Goal: Task Accomplishment & Management: Use online tool/utility

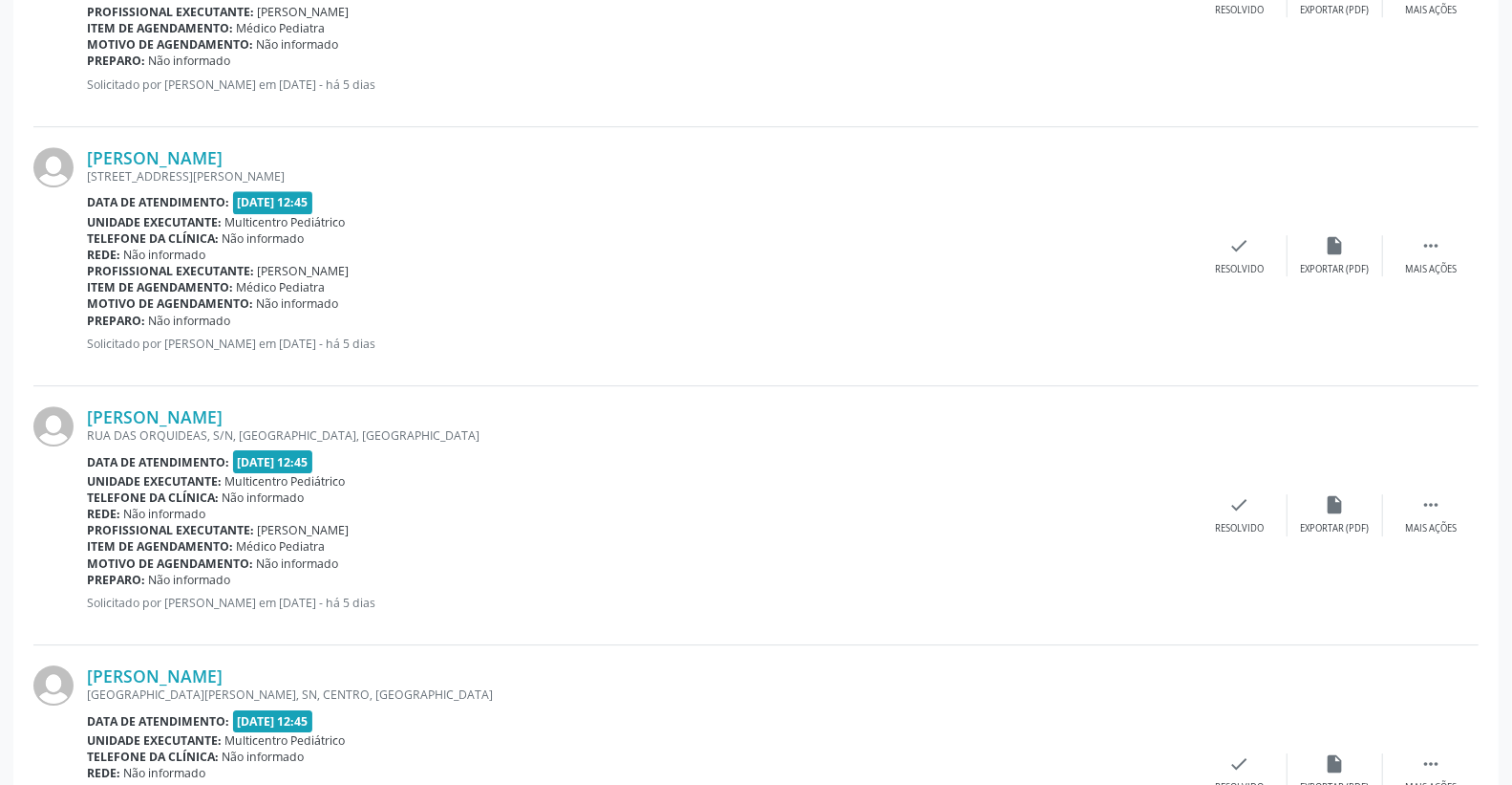
scroll to position [3609, 0]
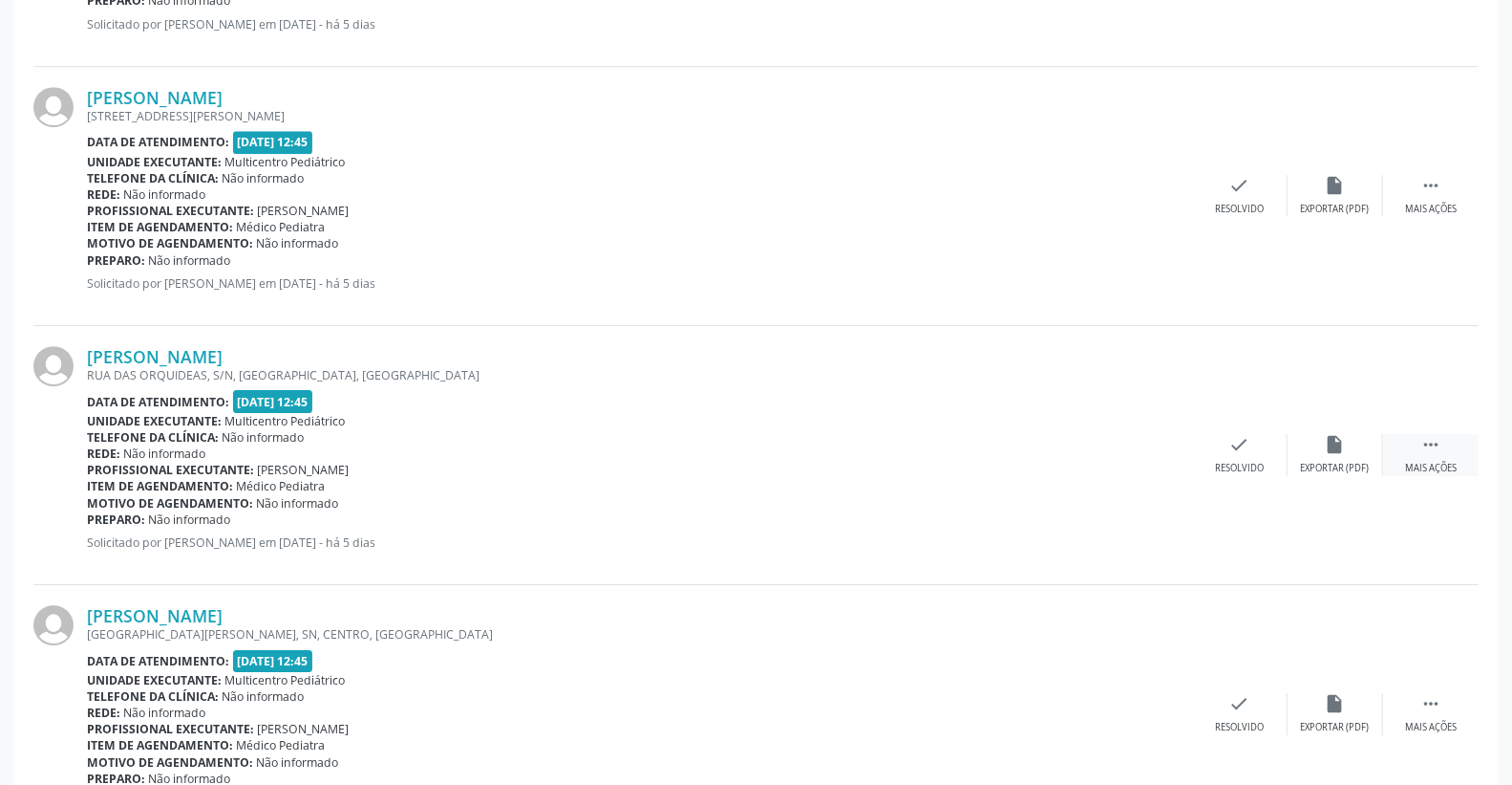
click at [1427, 443] on icon "" at bounding box center [1431, 444] width 21 height 21
click at [1137, 452] on icon "print" at bounding box center [1145, 444] width 21 height 21
click at [756, 264] on div "Preparo: Não informado" at bounding box center [639, 260] width 1105 height 17
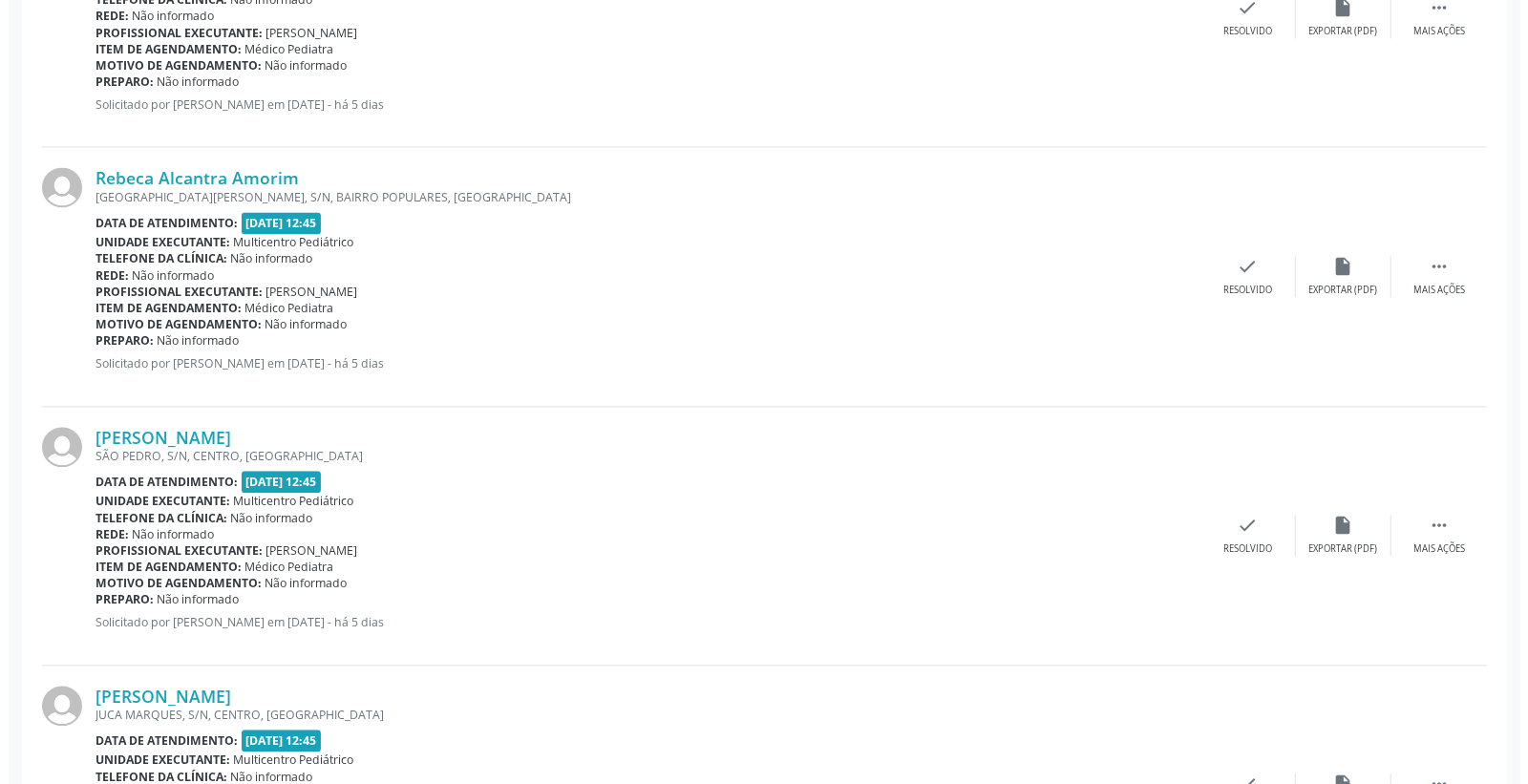
scroll to position [2651, 0]
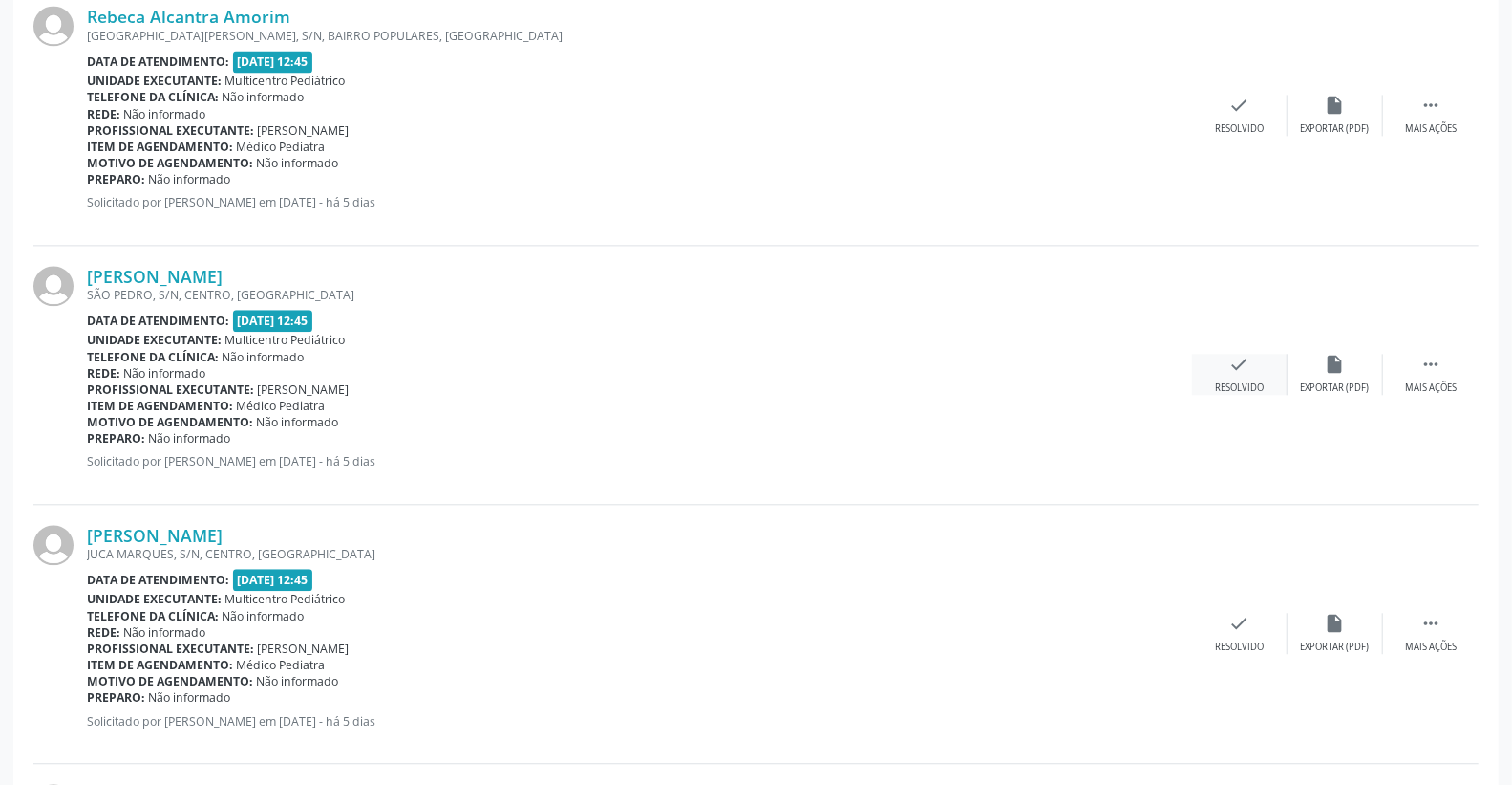
click at [1239, 370] on icon "check" at bounding box center [1240, 364] width 21 height 21
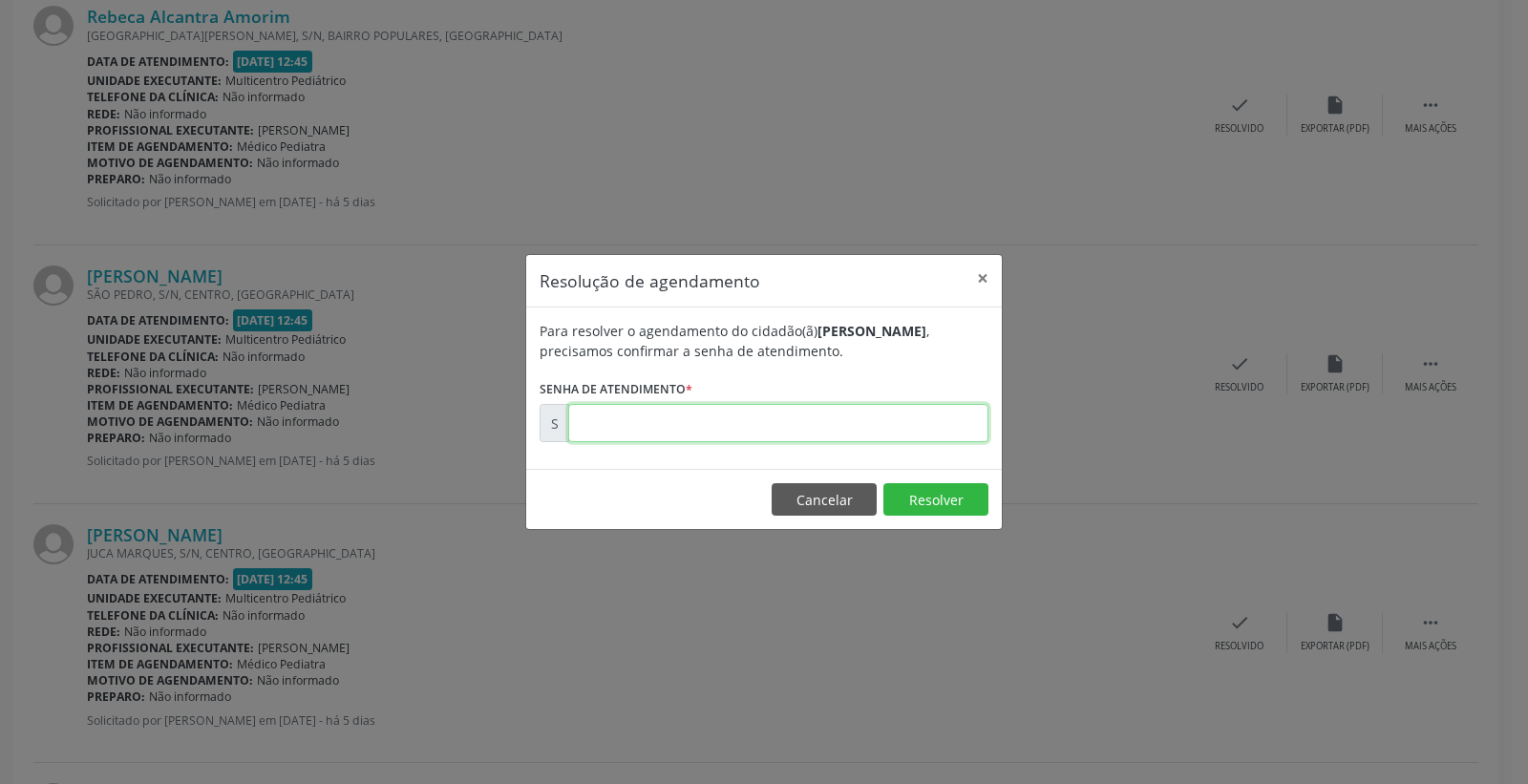
click at [827, 409] on input "text" at bounding box center [779, 422] width 420 height 38
type input "00173137"
click at [928, 500] on button "Resolver" at bounding box center [936, 498] width 105 height 32
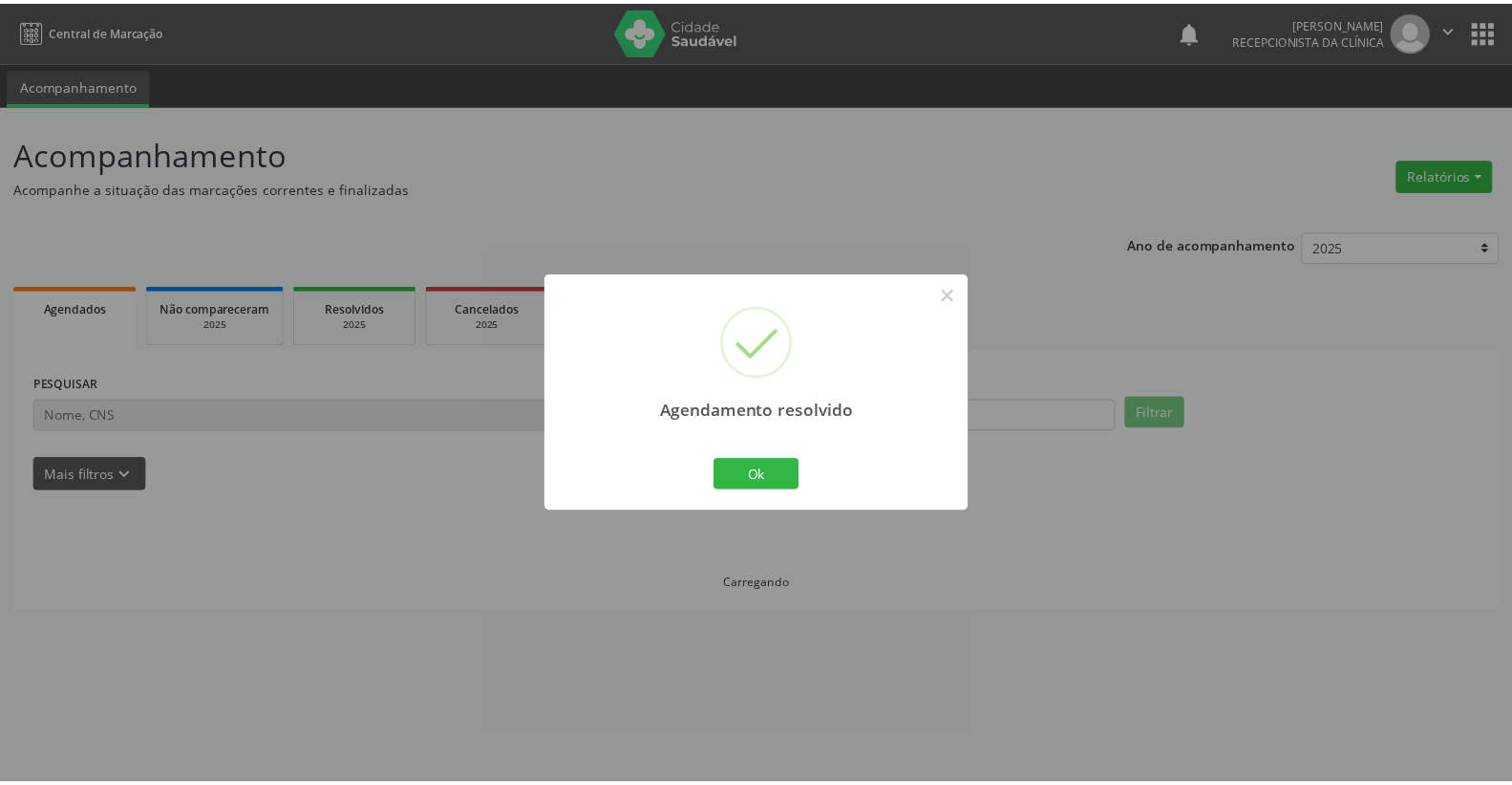
scroll to position [0, 0]
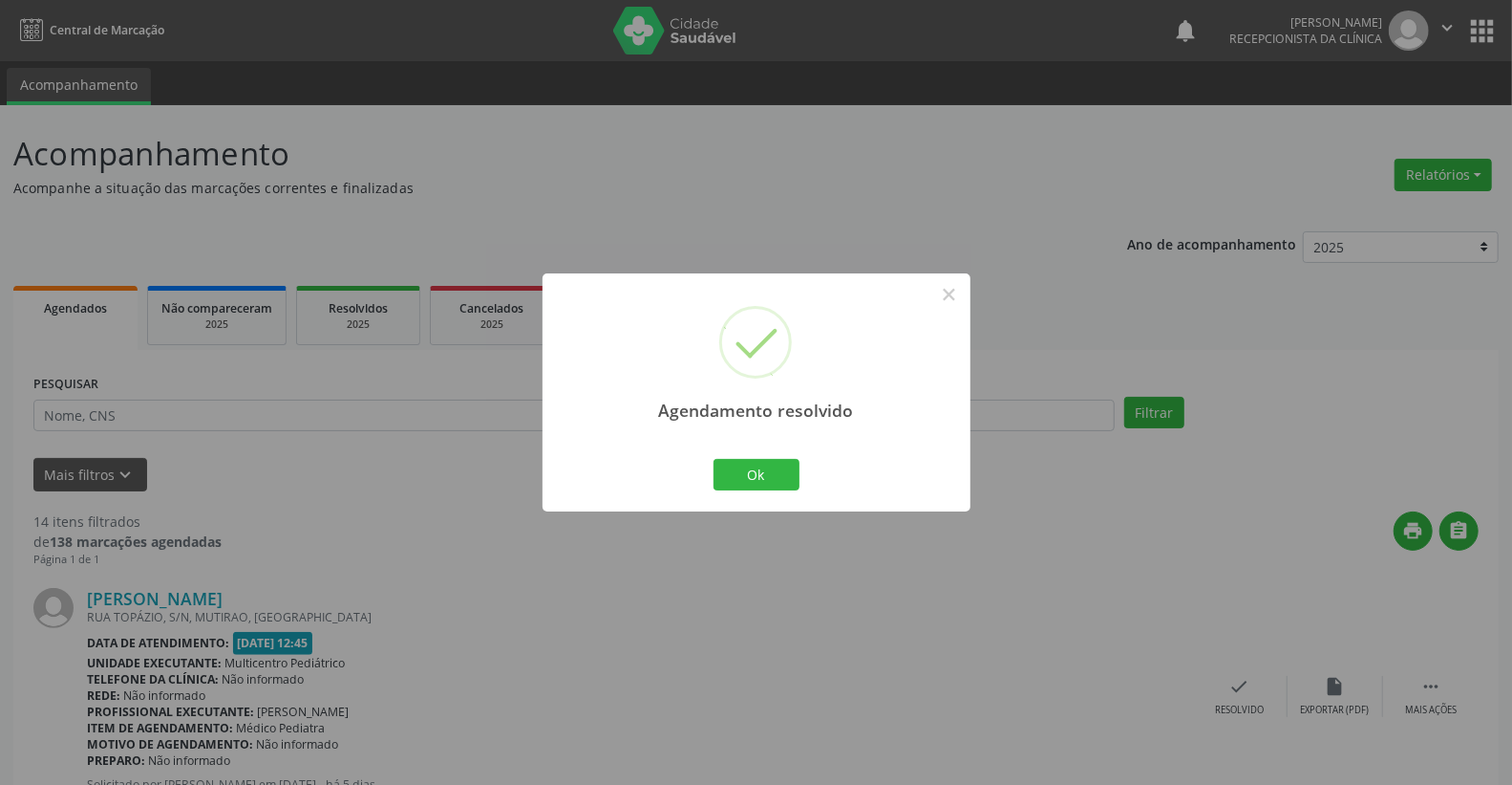
click at [796, 453] on div "Agendamento resolvido × Ok Cancel" at bounding box center [756, 392] width 428 height 238
click at [786, 461] on button "Ok" at bounding box center [756, 474] width 86 height 32
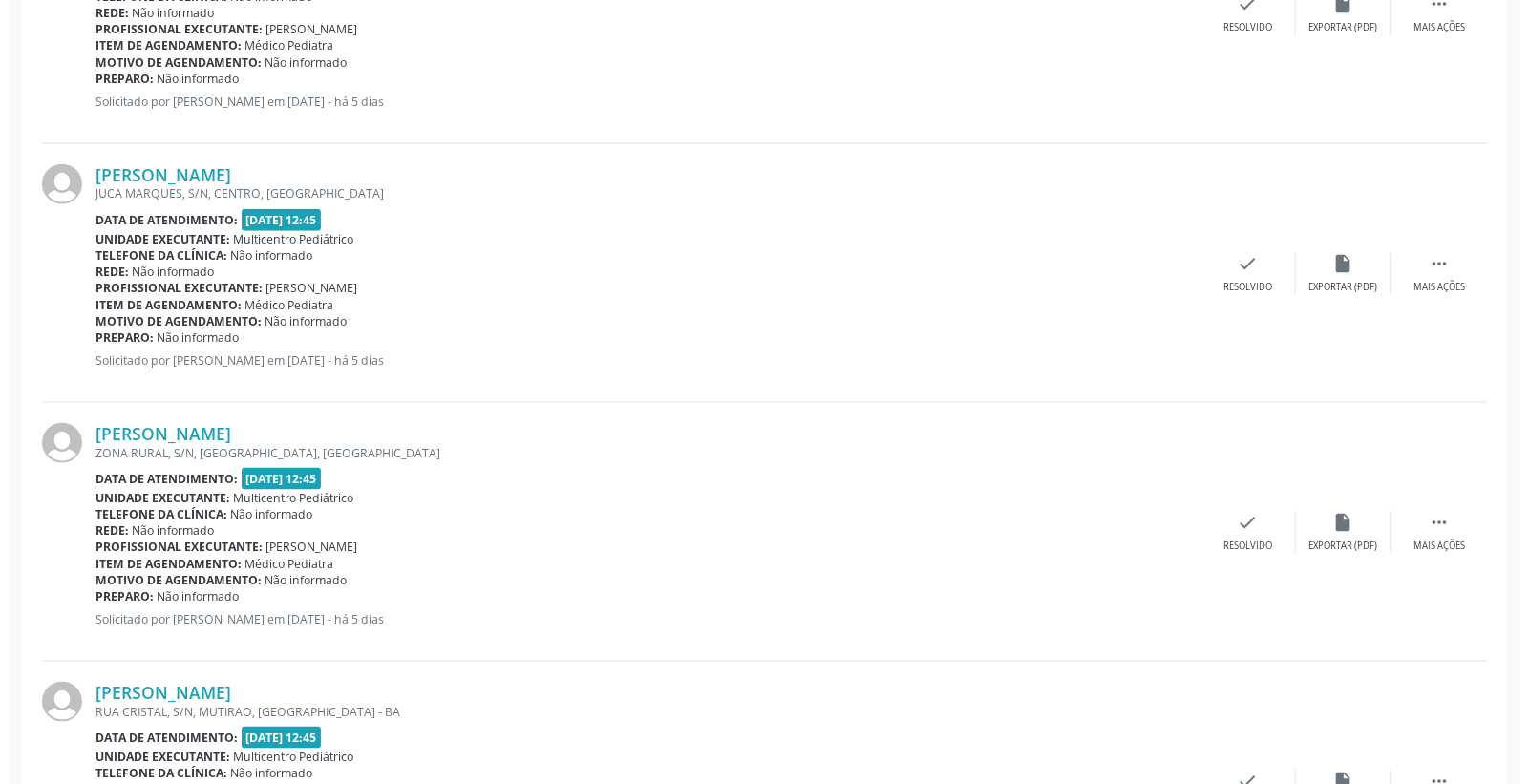
scroll to position [1484, 0]
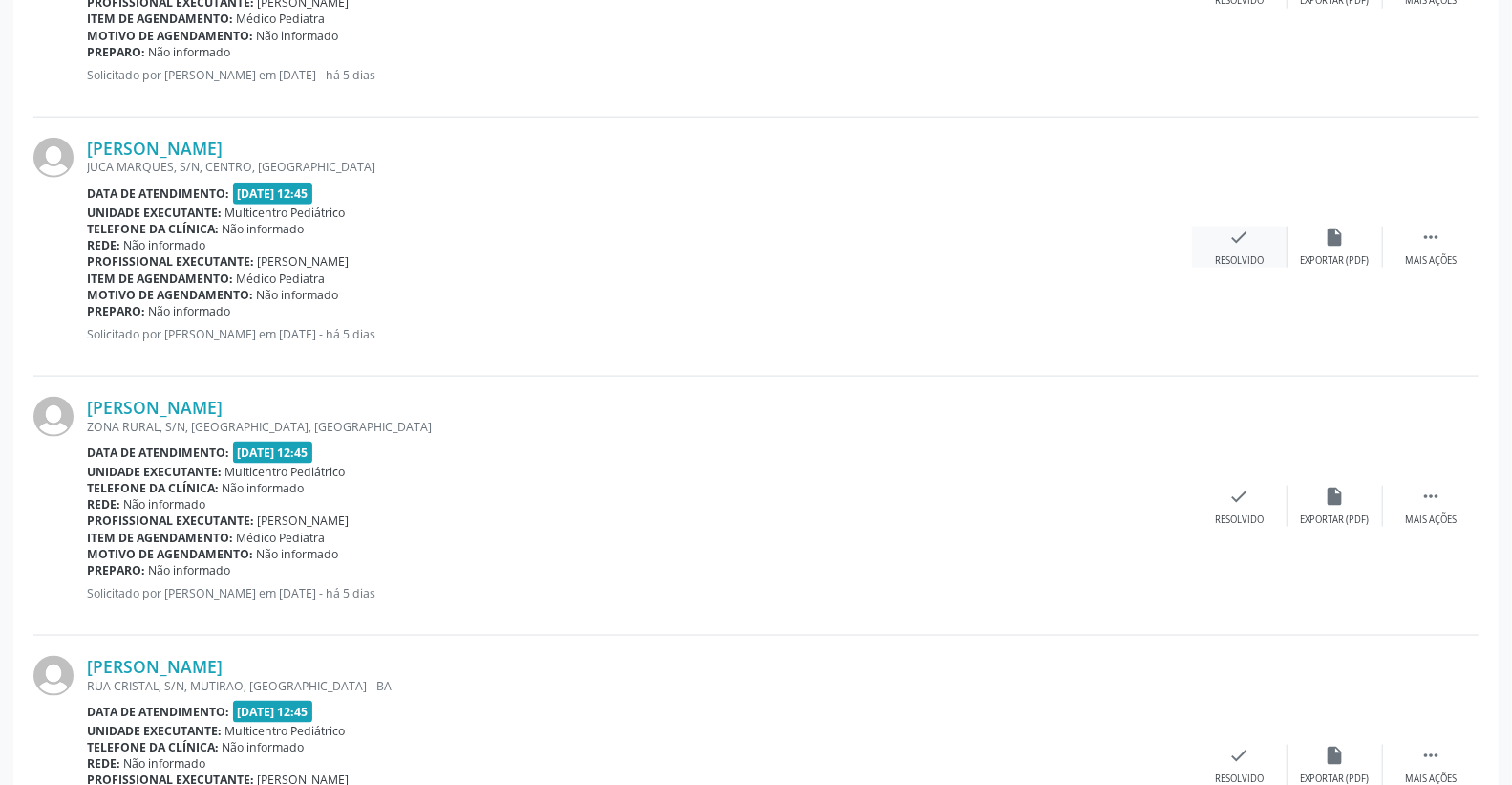
click at [1247, 242] on icon "check" at bounding box center [1240, 238] width 21 height 21
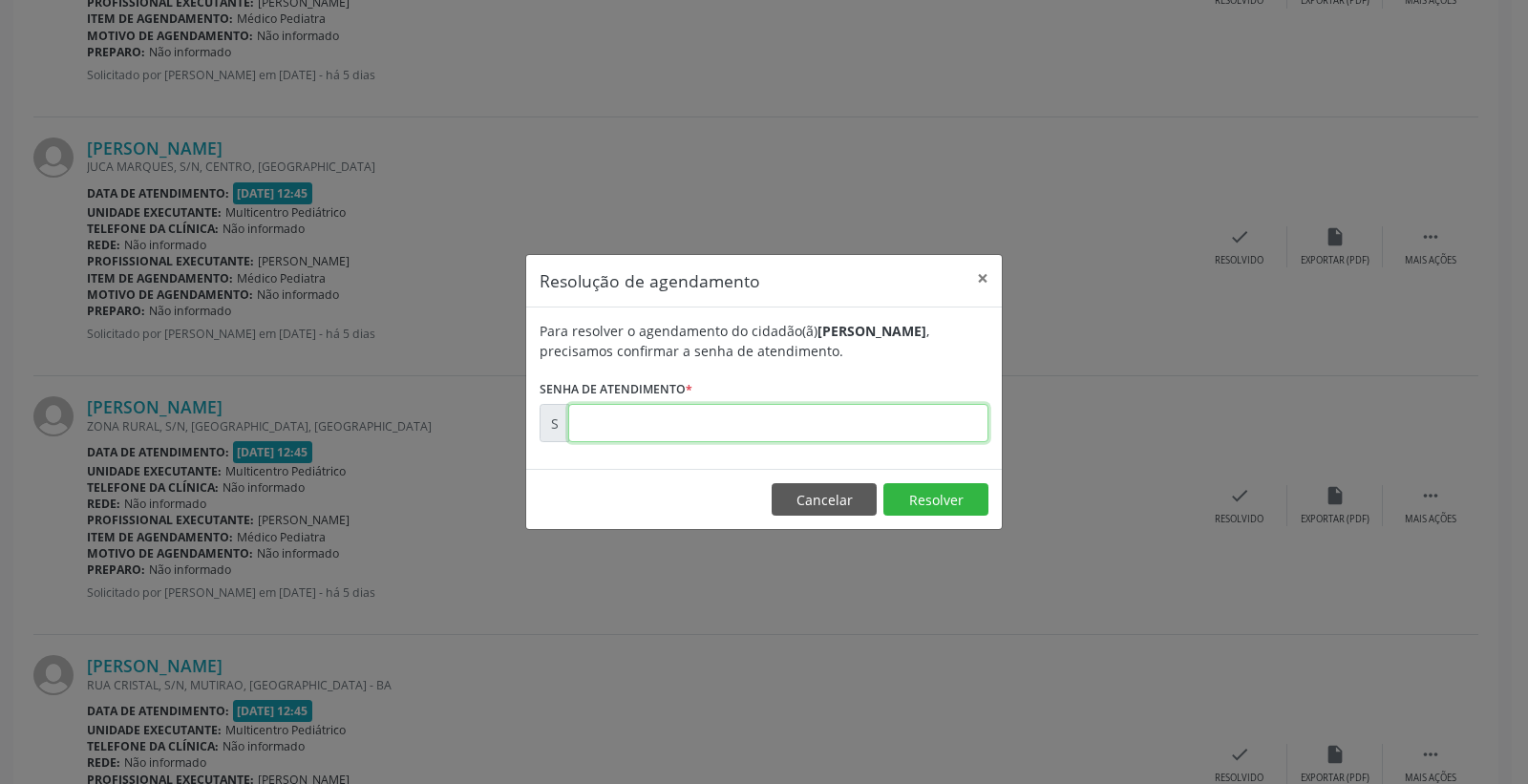
drag, startPoint x: 910, startPoint y: 417, endPoint x: 937, endPoint y: 412, distance: 27.5
click at [910, 417] on input "text" at bounding box center [779, 422] width 420 height 38
type input "00173111"
click at [932, 494] on button "Resolver" at bounding box center [936, 498] width 105 height 32
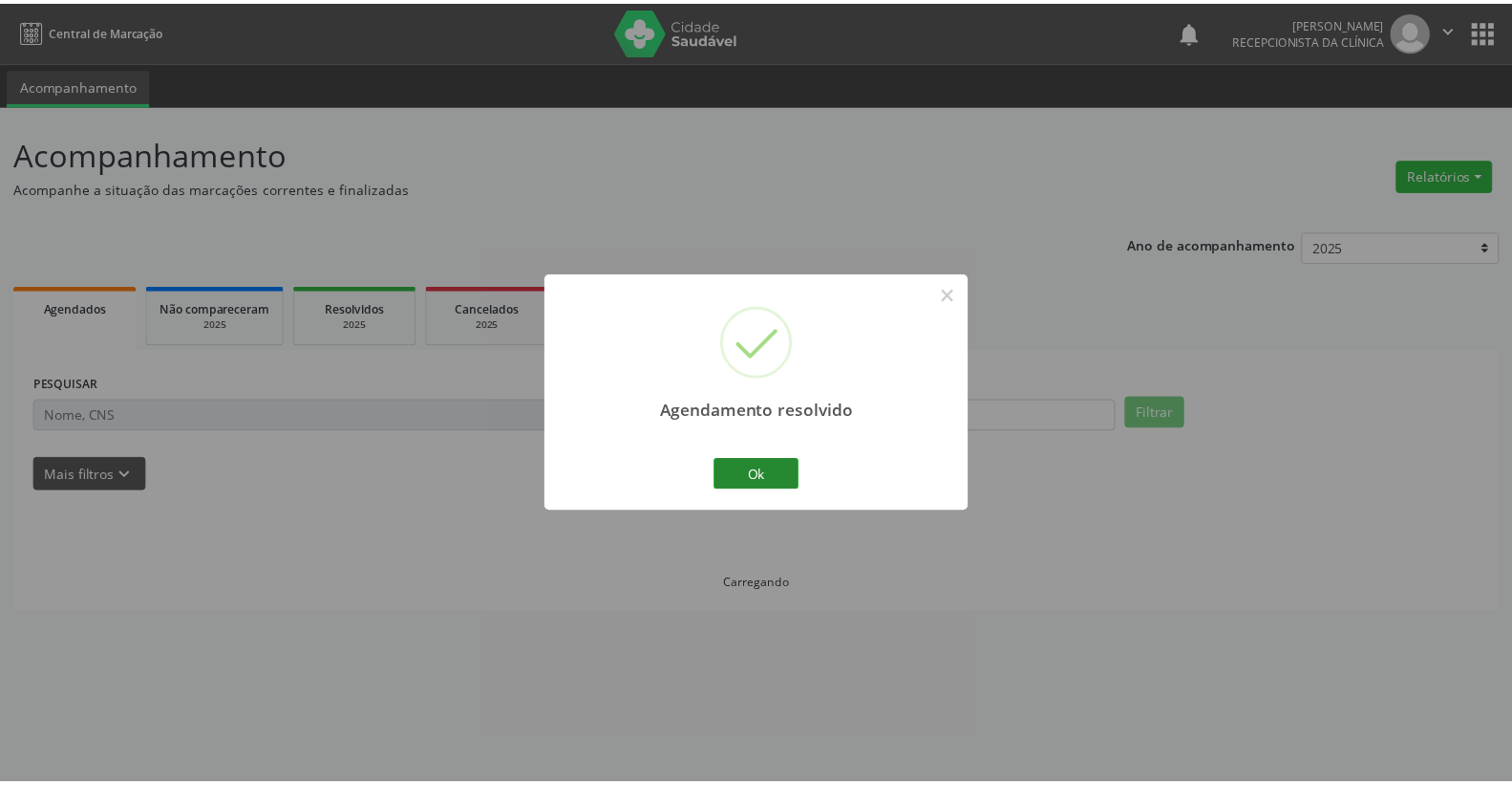
scroll to position [0, 0]
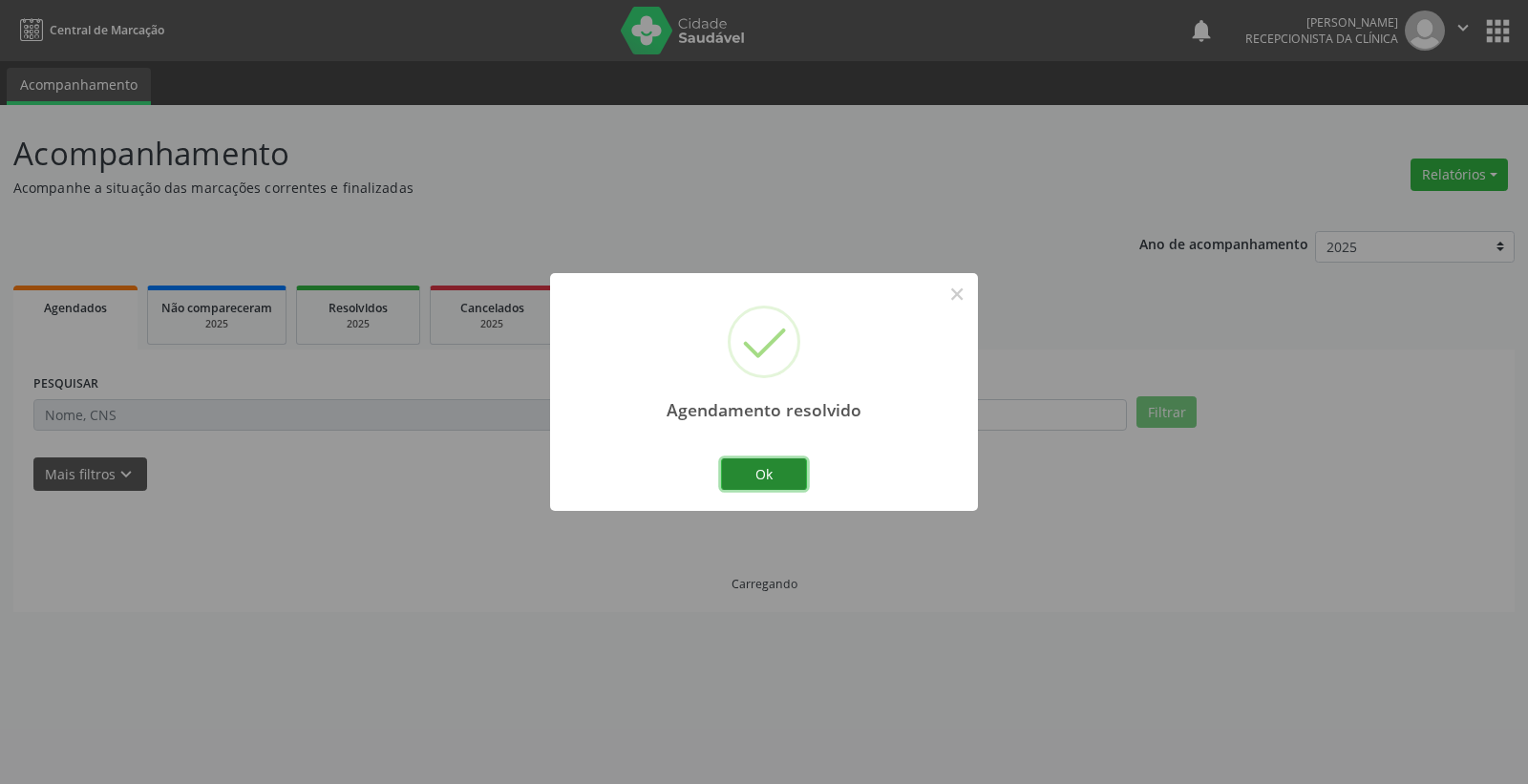
click at [748, 479] on button "Ok" at bounding box center [764, 474] width 86 height 32
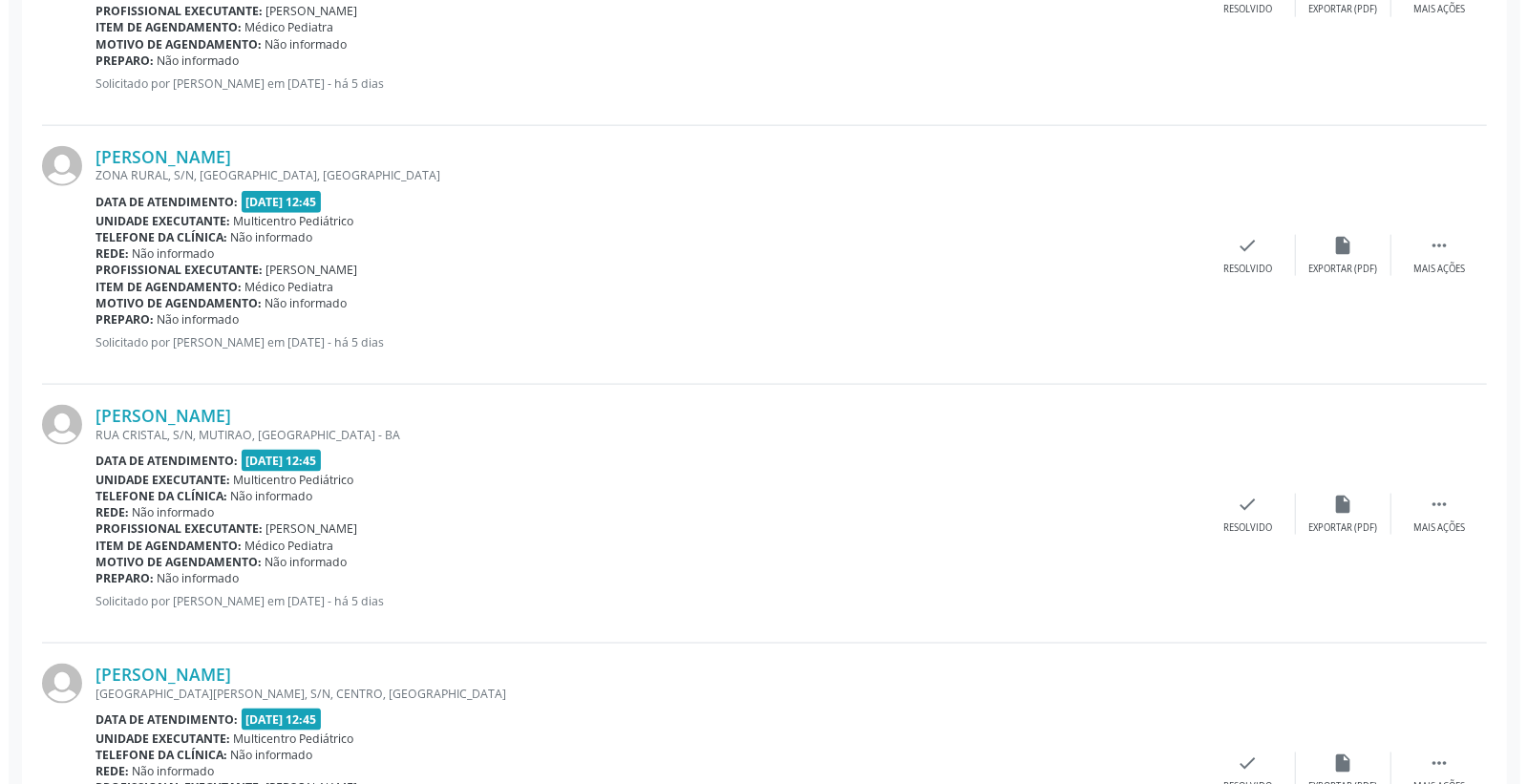
scroll to position [1484, 0]
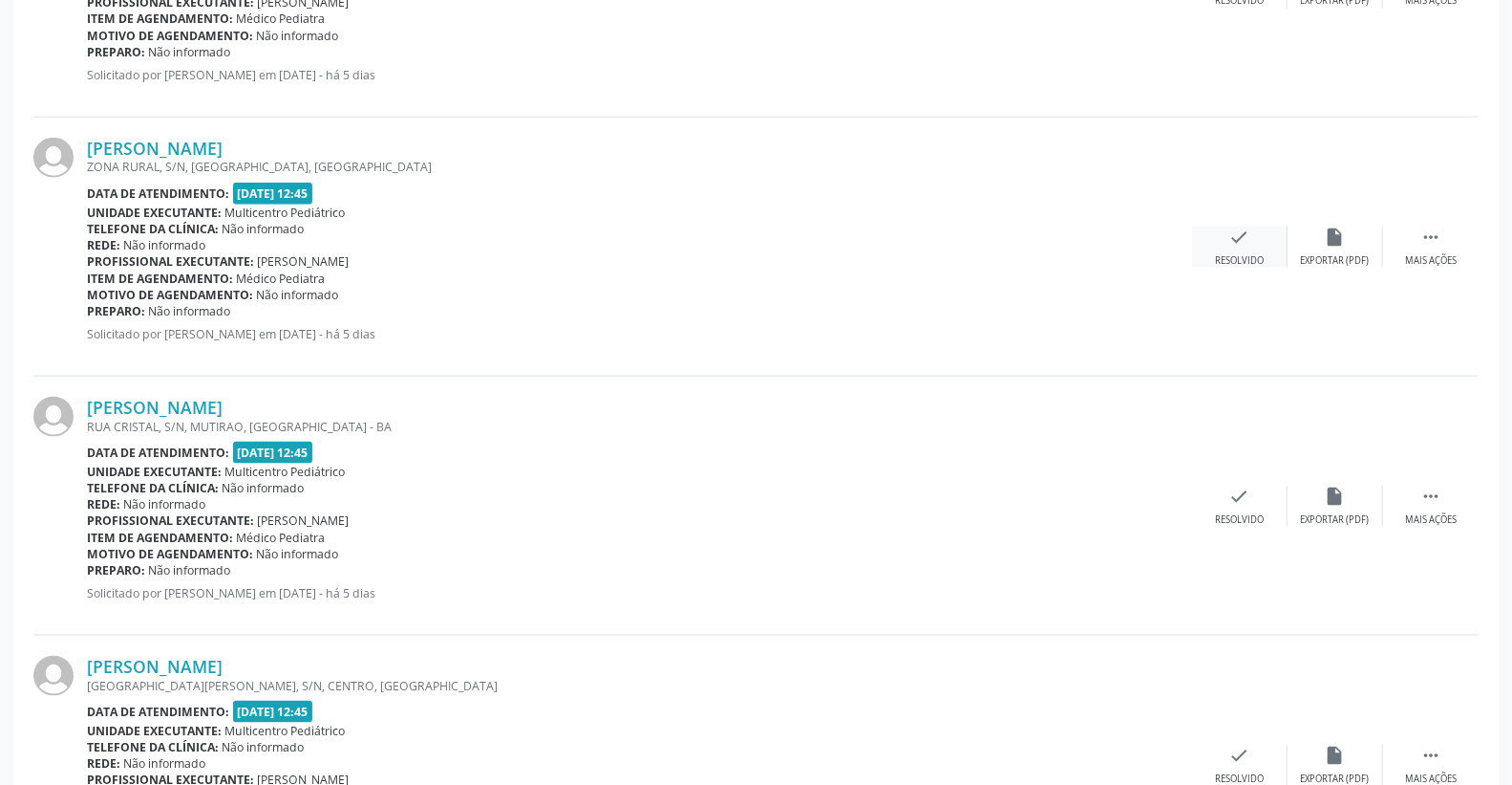
click at [1252, 236] on div "check Resolvido" at bounding box center [1240, 247] width 95 height 41
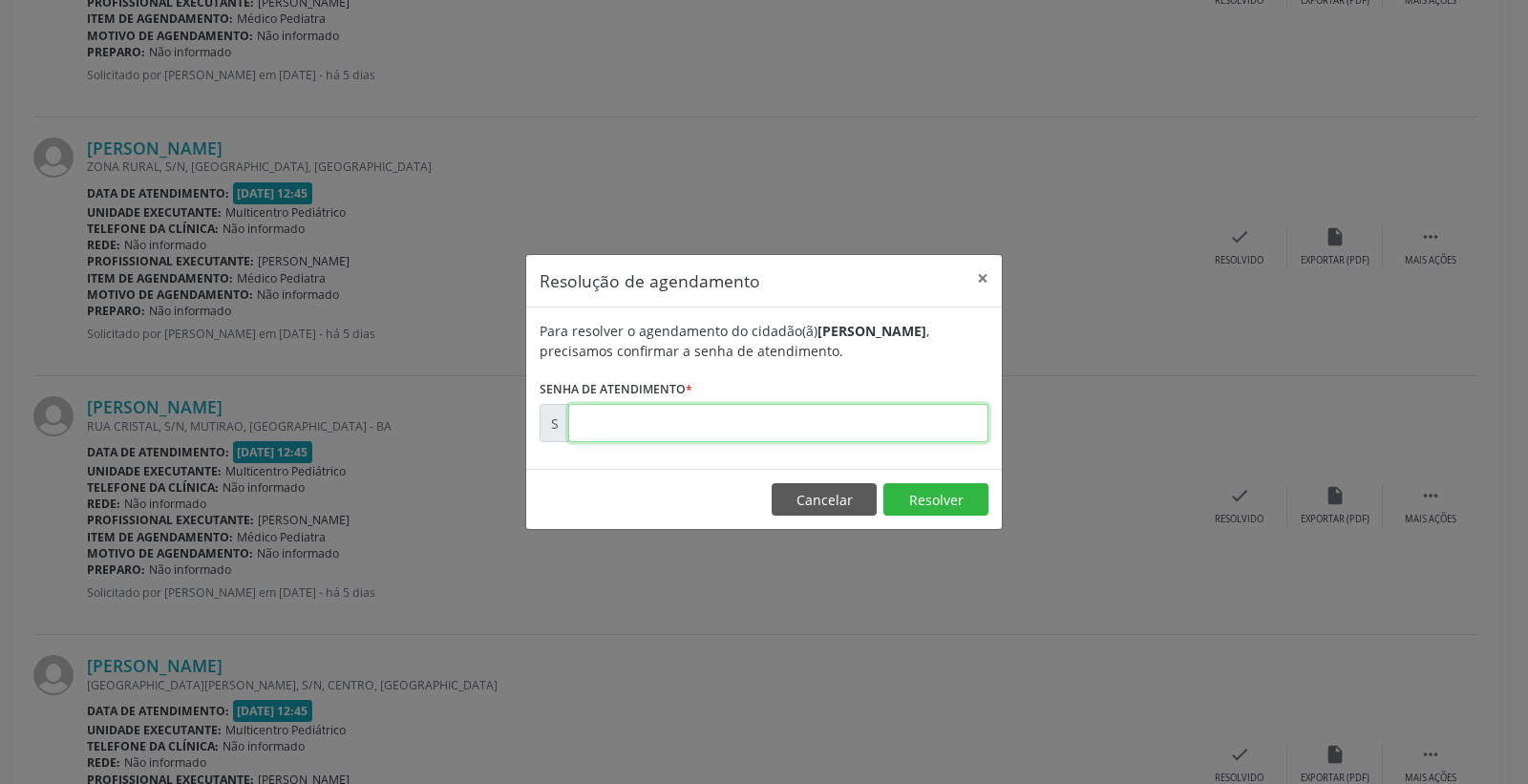
click at [959, 423] on input "text" at bounding box center [779, 422] width 420 height 38
type input "00173114"
click at [939, 498] on button "Resolver" at bounding box center [936, 498] width 105 height 32
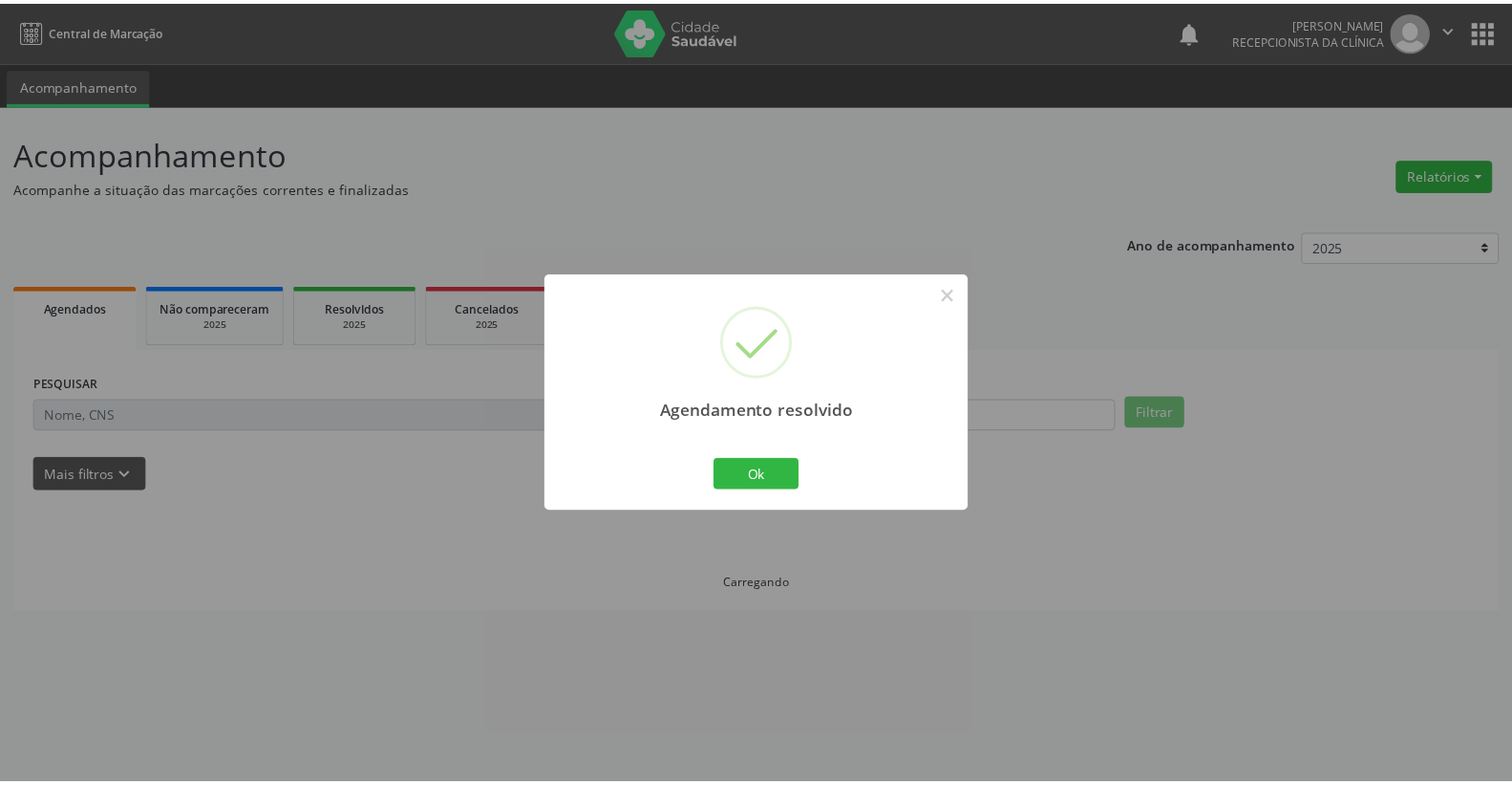
scroll to position [0, 0]
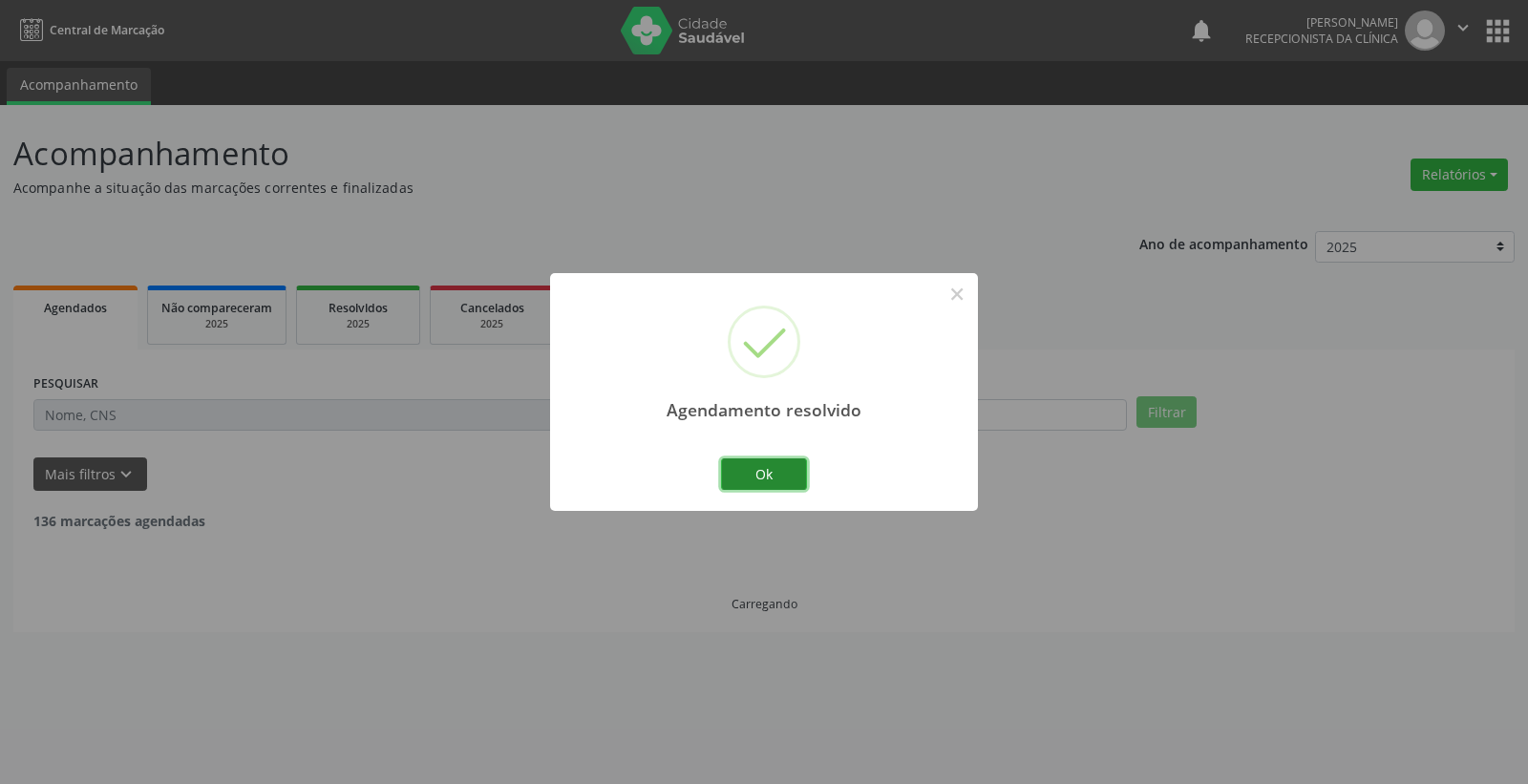
click at [777, 480] on button "Ok" at bounding box center [764, 474] width 86 height 32
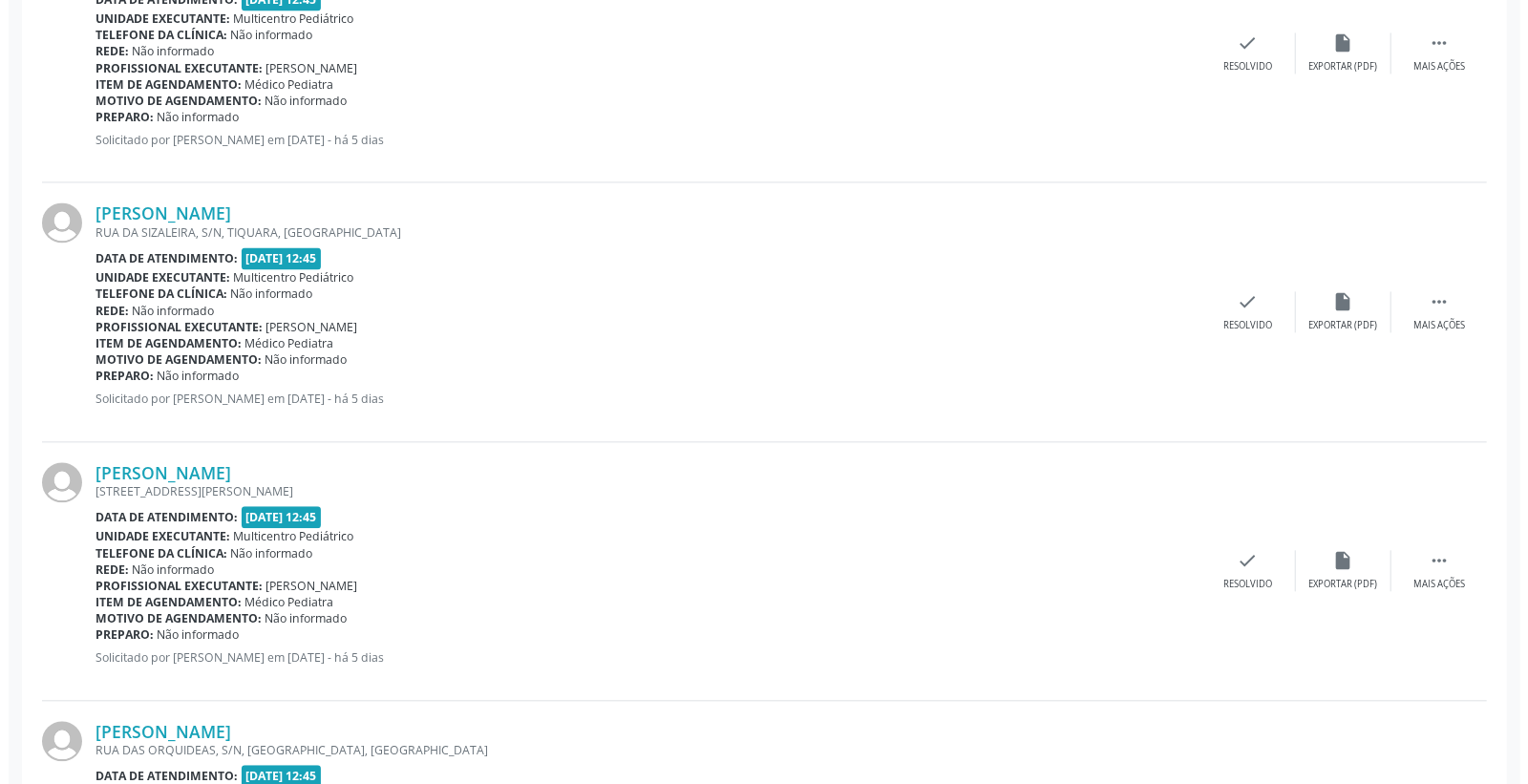
scroll to position [2545, 0]
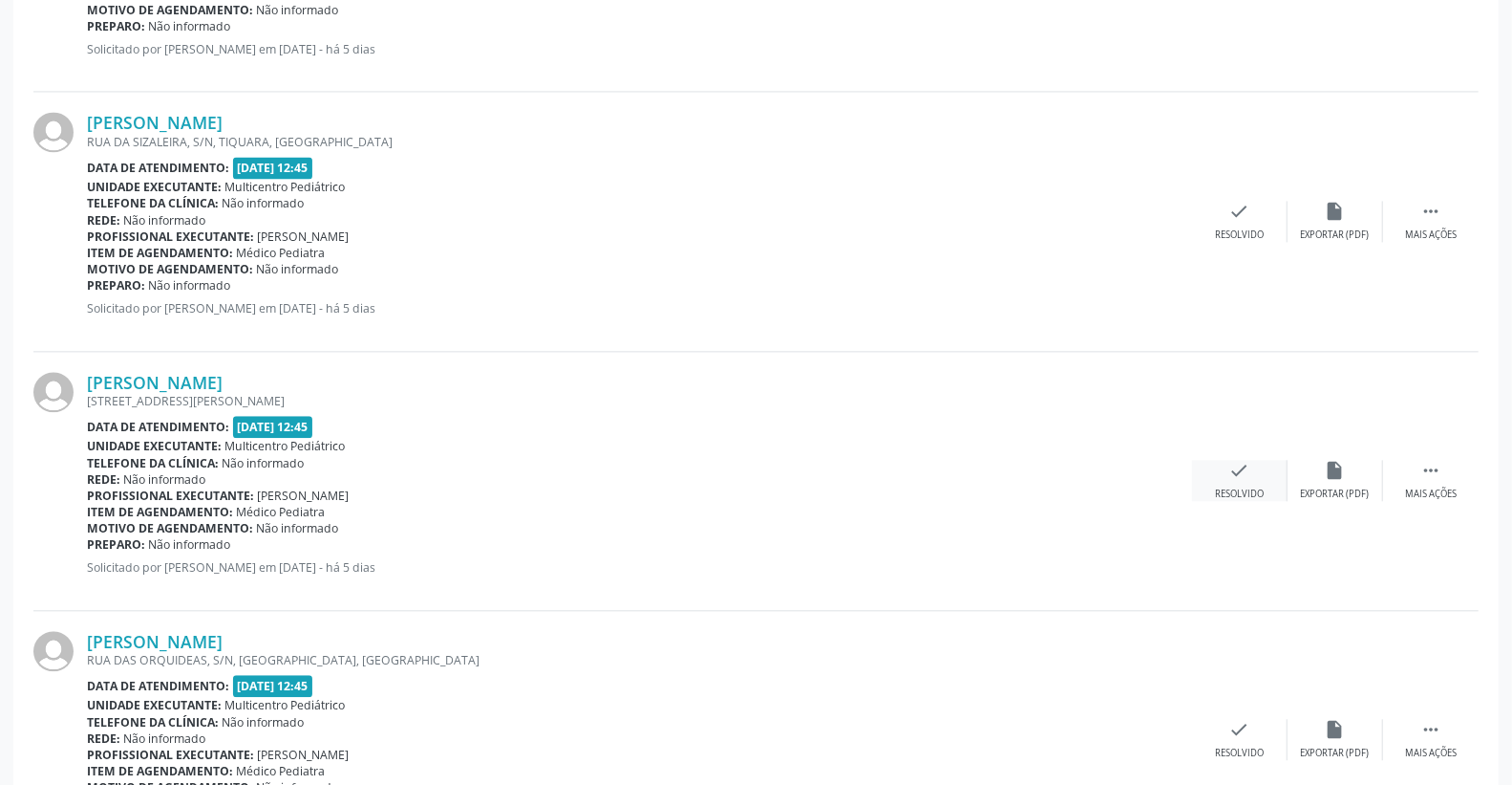
click at [1237, 470] on icon "check" at bounding box center [1240, 470] width 21 height 21
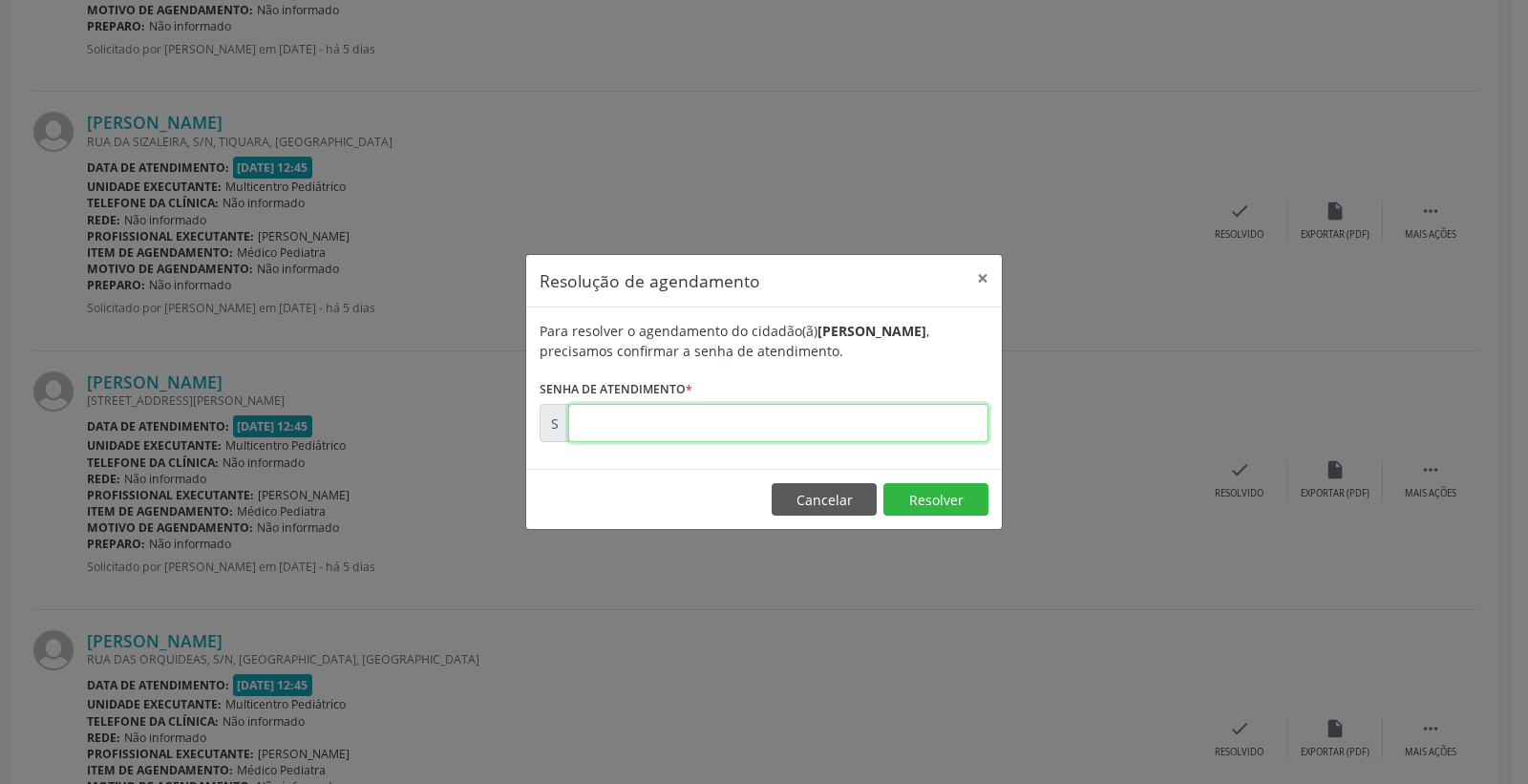
click at [918, 407] on input "text" at bounding box center [779, 422] width 420 height 38
type input "00173157"
click at [924, 491] on button "Resolver" at bounding box center [936, 498] width 105 height 32
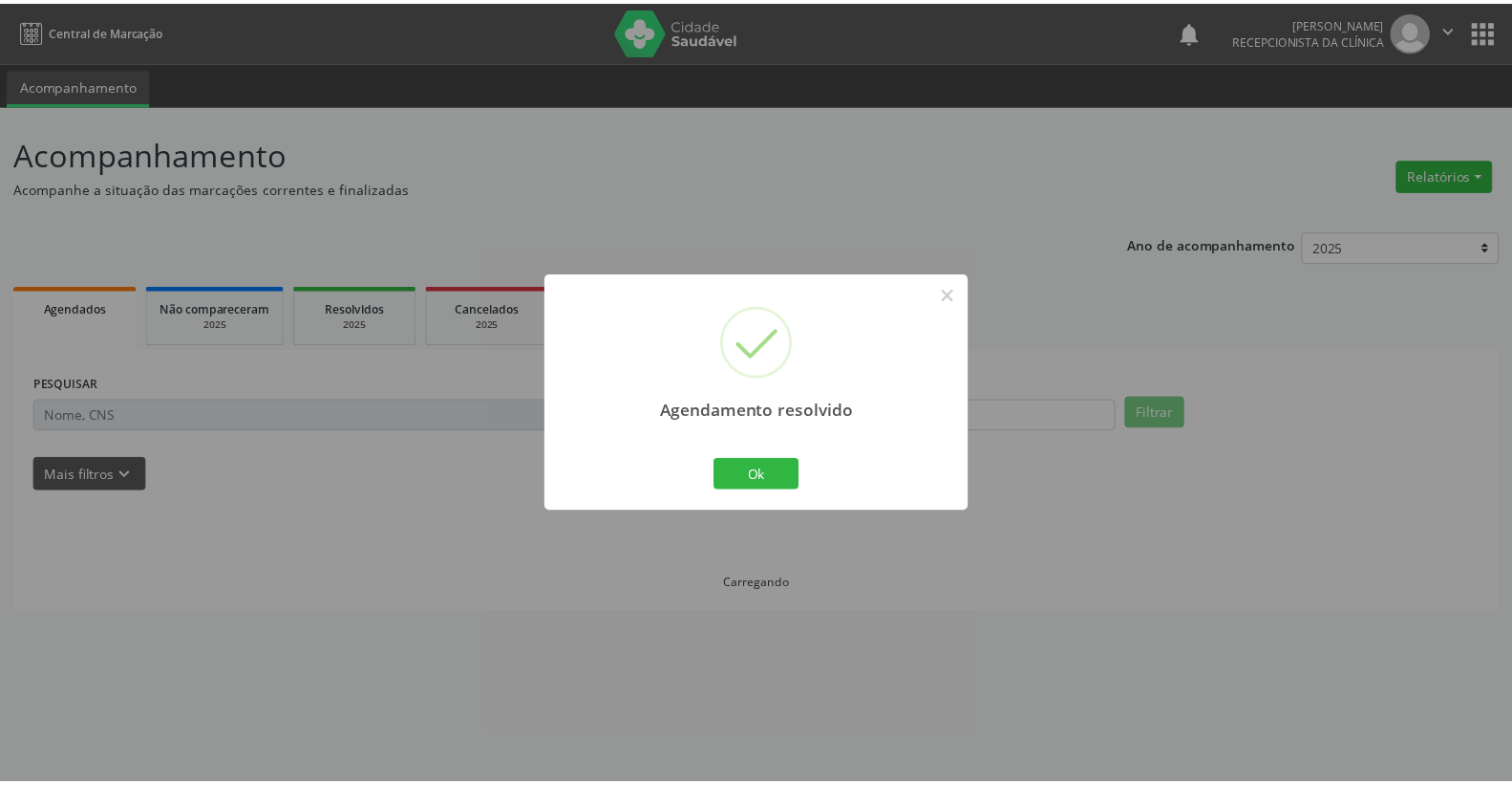
scroll to position [0, 0]
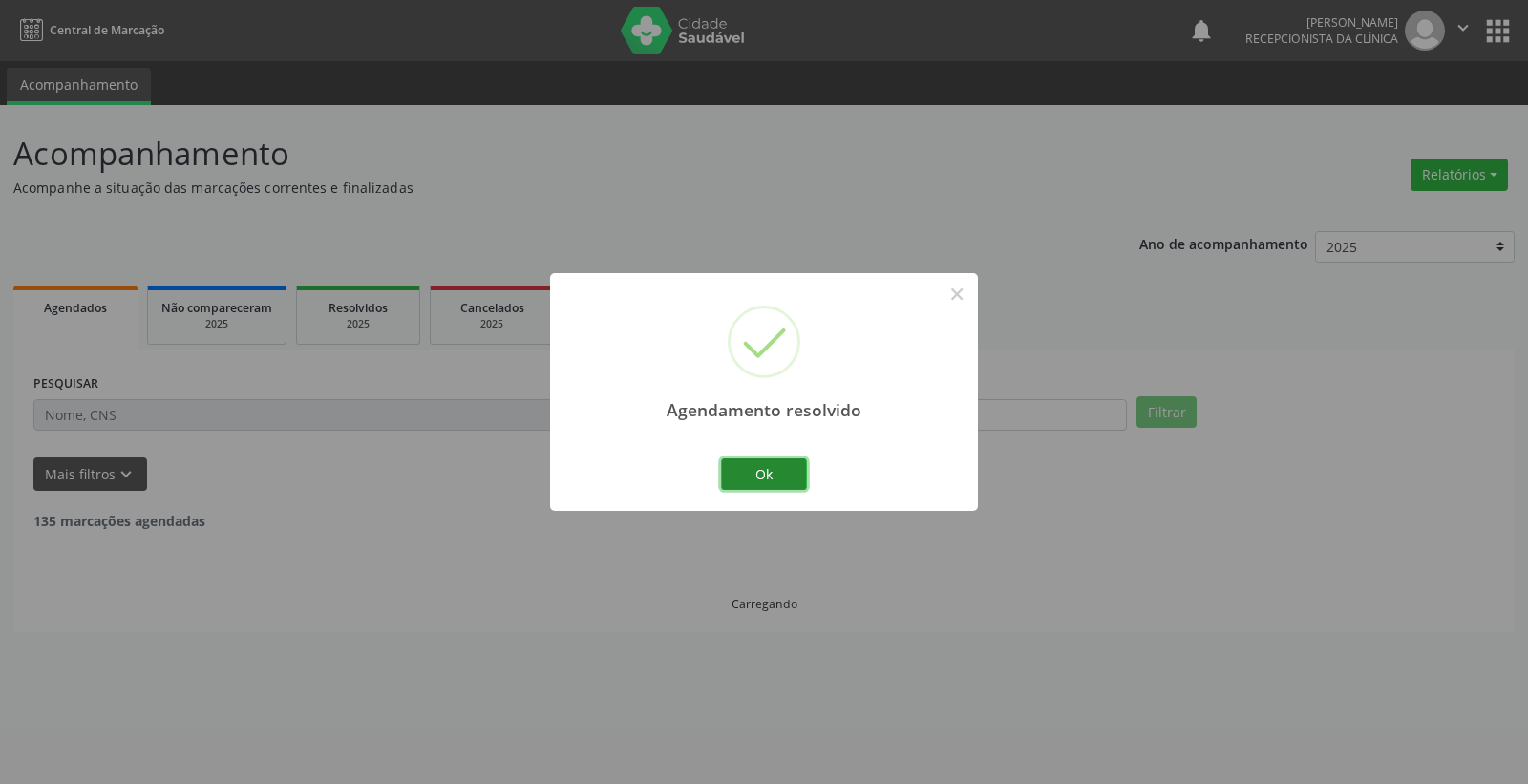
click at [767, 474] on button "Ok" at bounding box center [764, 474] width 86 height 32
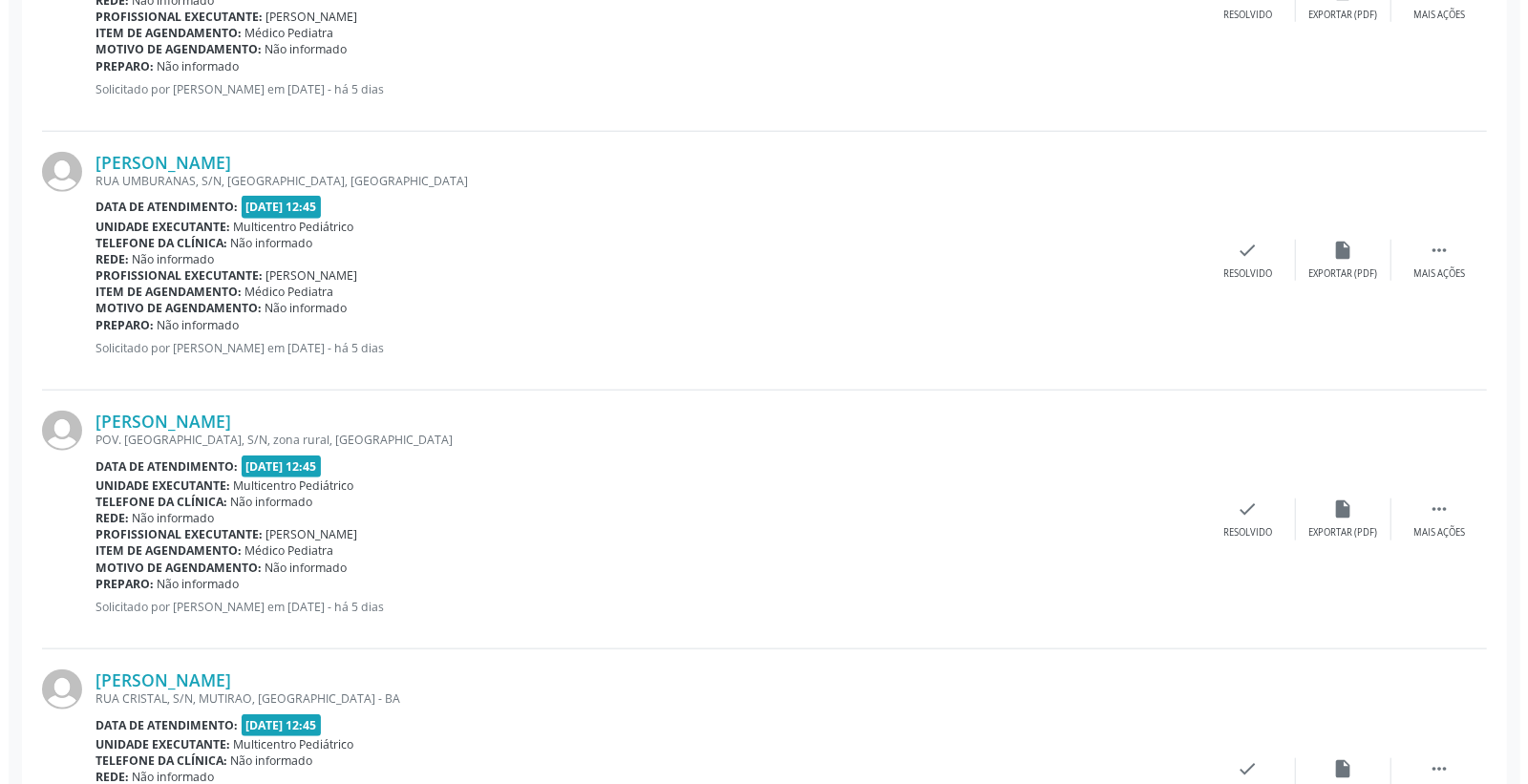
scroll to position [1272, 0]
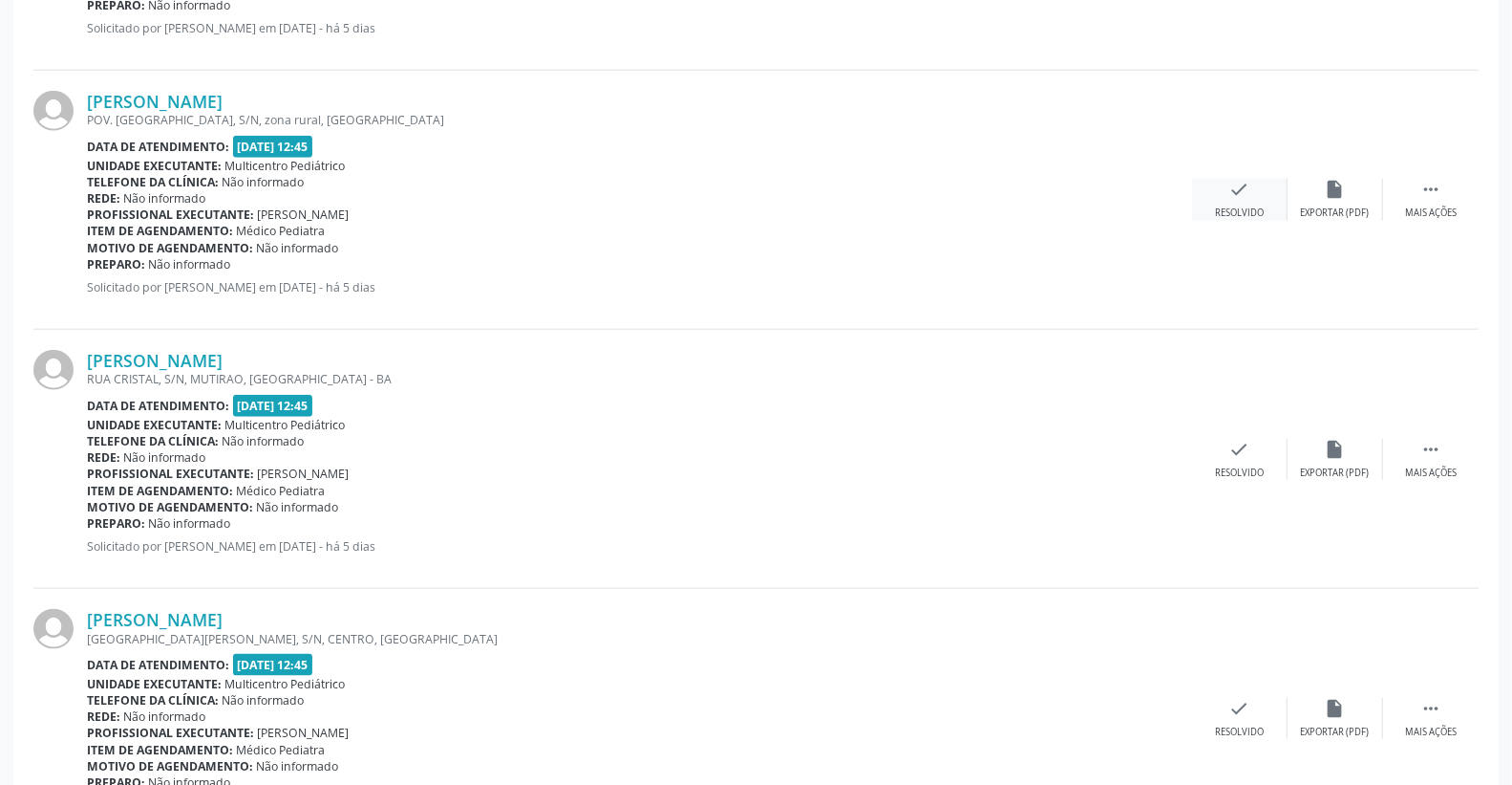
click at [1233, 189] on icon "check" at bounding box center [1240, 189] width 21 height 21
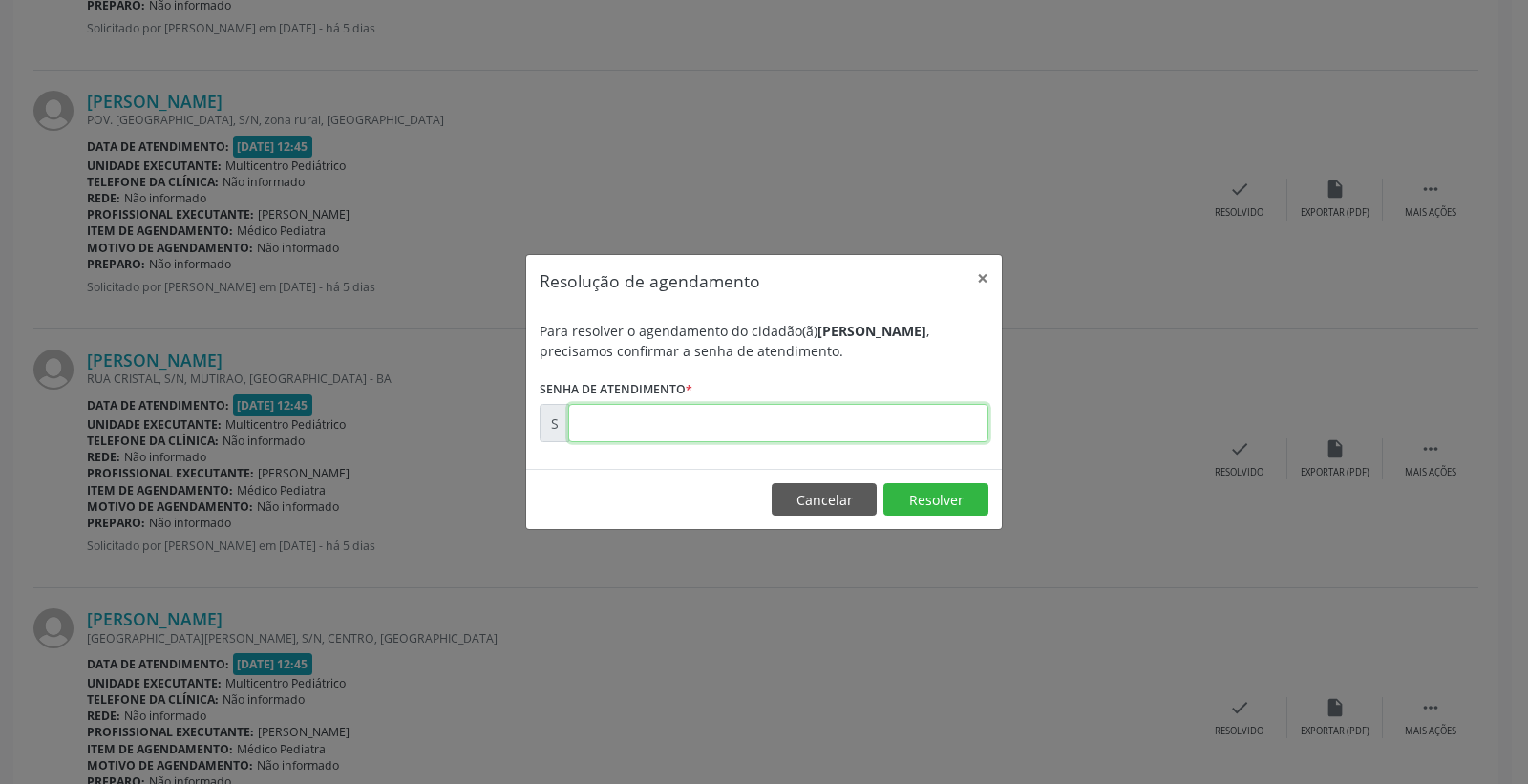
click at [828, 423] on input "text" at bounding box center [779, 422] width 420 height 38
type input "00173101"
click at [924, 507] on button "Resolver" at bounding box center [936, 498] width 105 height 32
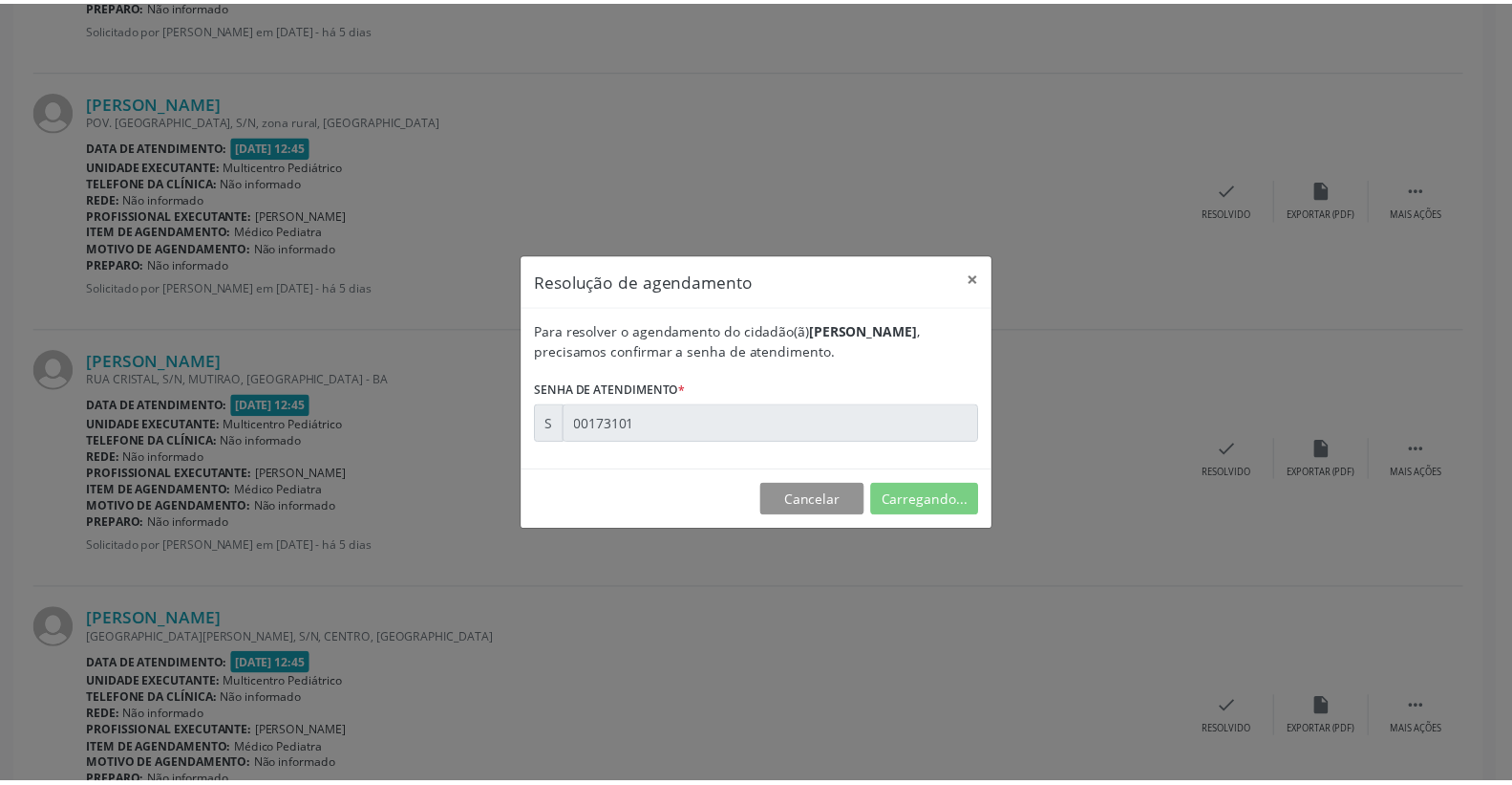
scroll to position [0, 0]
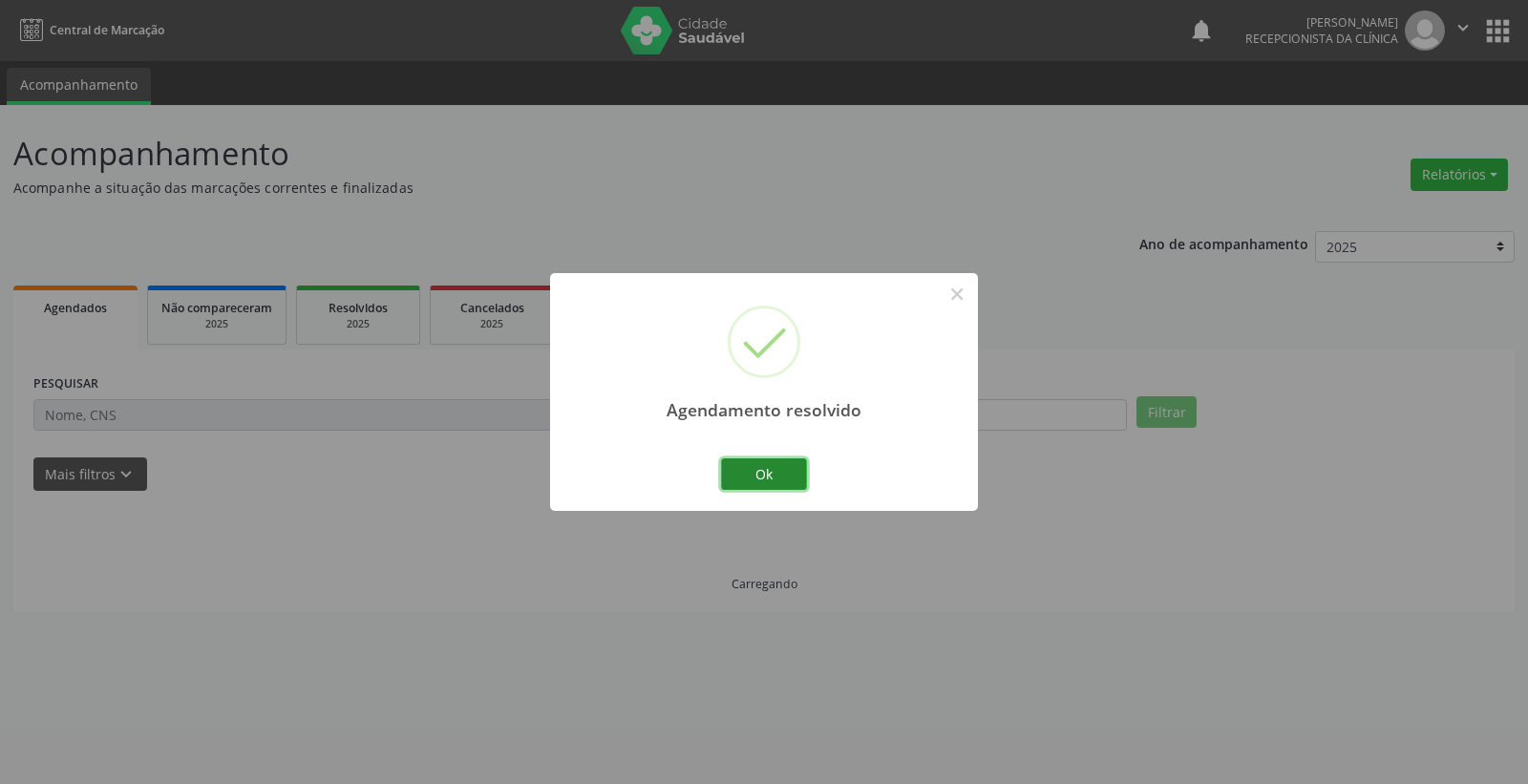
click at [788, 468] on button "Ok" at bounding box center [764, 474] width 86 height 32
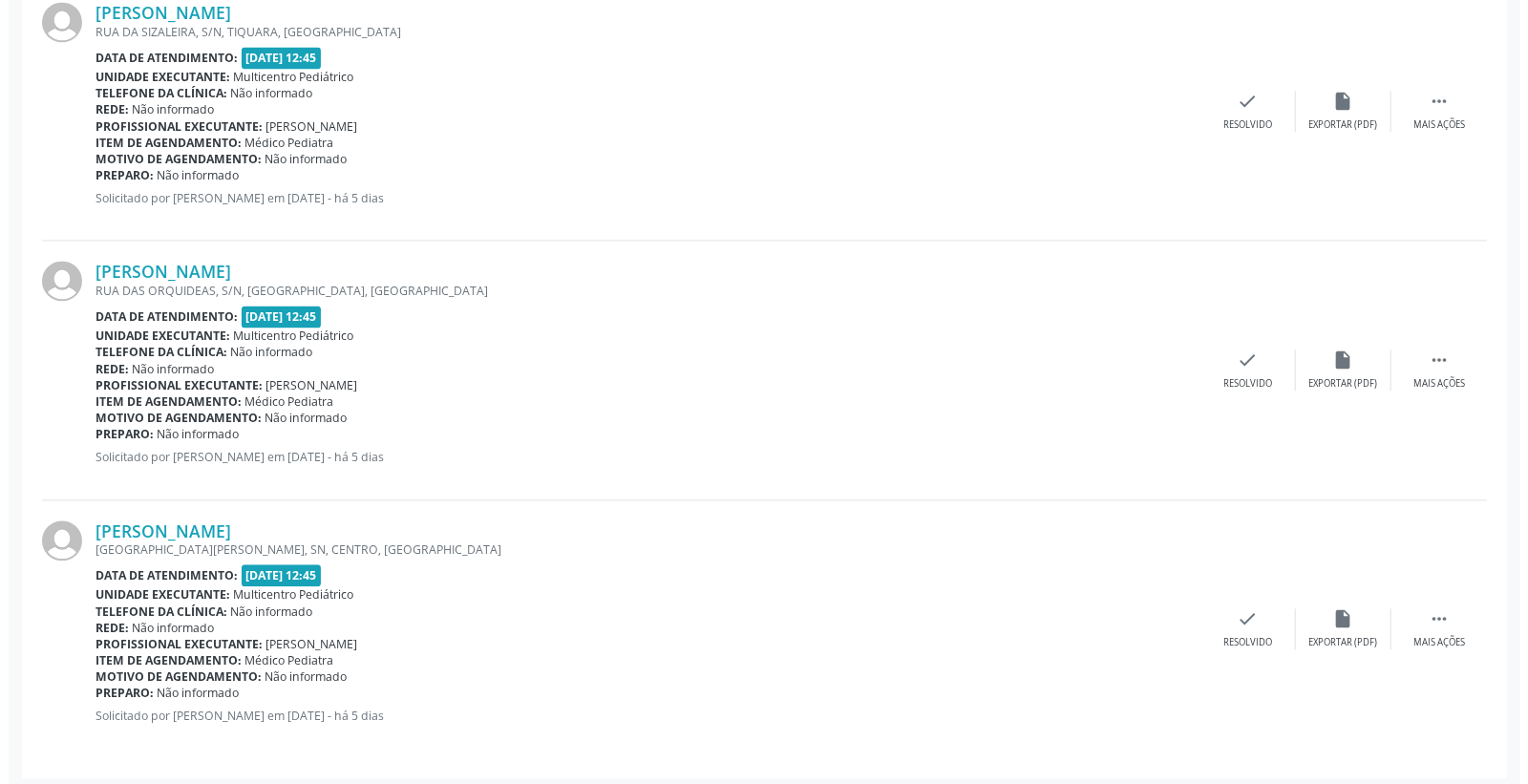
scroll to position [2402, 0]
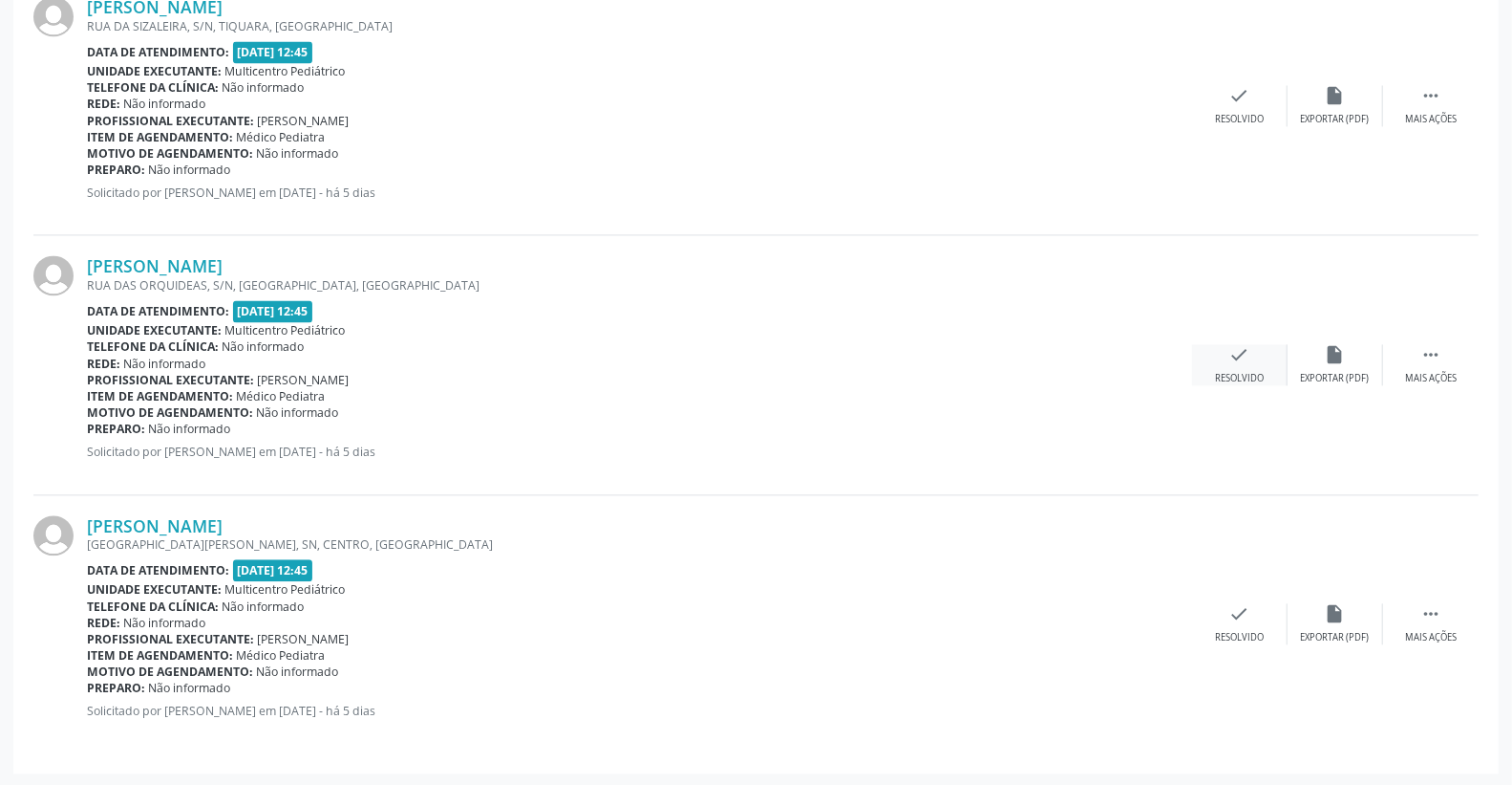
click at [1235, 358] on icon "check" at bounding box center [1240, 355] width 21 height 21
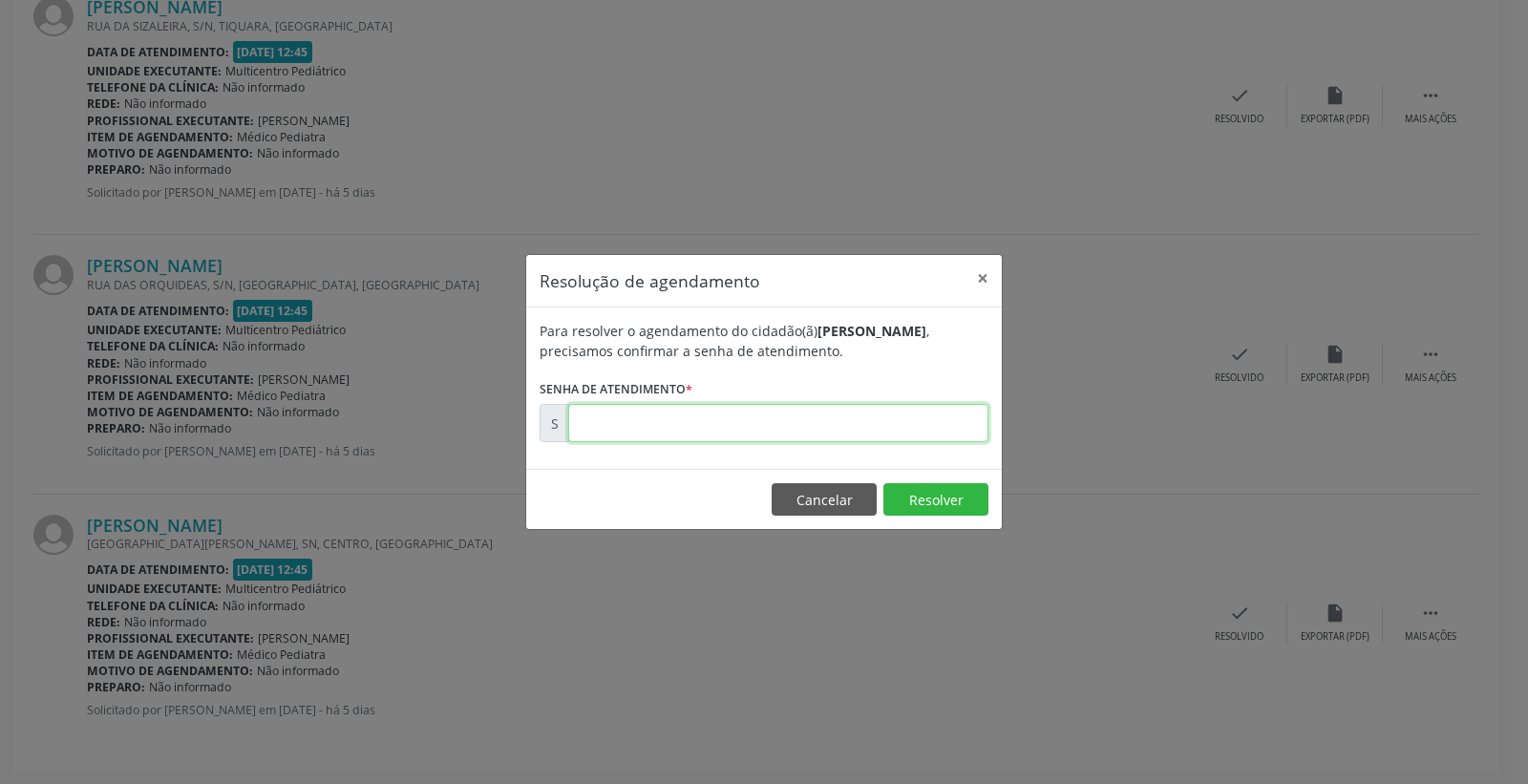
click at [861, 415] on input "text" at bounding box center [779, 422] width 420 height 38
type input "00173158"
click at [922, 504] on button "Resolver" at bounding box center [936, 498] width 105 height 32
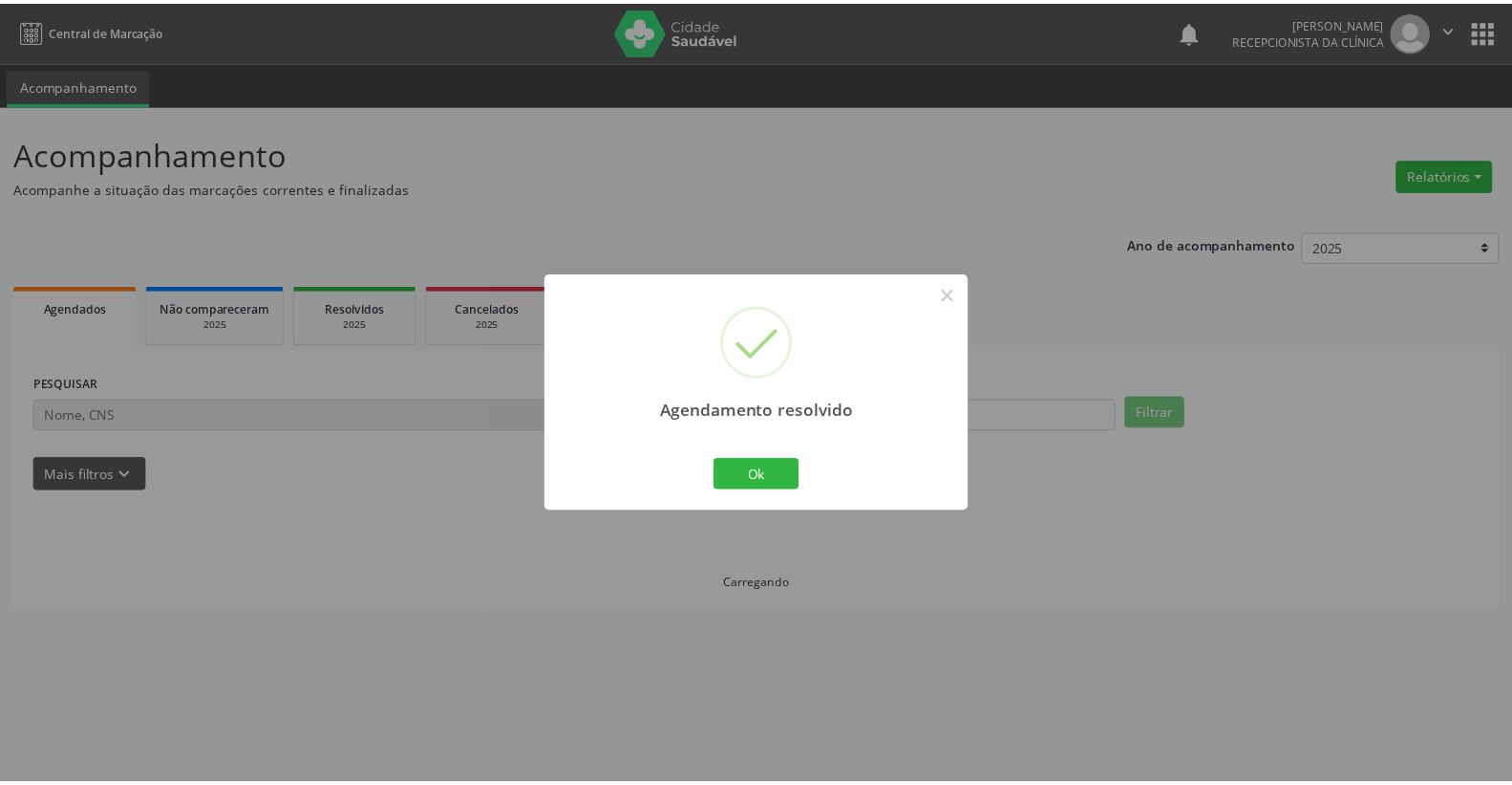
scroll to position [0, 0]
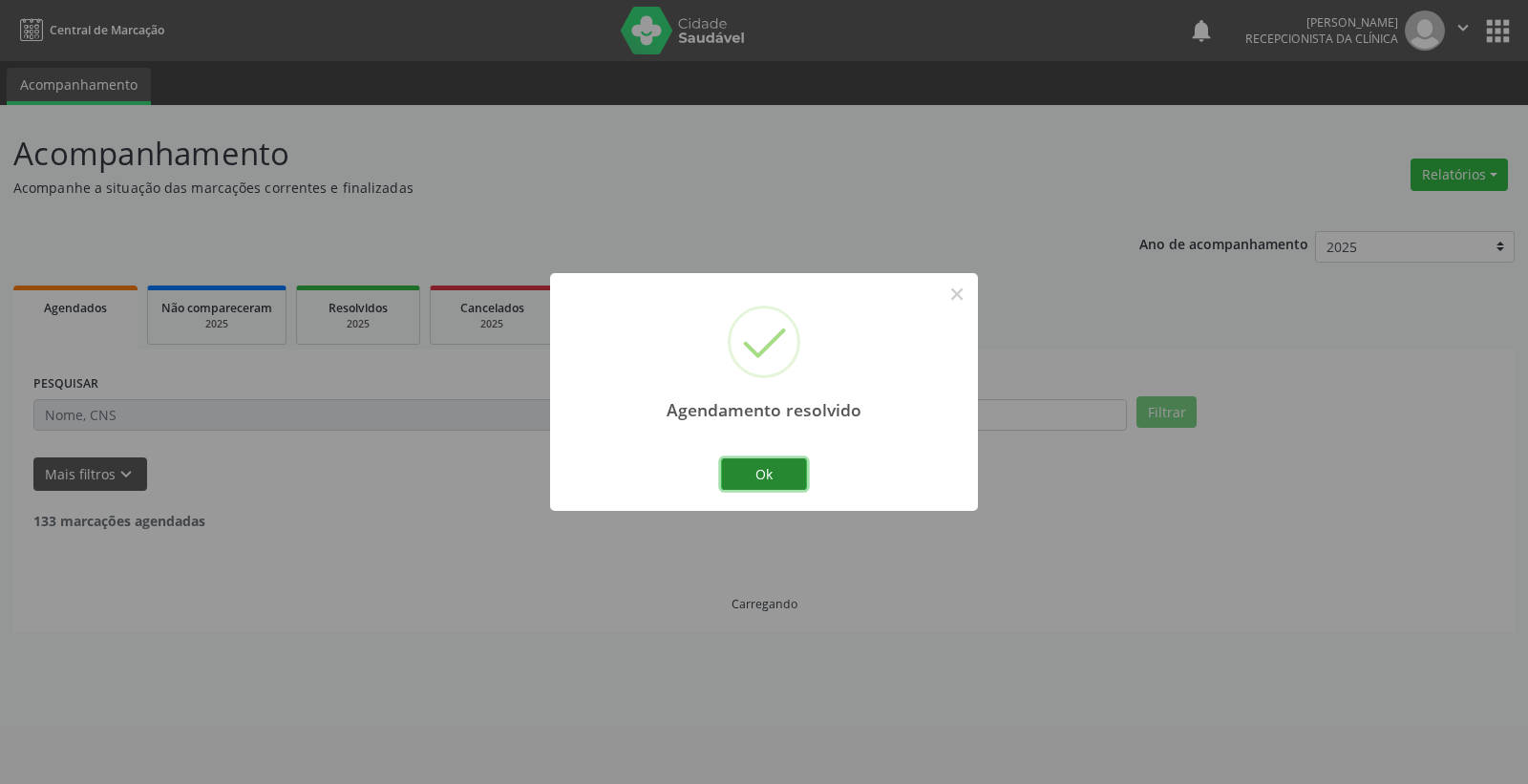
click at [779, 464] on button "Ok" at bounding box center [764, 474] width 86 height 32
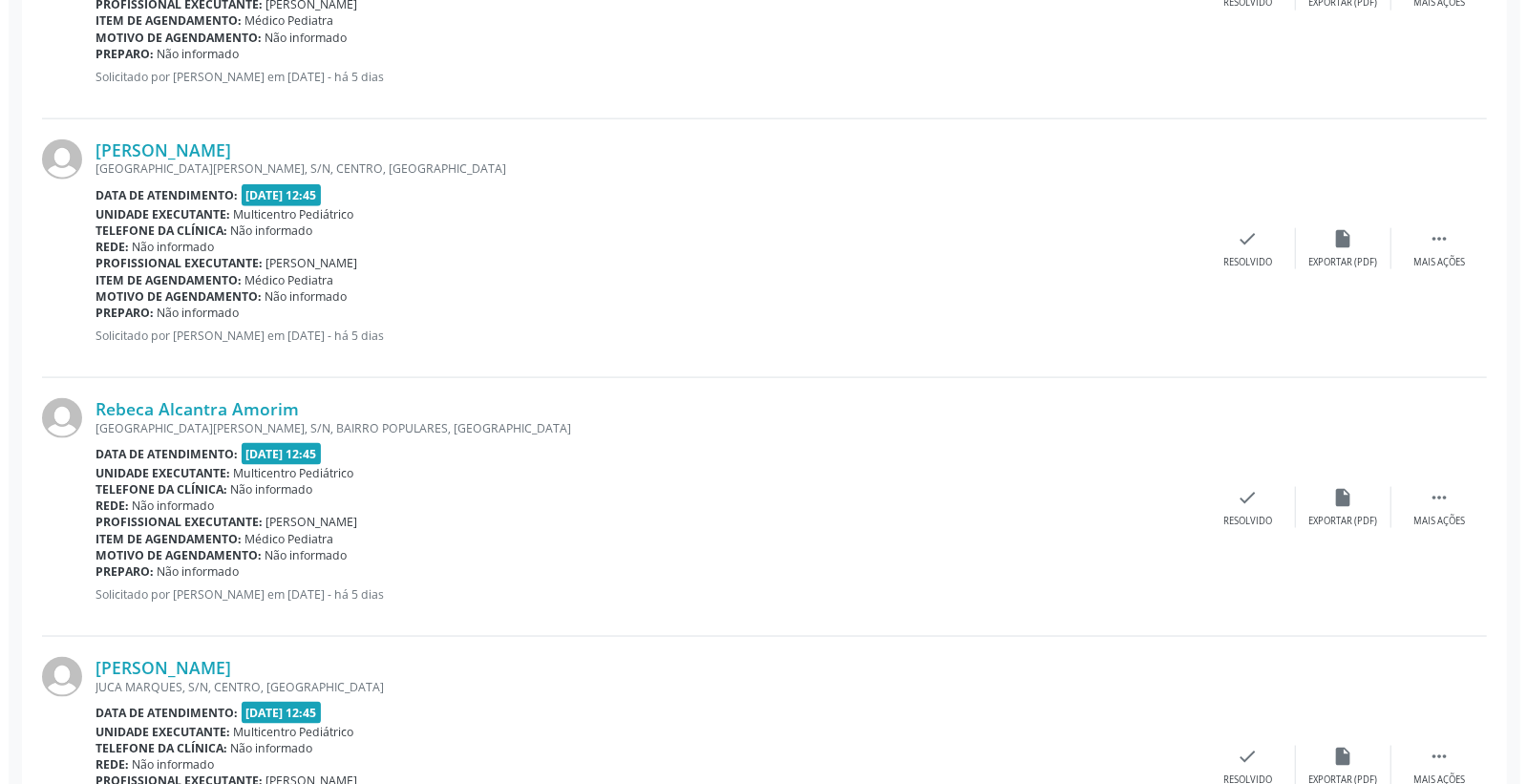
scroll to position [1484, 0]
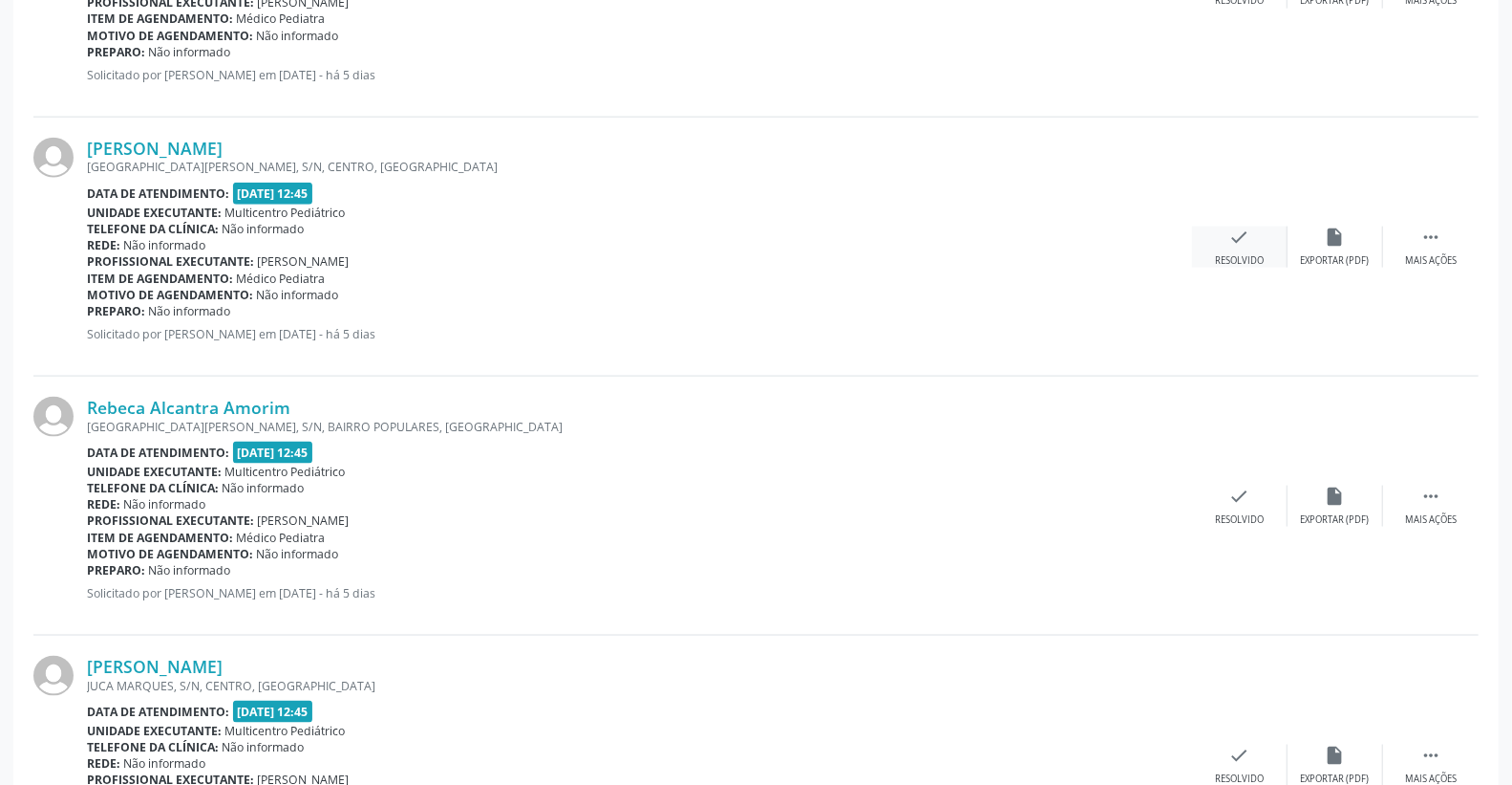
click at [1239, 228] on icon "check" at bounding box center [1240, 238] width 21 height 21
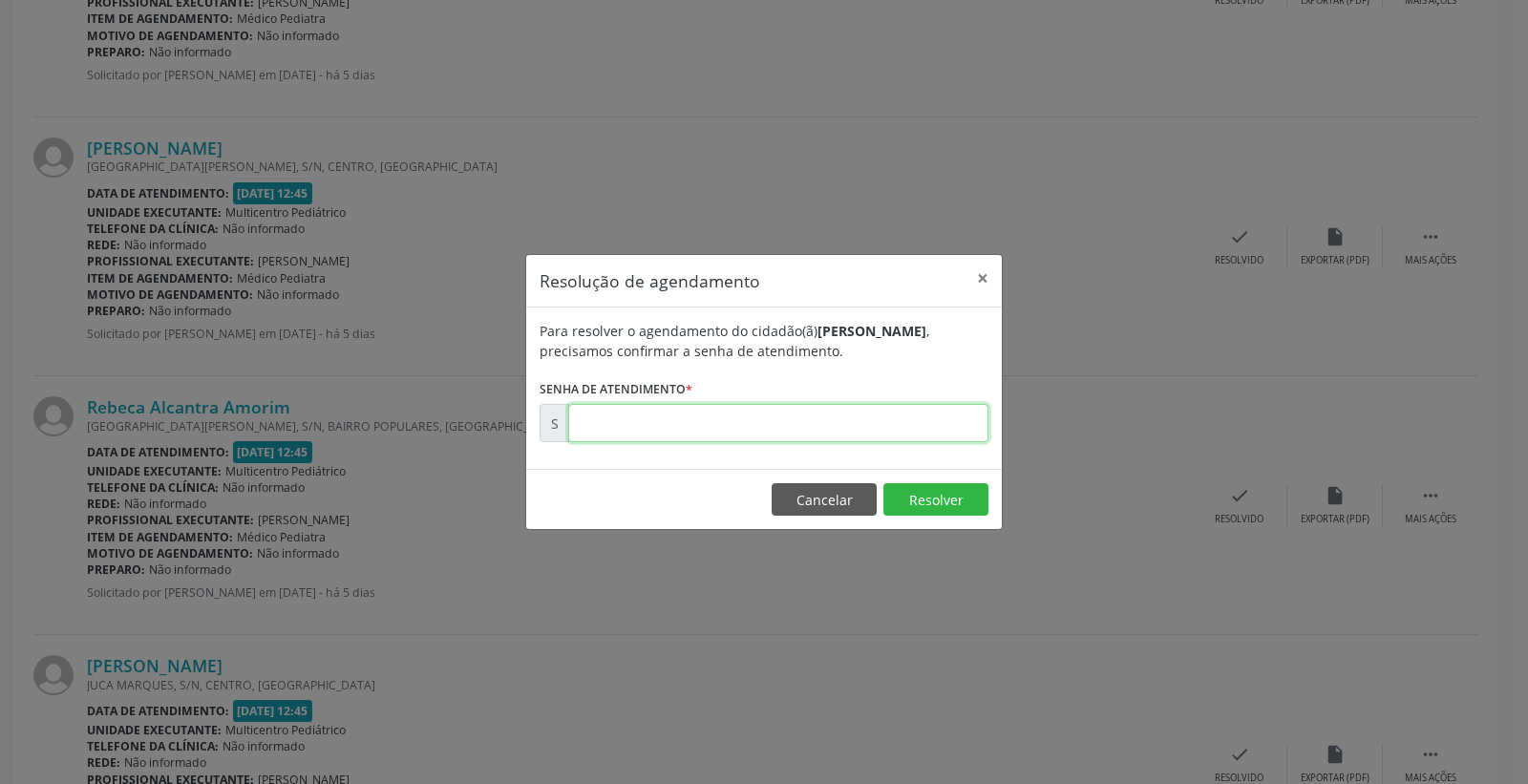
click at [908, 431] on input "text" at bounding box center [779, 422] width 420 height 38
type input "00173127"
click at [928, 491] on button "Resolver" at bounding box center [936, 498] width 105 height 32
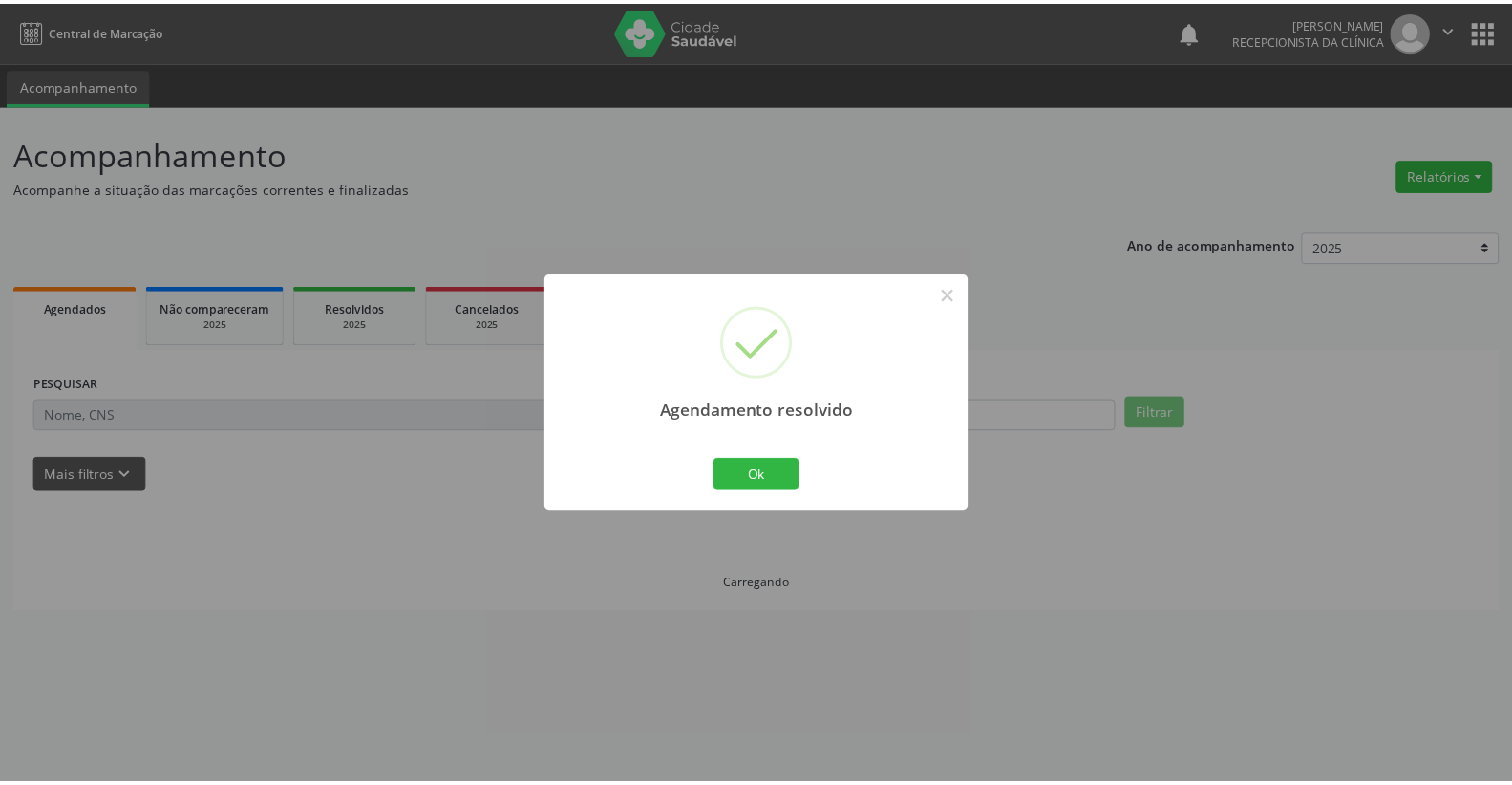
scroll to position [0, 0]
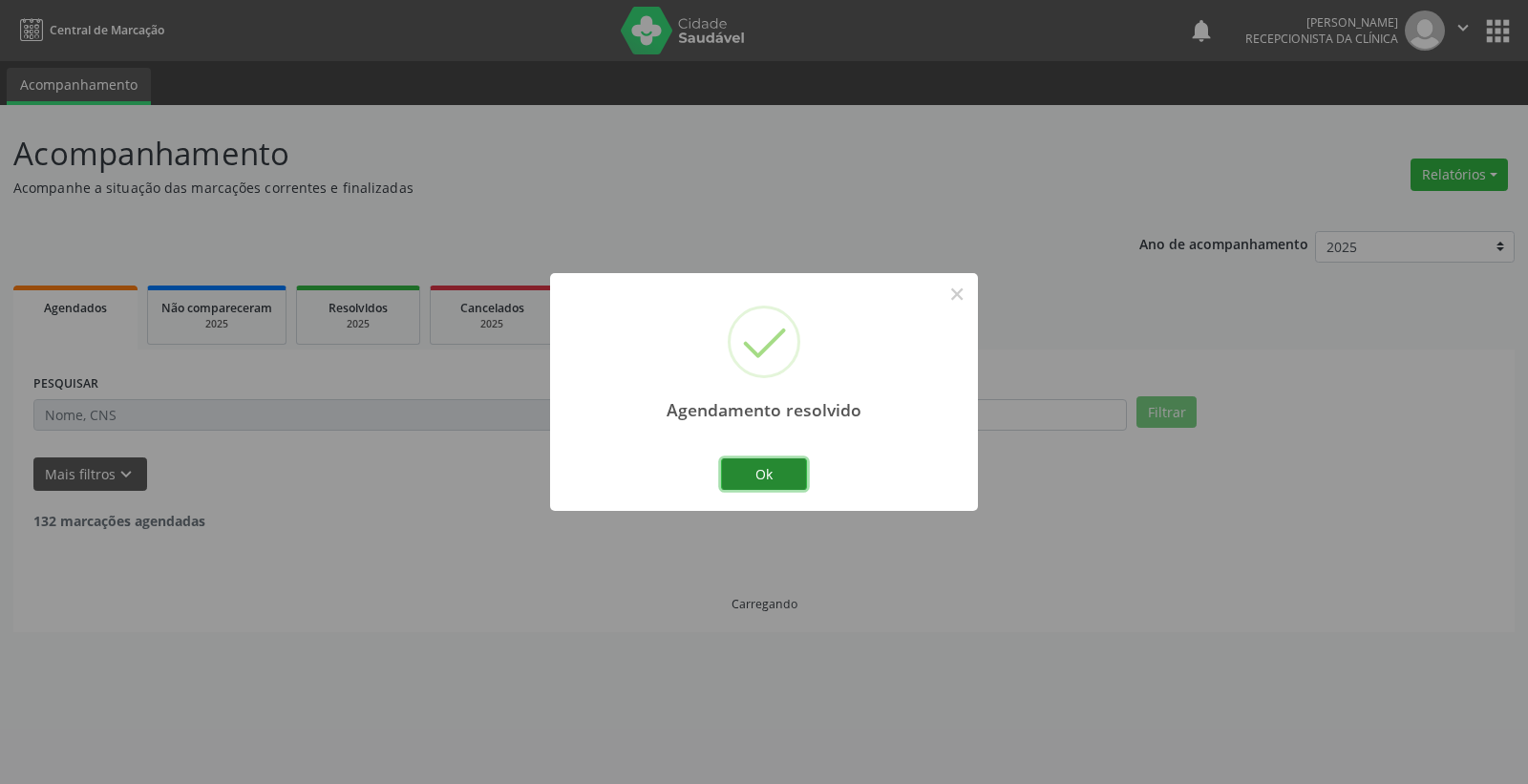
click at [746, 478] on button "Ok" at bounding box center [764, 474] width 86 height 32
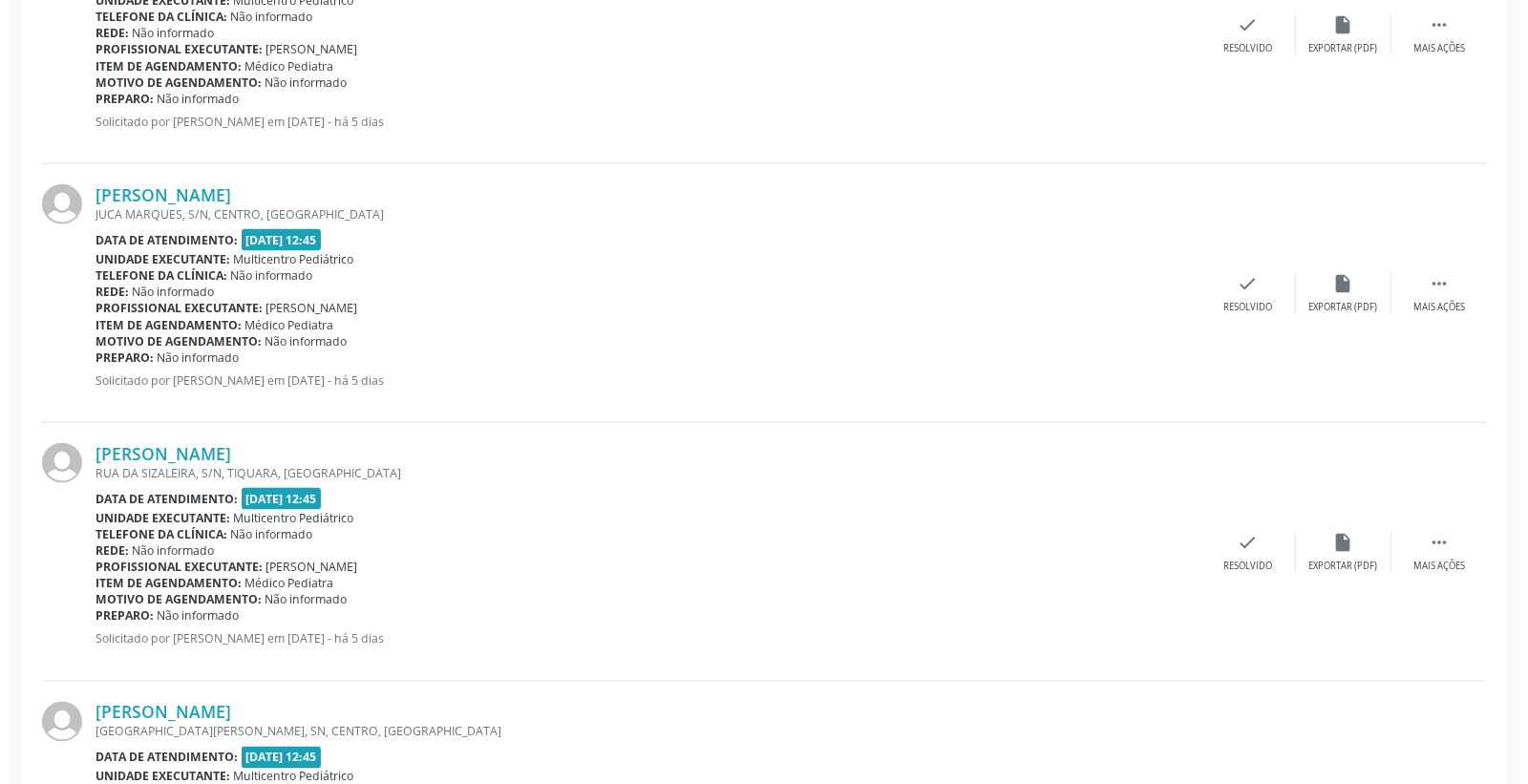
scroll to position [1884, 0]
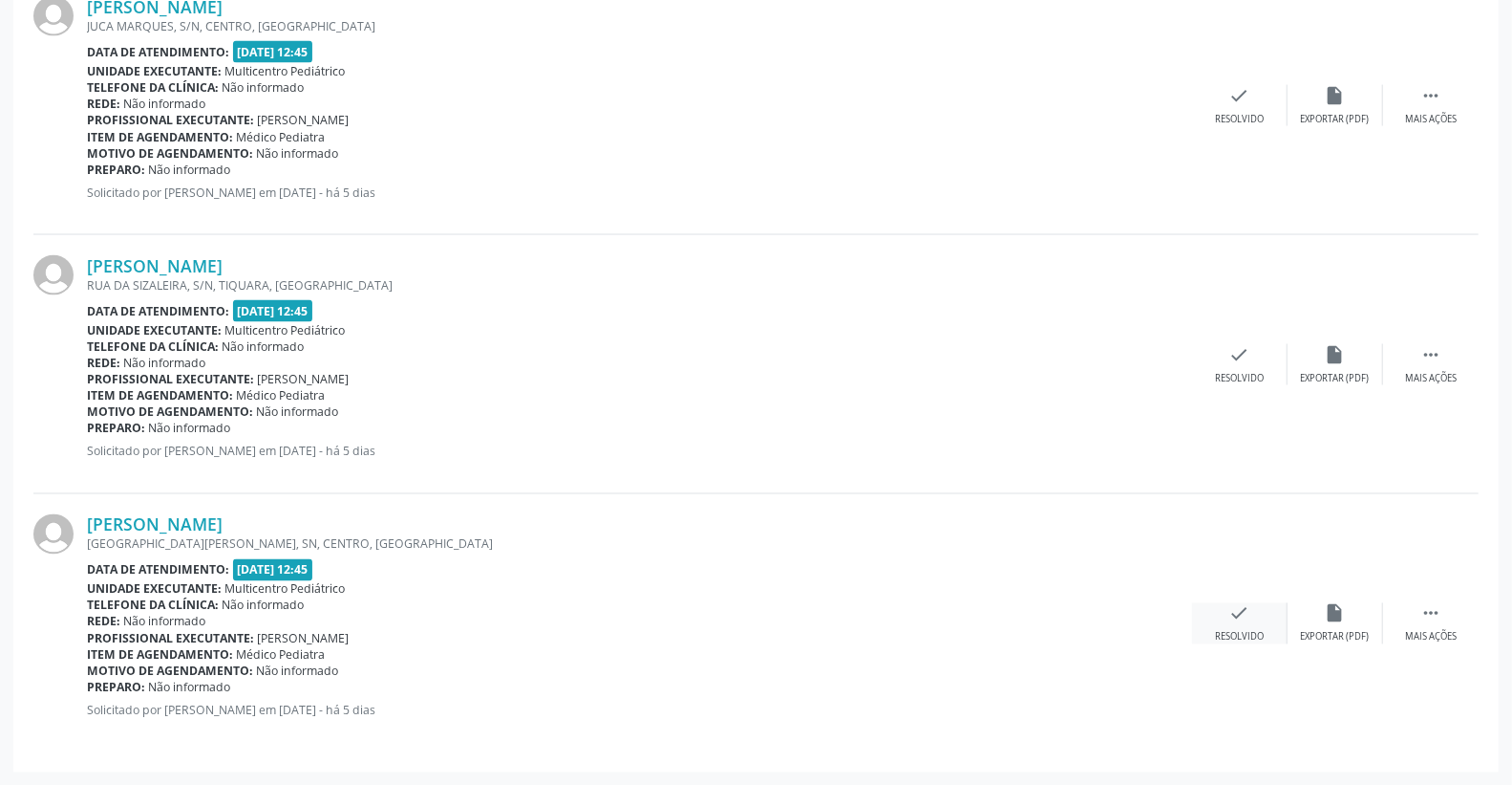
click at [1238, 631] on div "Resolvido" at bounding box center [1239, 638] width 49 height 14
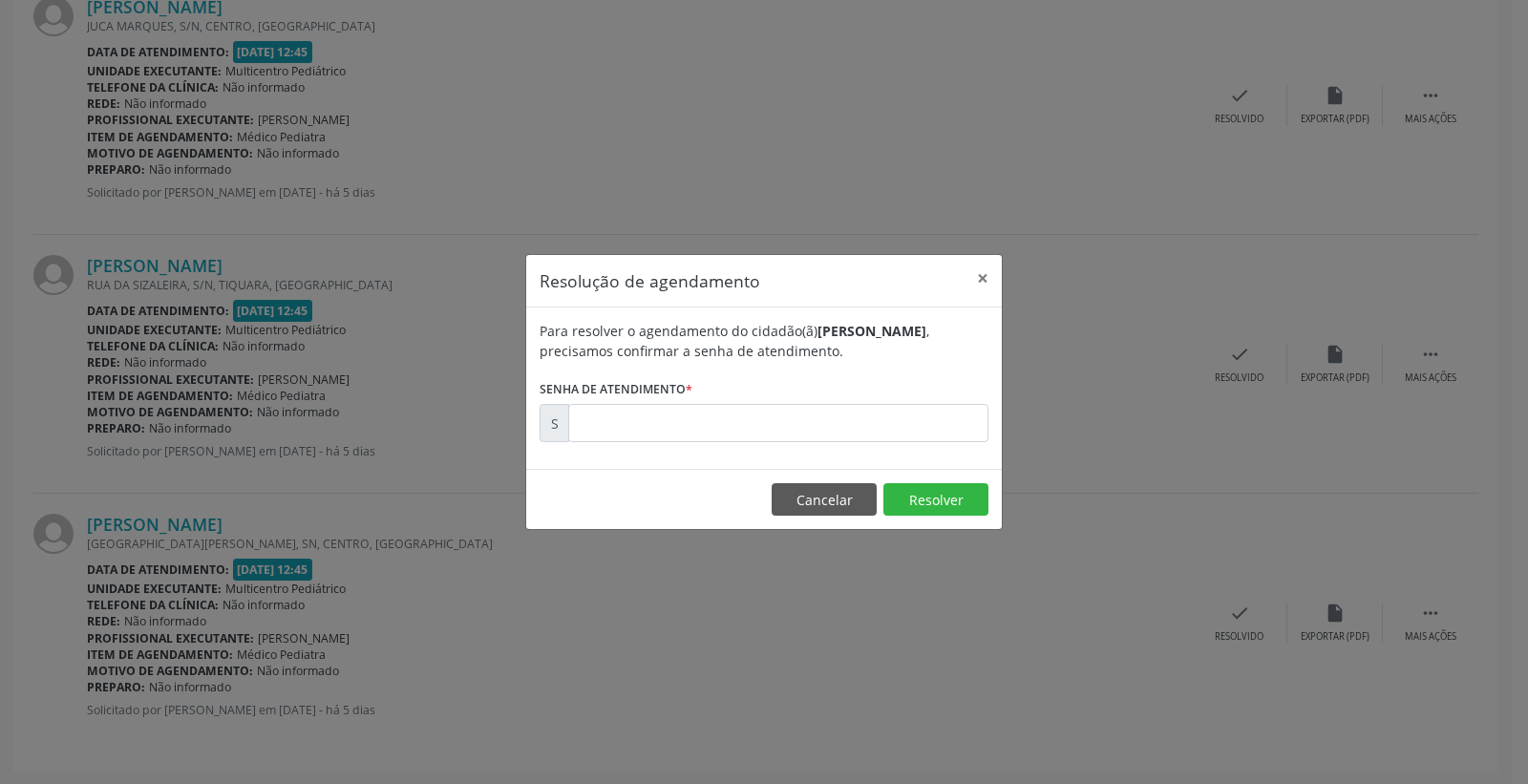
click at [945, 443] on div "Para resolver o agendamento do cidadão(ã) [PERSON_NAME] , precisamos confirmar …" at bounding box center [764, 388] width 476 height 161
click at [936, 428] on input "text" at bounding box center [779, 422] width 420 height 38
type input "00173159"
click at [971, 490] on button "Resolver" at bounding box center [936, 498] width 105 height 32
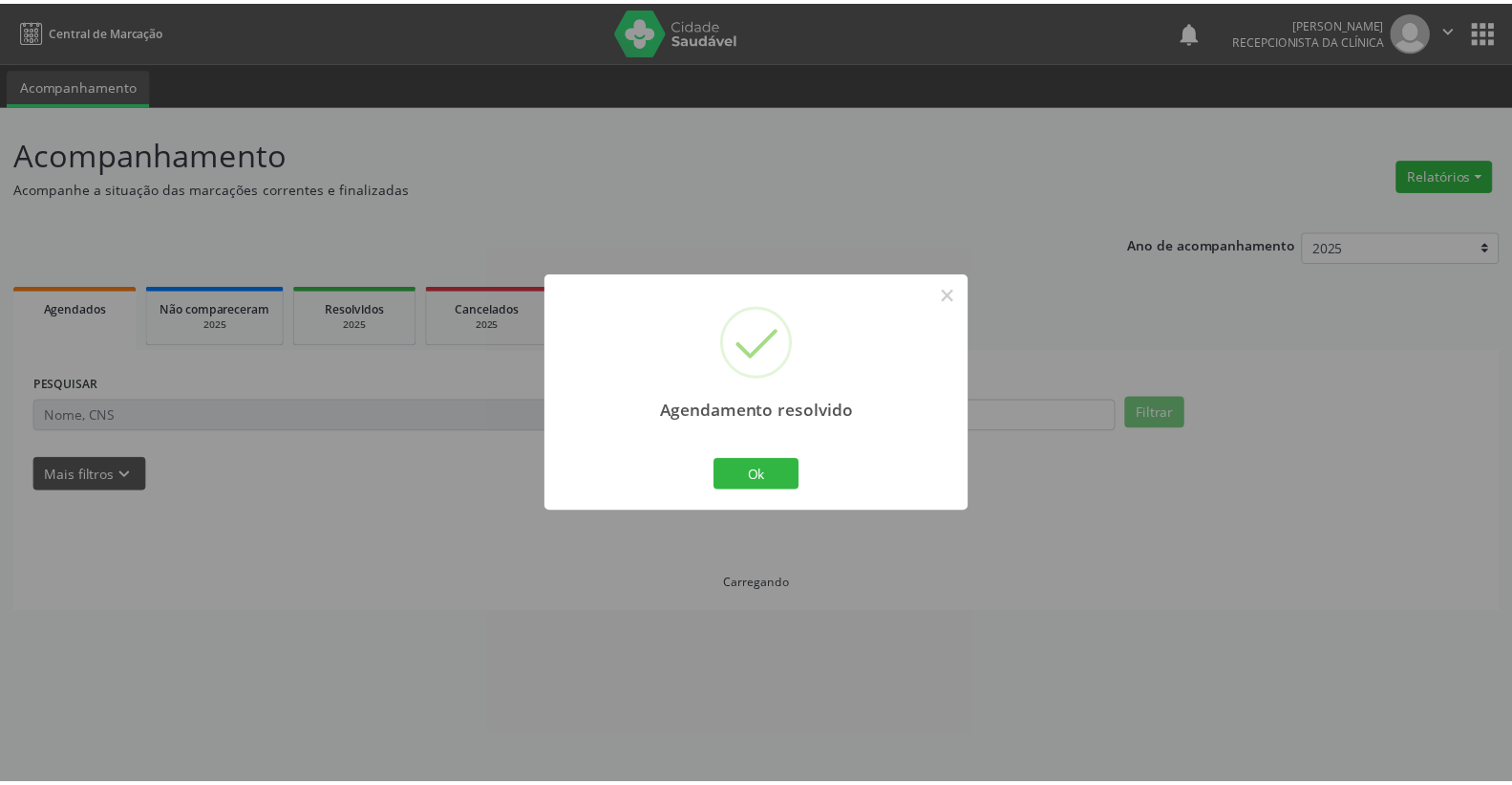
scroll to position [0, 0]
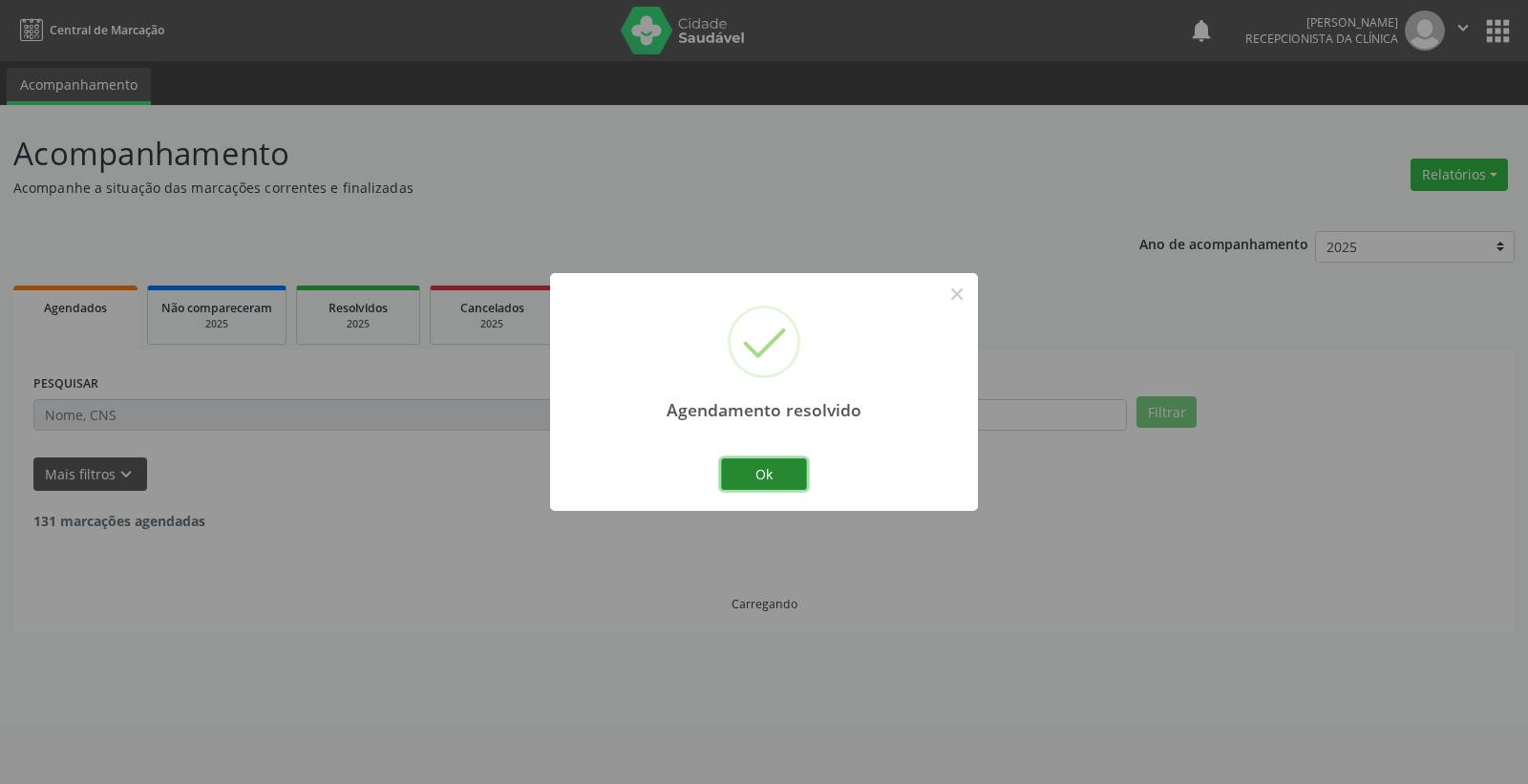
click at [779, 474] on button "Ok" at bounding box center [764, 474] width 86 height 32
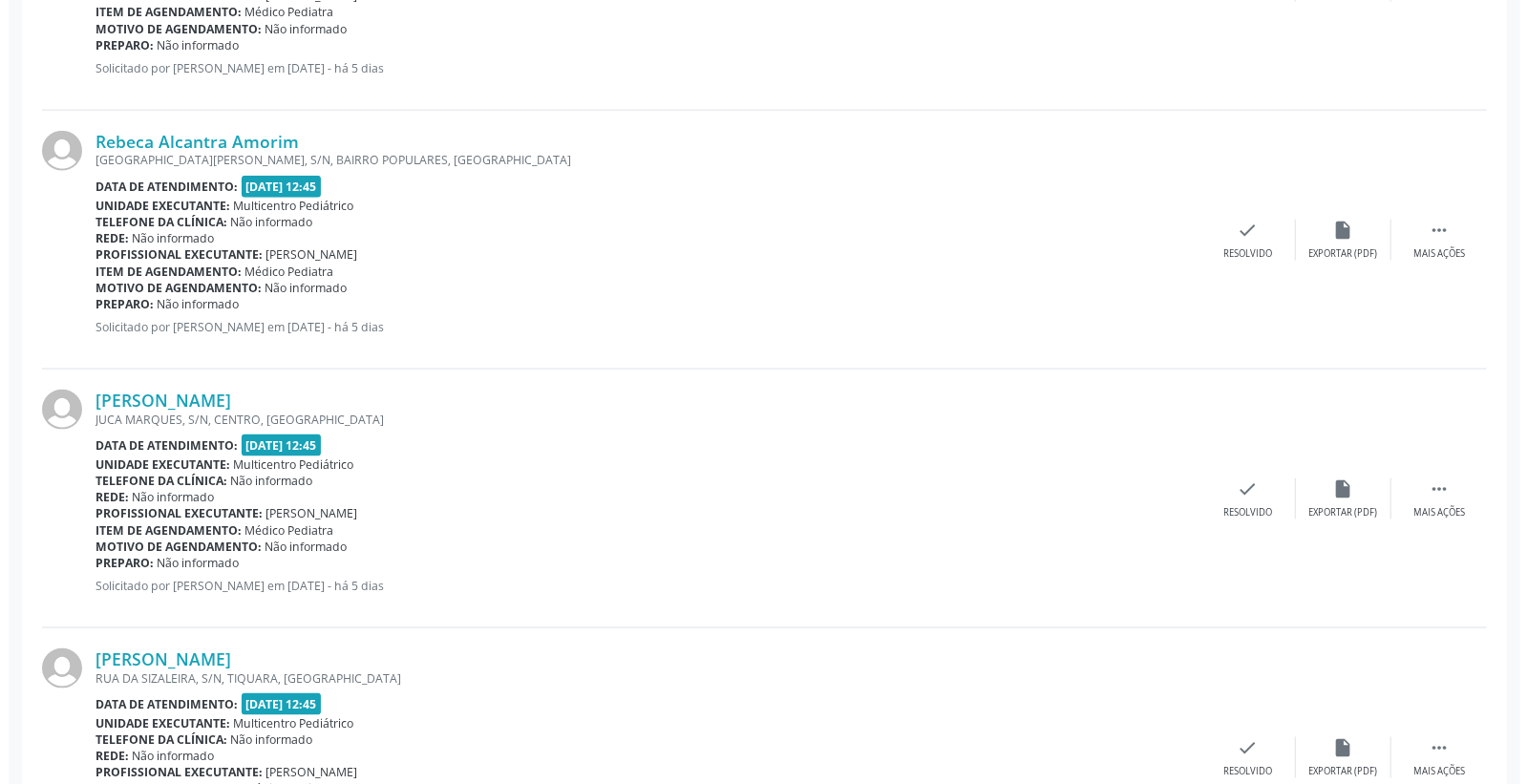
scroll to position [1590, 0]
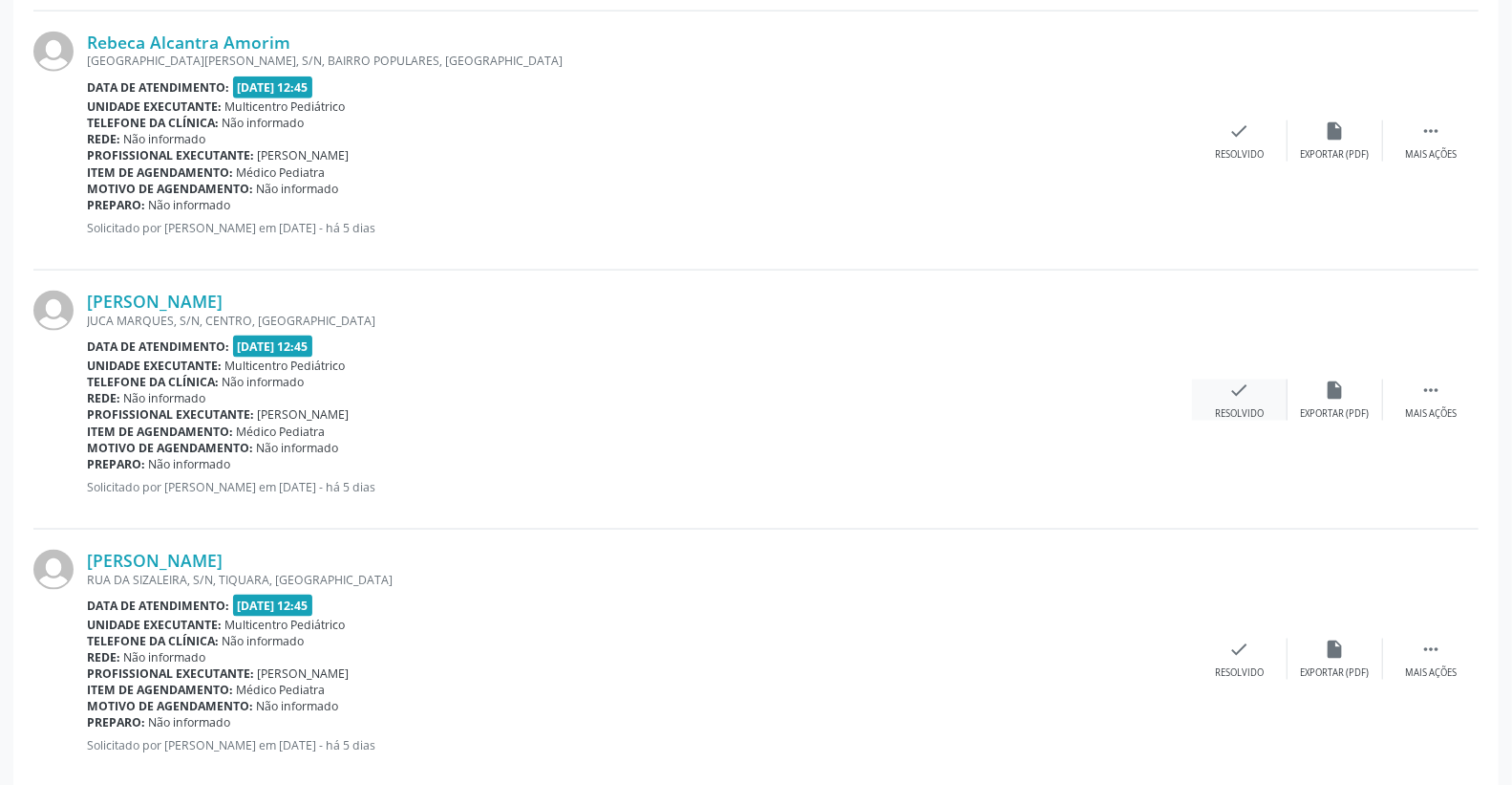
click at [1230, 393] on icon "check" at bounding box center [1240, 391] width 21 height 21
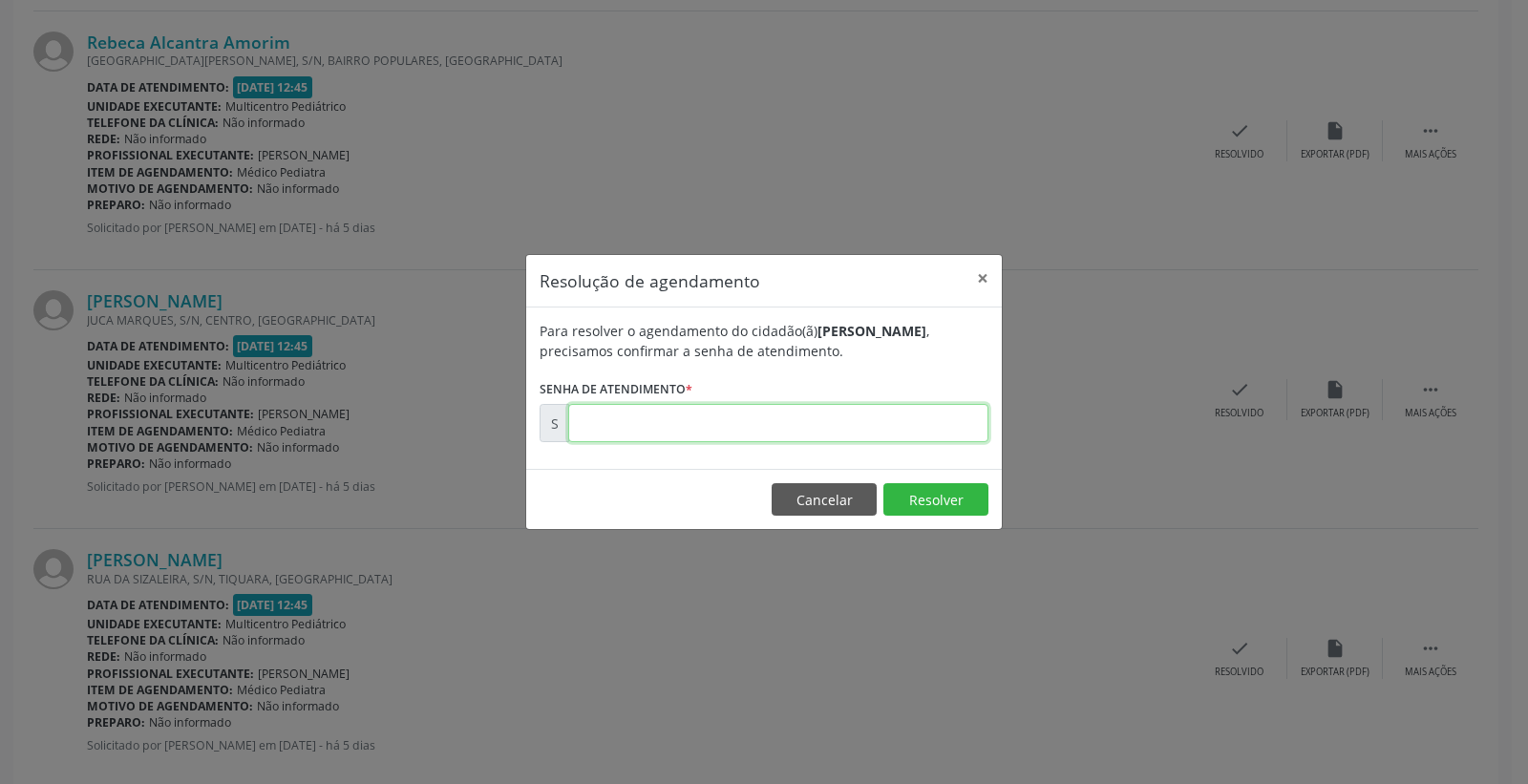
click at [846, 416] on input "text" at bounding box center [779, 422] width 420 height 38
type input "00173154"
click at [912, 493] on button "Resolver" at bounding box center [936, 498] width 105 height 32
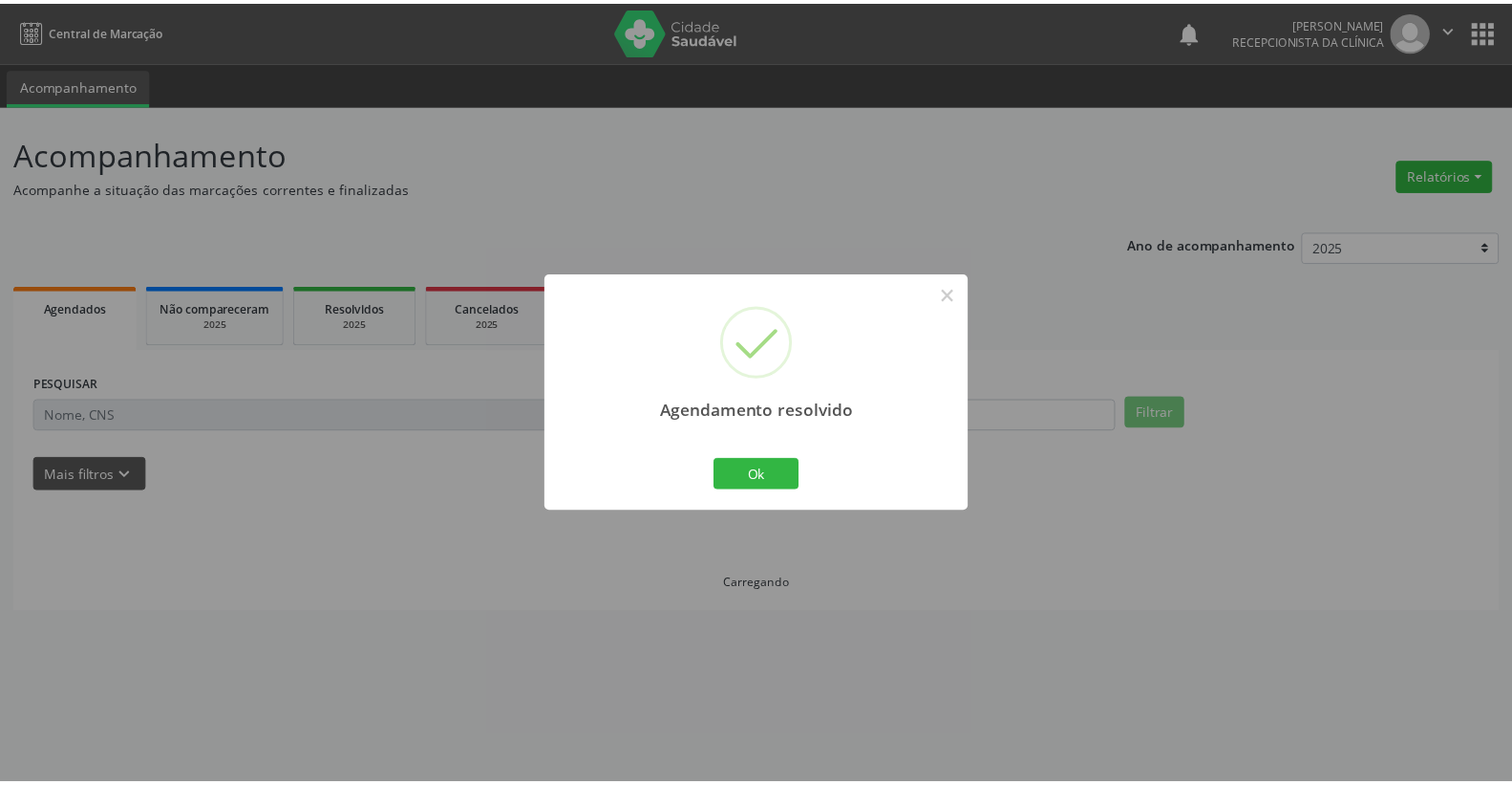
scroll to position [0, 0]
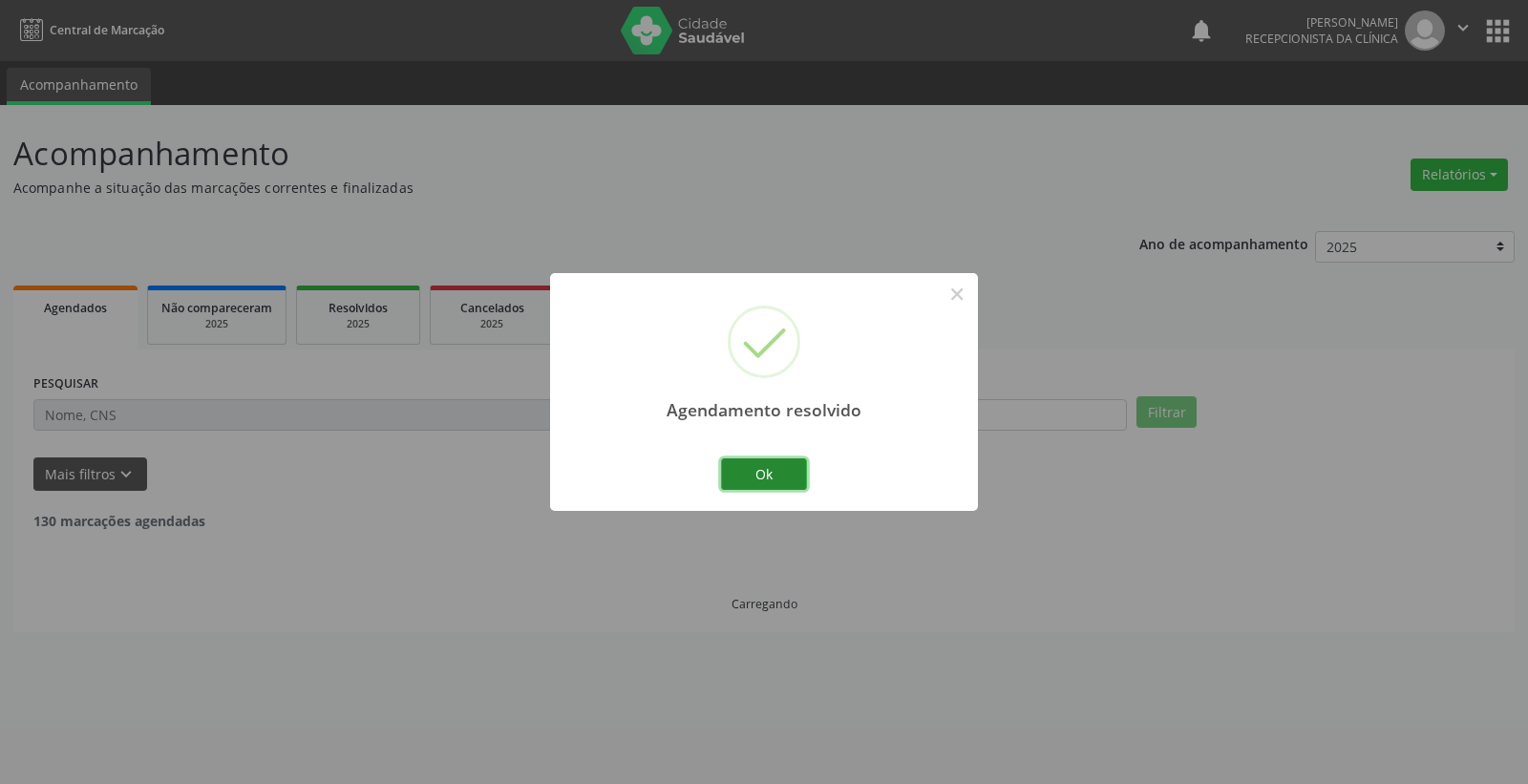
click at [790, 469] on button "Ok" at bounding box center [764, 474] width 86 height 32
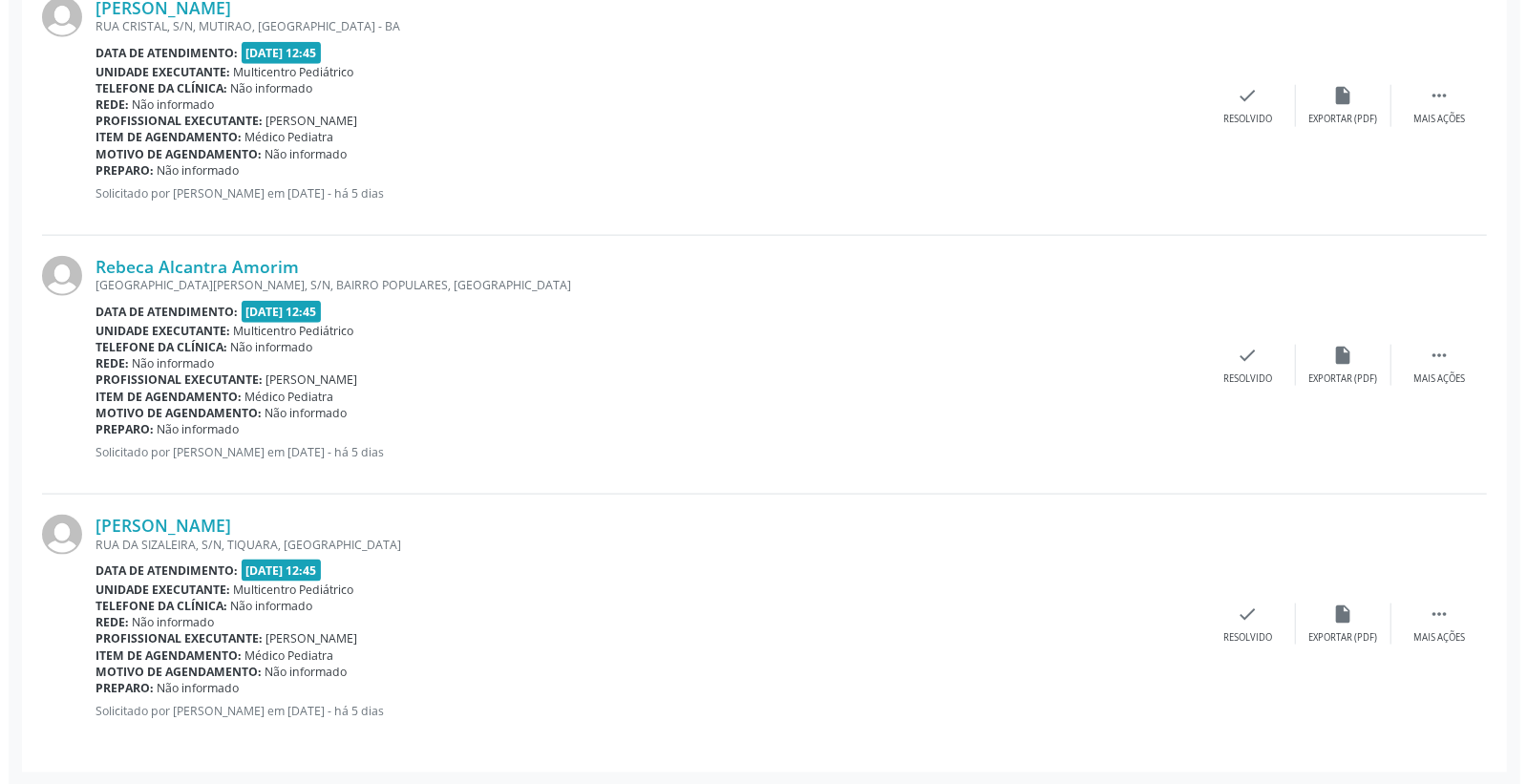
scroll to position [1367, 0]
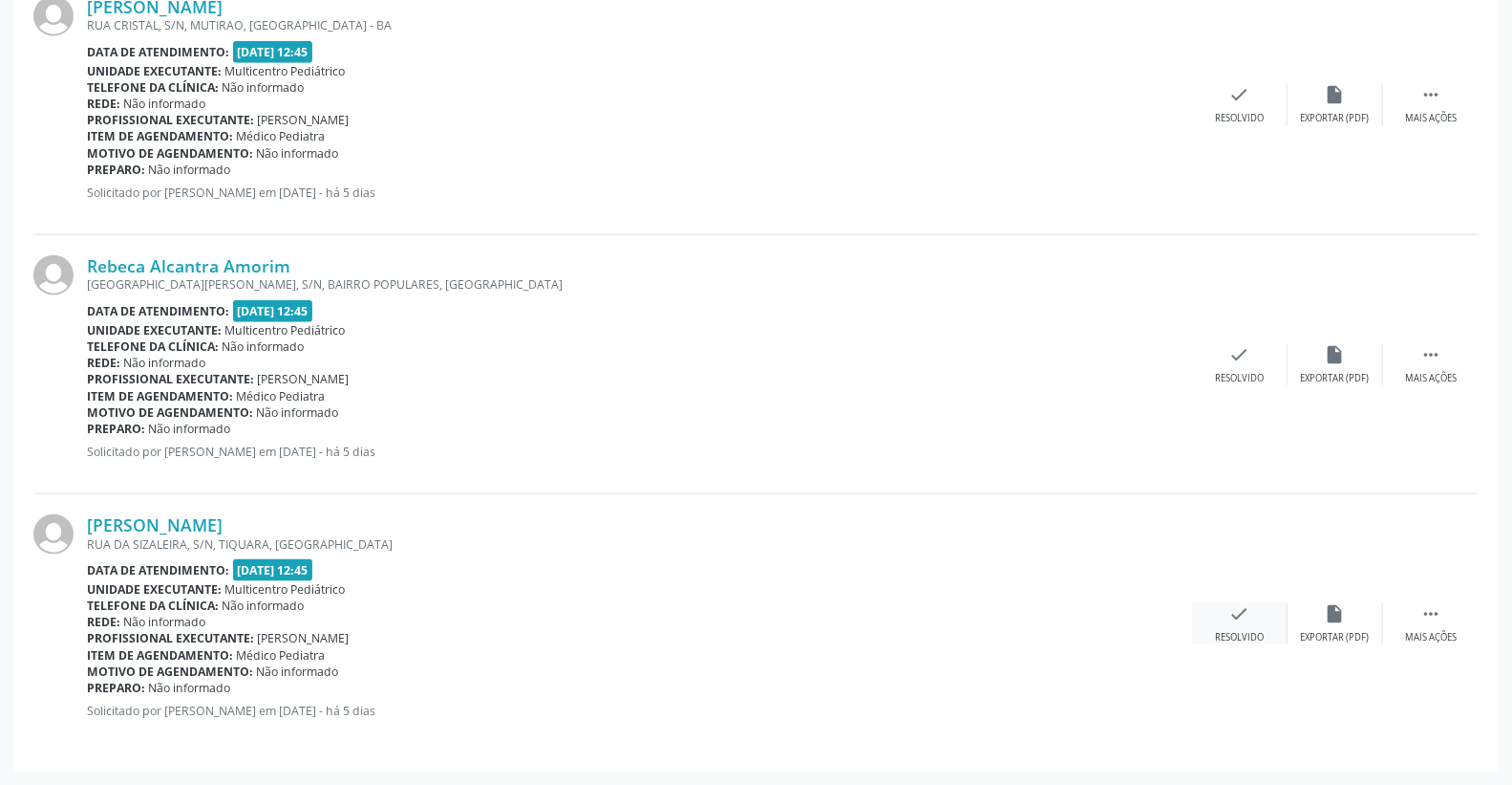
click at [1236, 614] on icon "check" at bounding box center [1240, 614] width 21 height 21
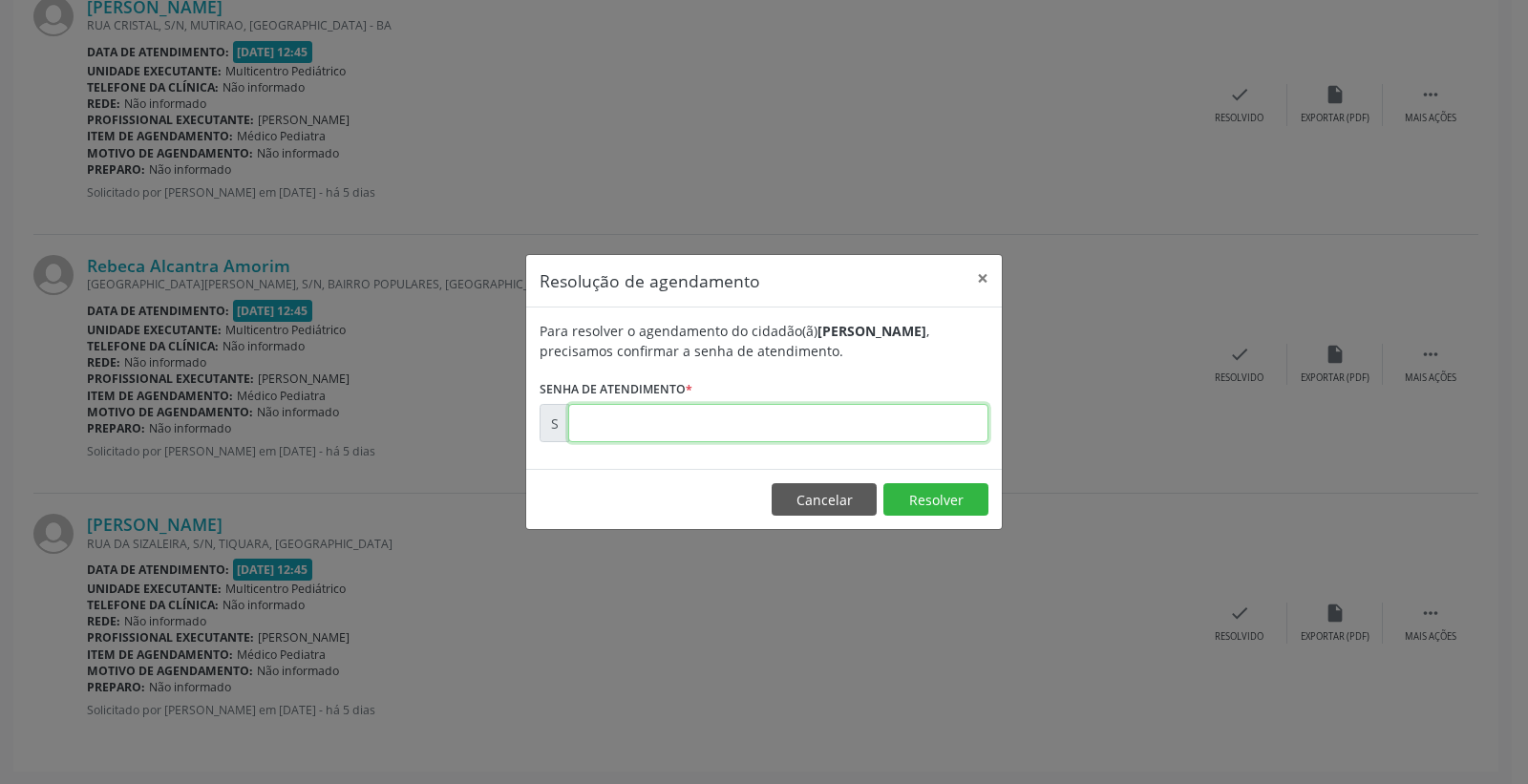
click at [819, 424] on input "text" at bounding box center [779, 422] width 420 height 38
type input "00173155"
click at [909, 488] on button "Resolver" at bounding box center [936, 498] width 105 height 32
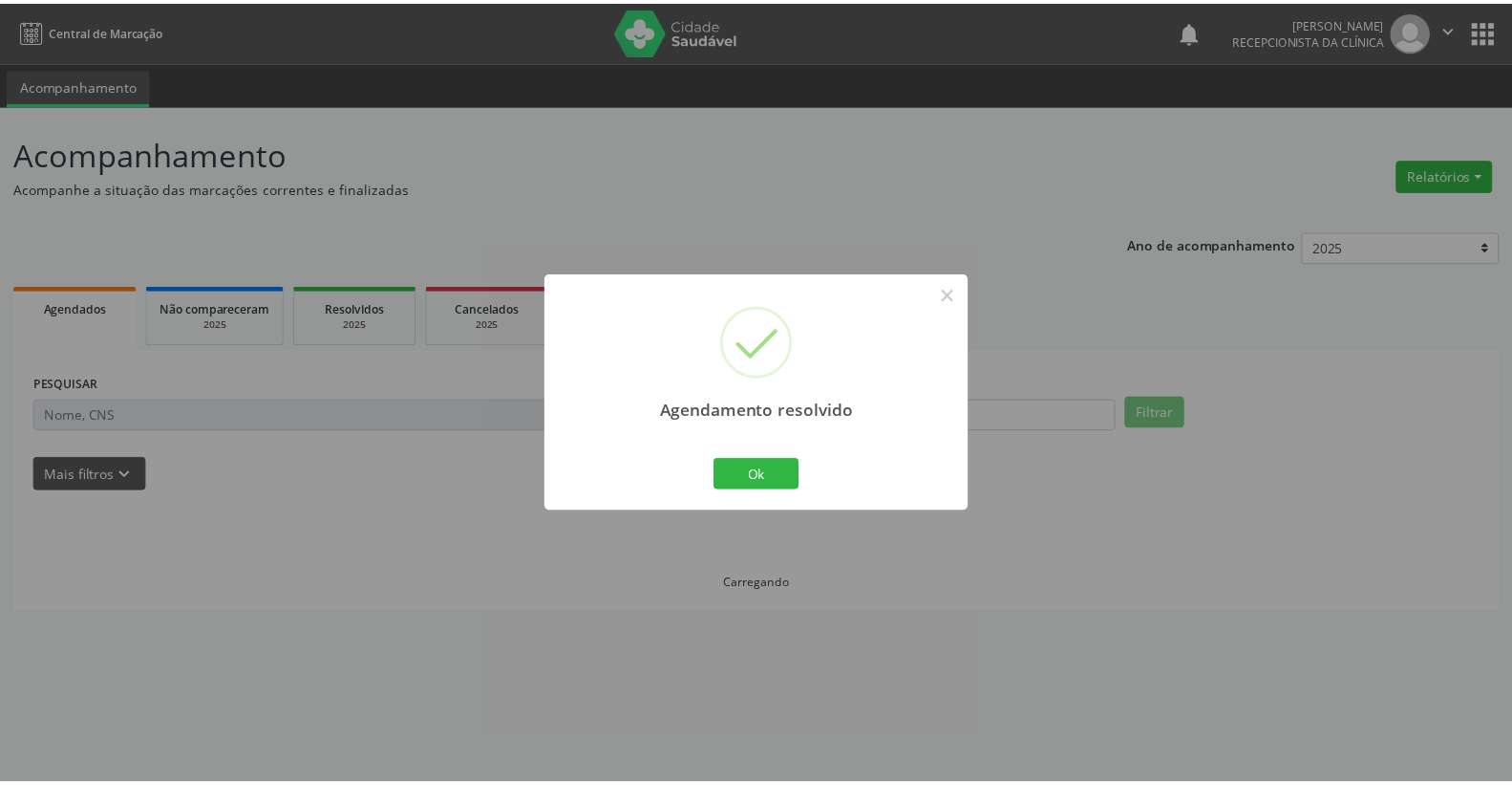
scroll to position [0, 0]
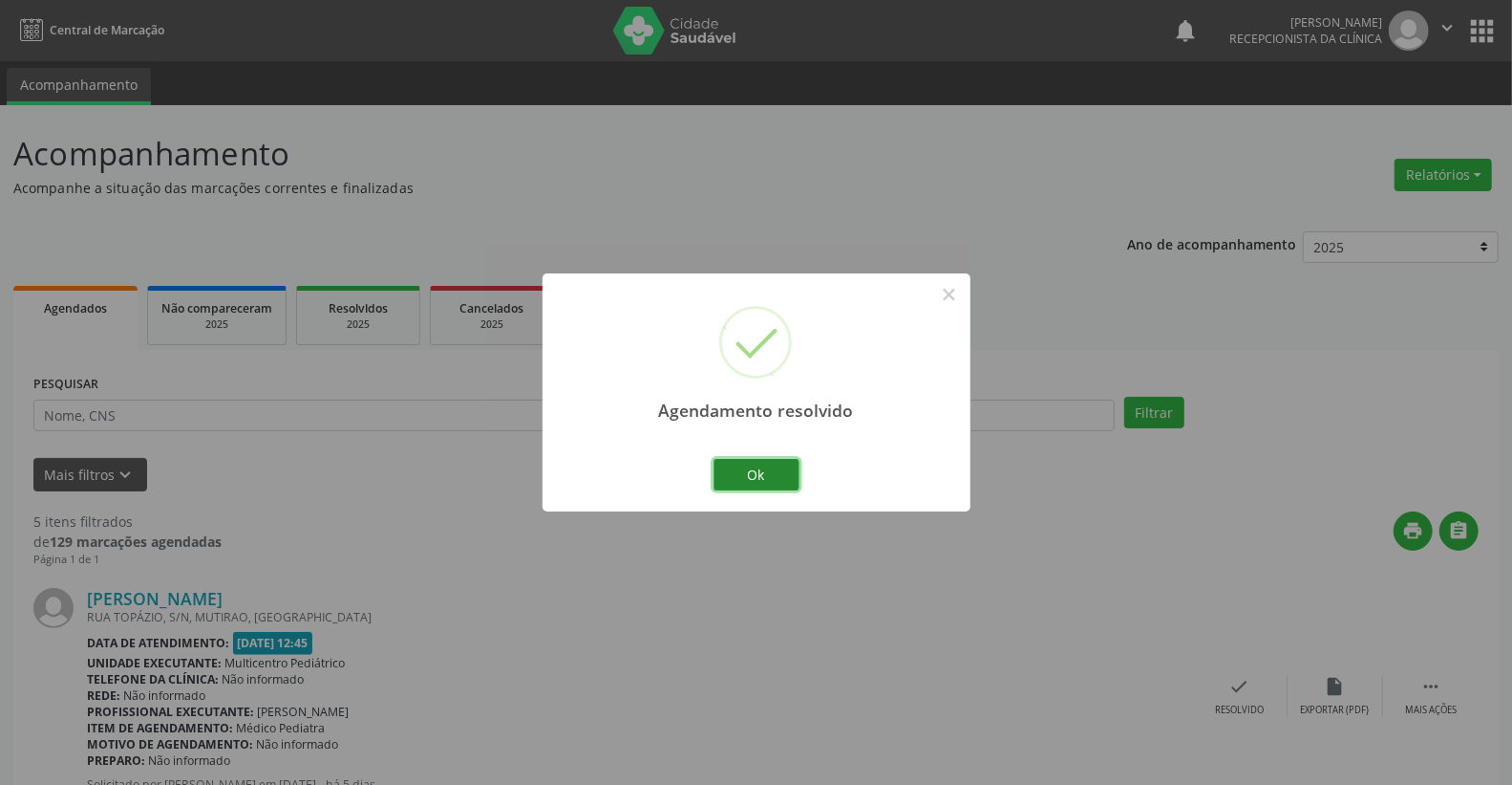
drag, startPoint x: 771, startPoint y: 466, endPoint x: 769, endPoint y: 451, distance: 15.1
click at [770, 465] on button "Ok" at bounding box center [756, 474] width 86 height 32
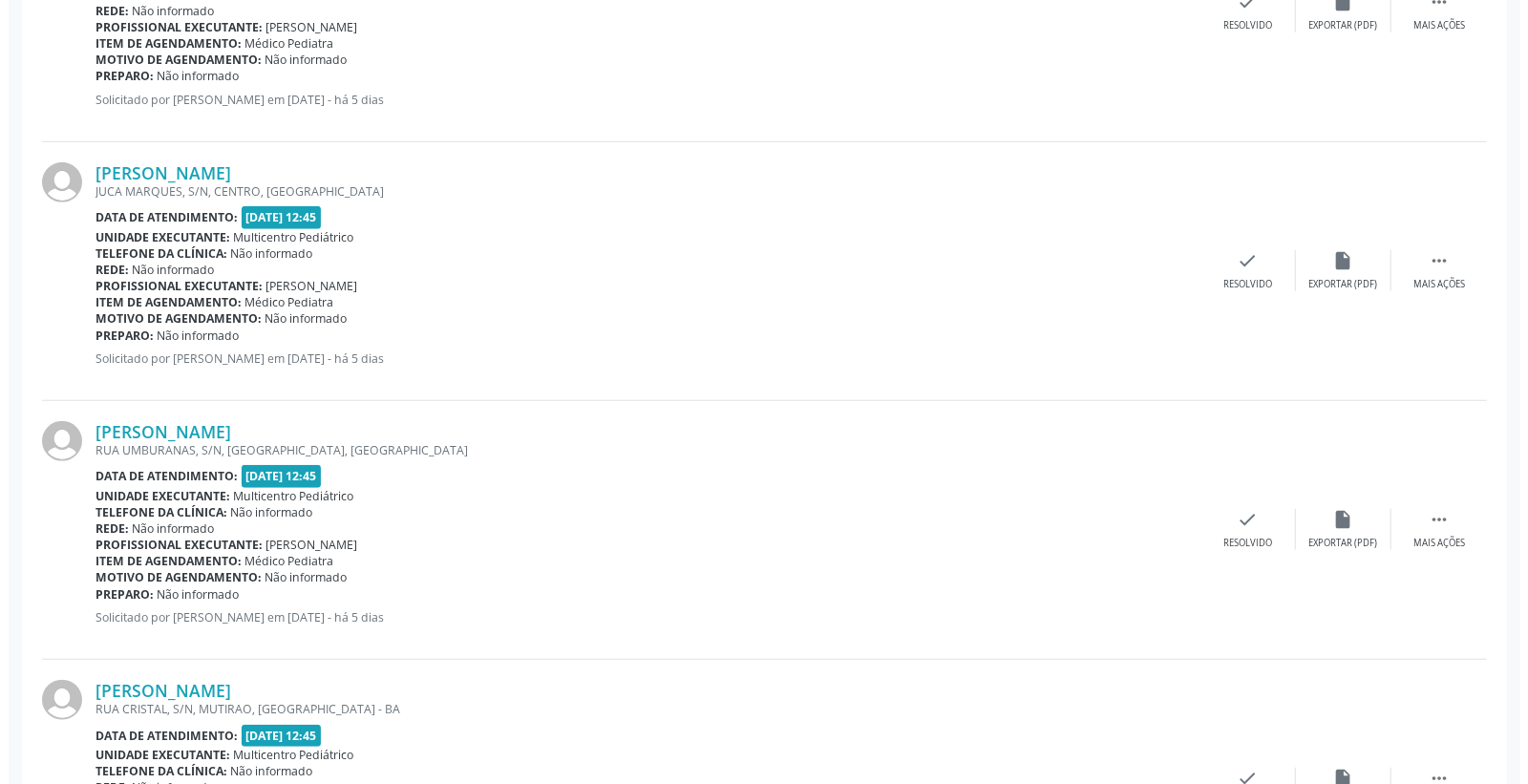
scroll to position [1060, 0]
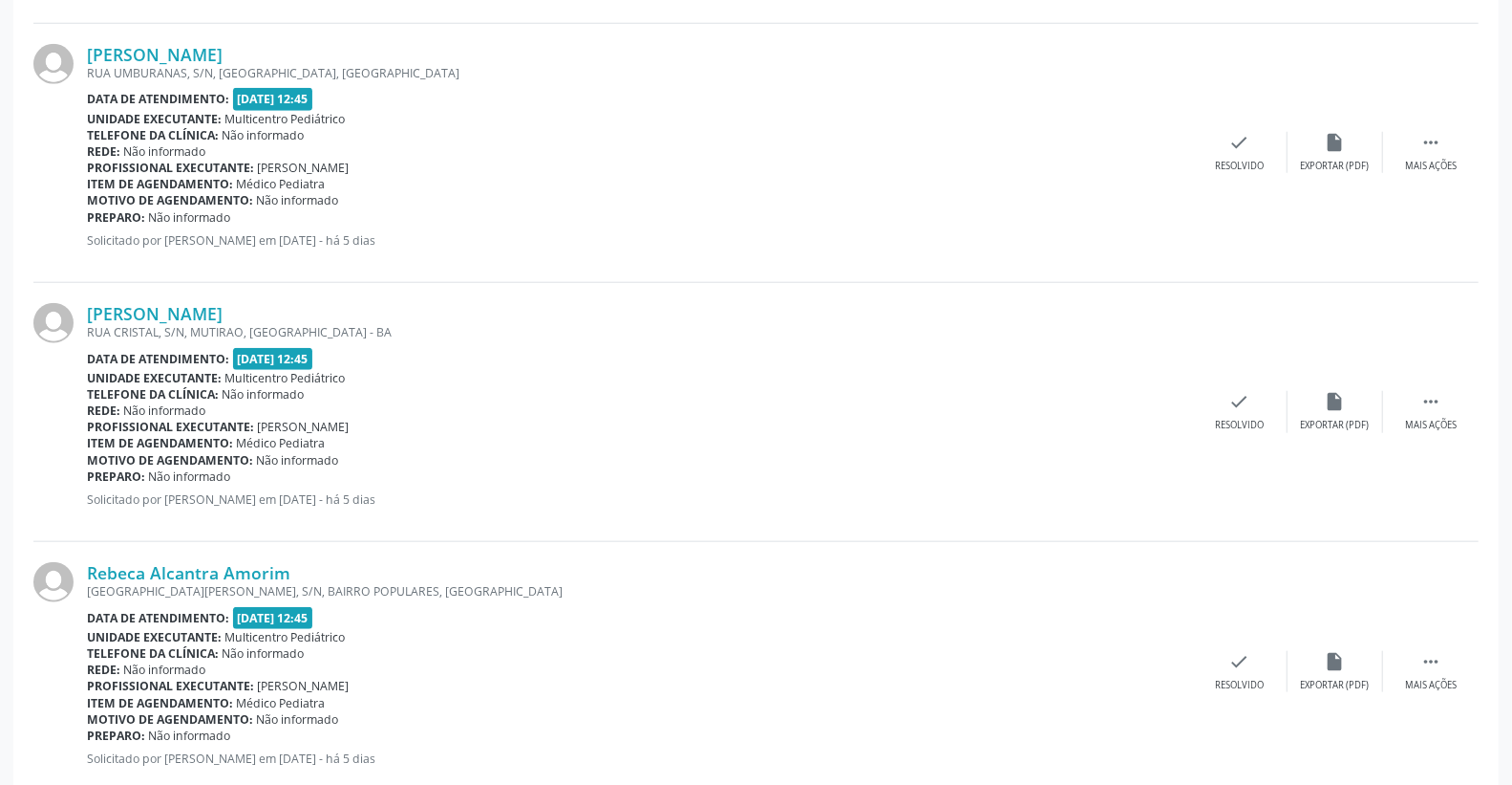
click at [1246, 383] on div "[PERSON_NAME] [GEOGRAPHIC_DATA], S/N, MUTIRAO, [GEOGRAPHIC_DATA] Data de atendi…" at bounding box center [756, 412] width 1446 height 259
click at [1246, 395] on icon "check" at bounding box center [1240, 401] width 21 height 21
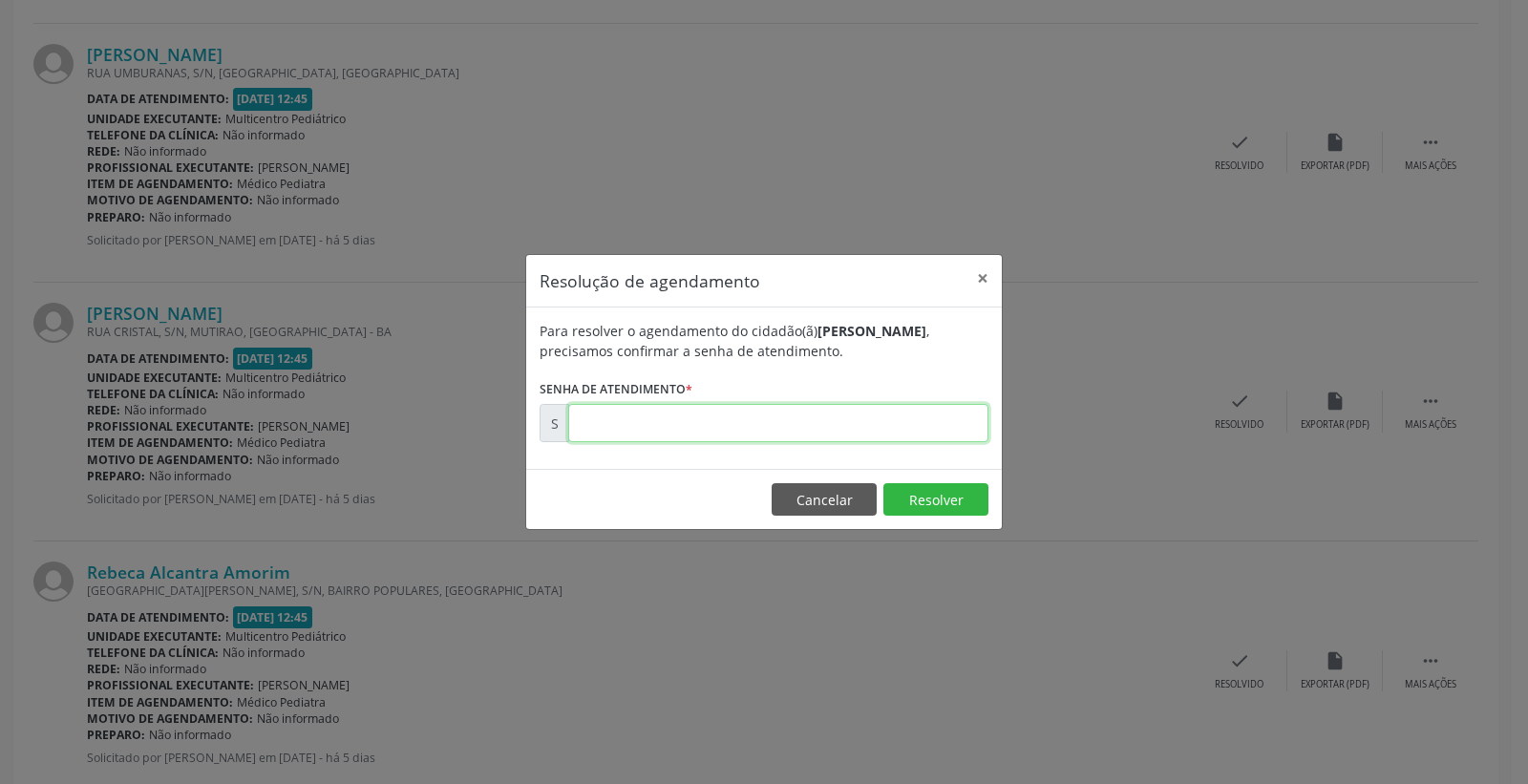
click at [913, 423] on input "text" at bounding box center [779, 422] width 420 height 38
type input "00173121"
click at [943, 483] on button "Resolver" at bounding box center [936, 498] width 105 height 32
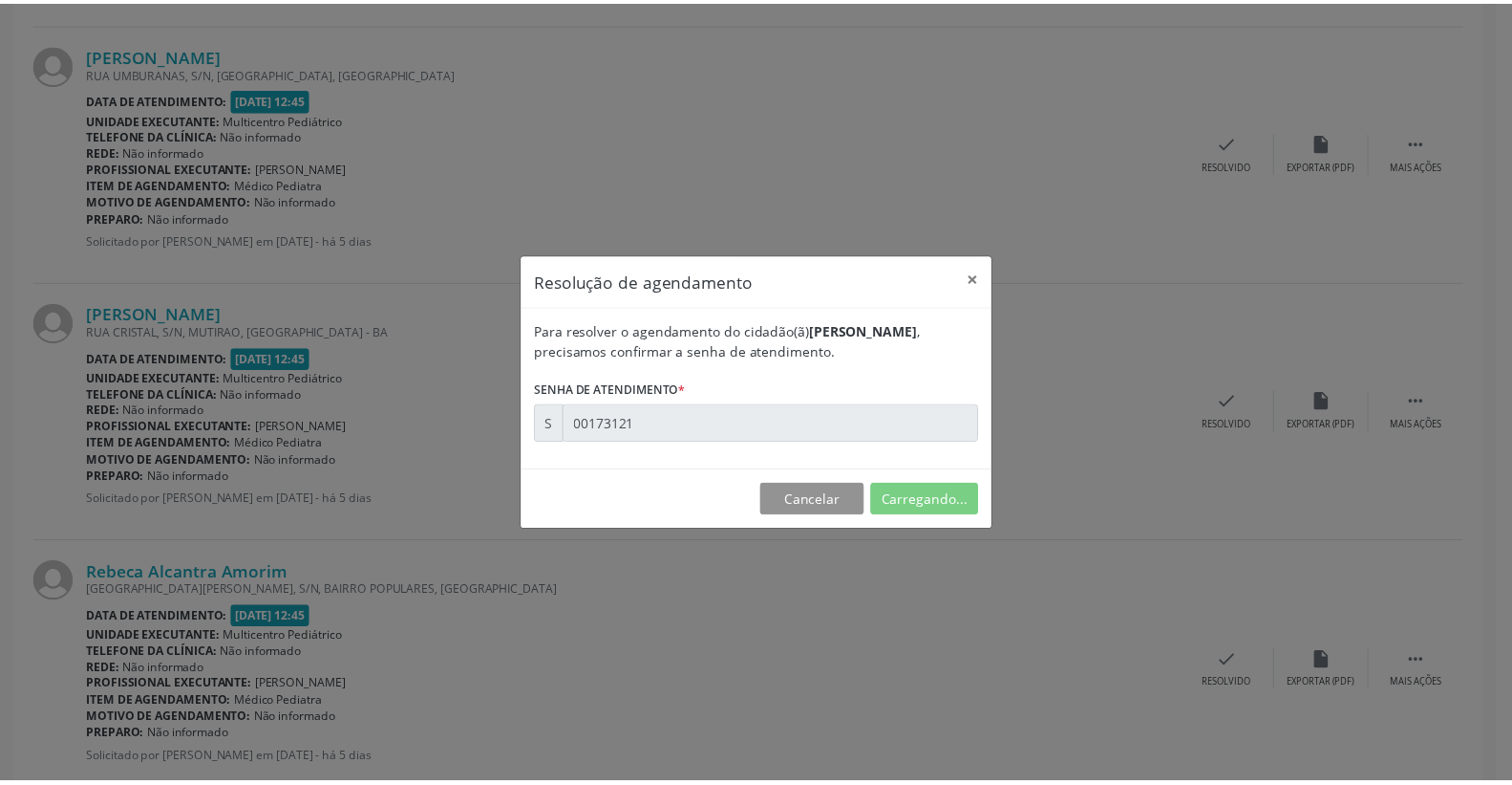
scroll to position [0, 0]
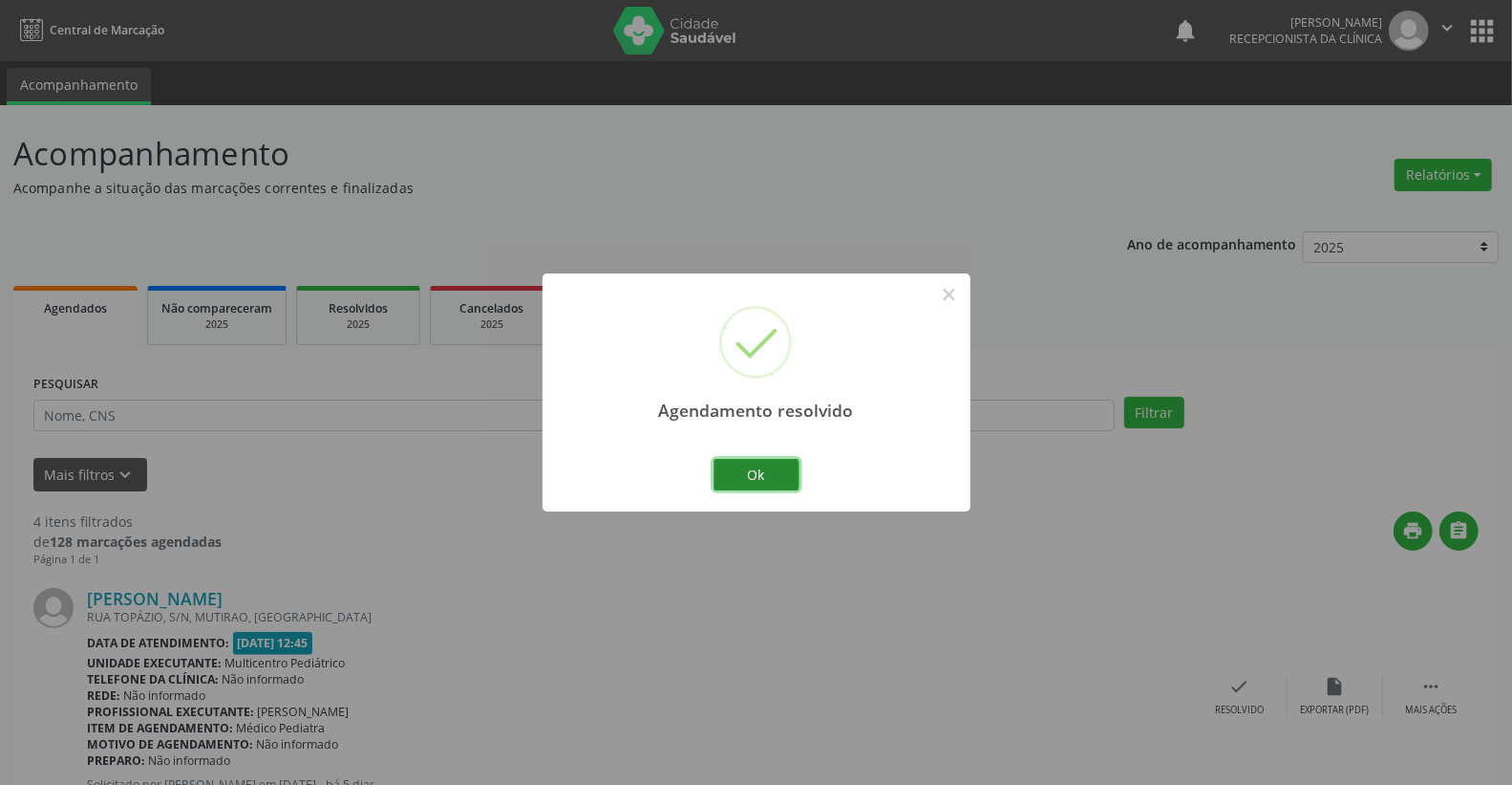
click at [722, 480] on button "Ok" at bounding box center [756, 474] width 86 height 32
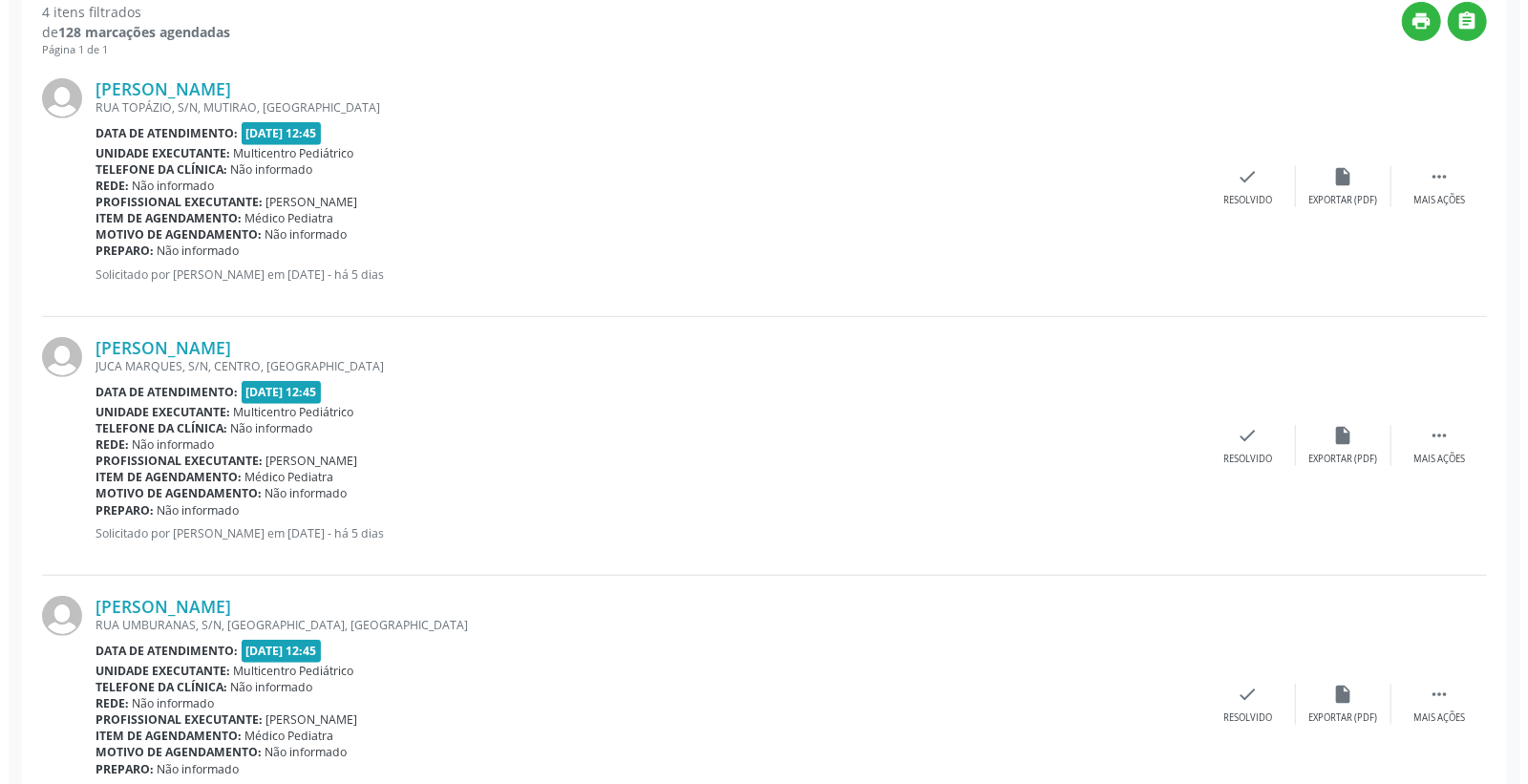
scroll to position [530, 0]
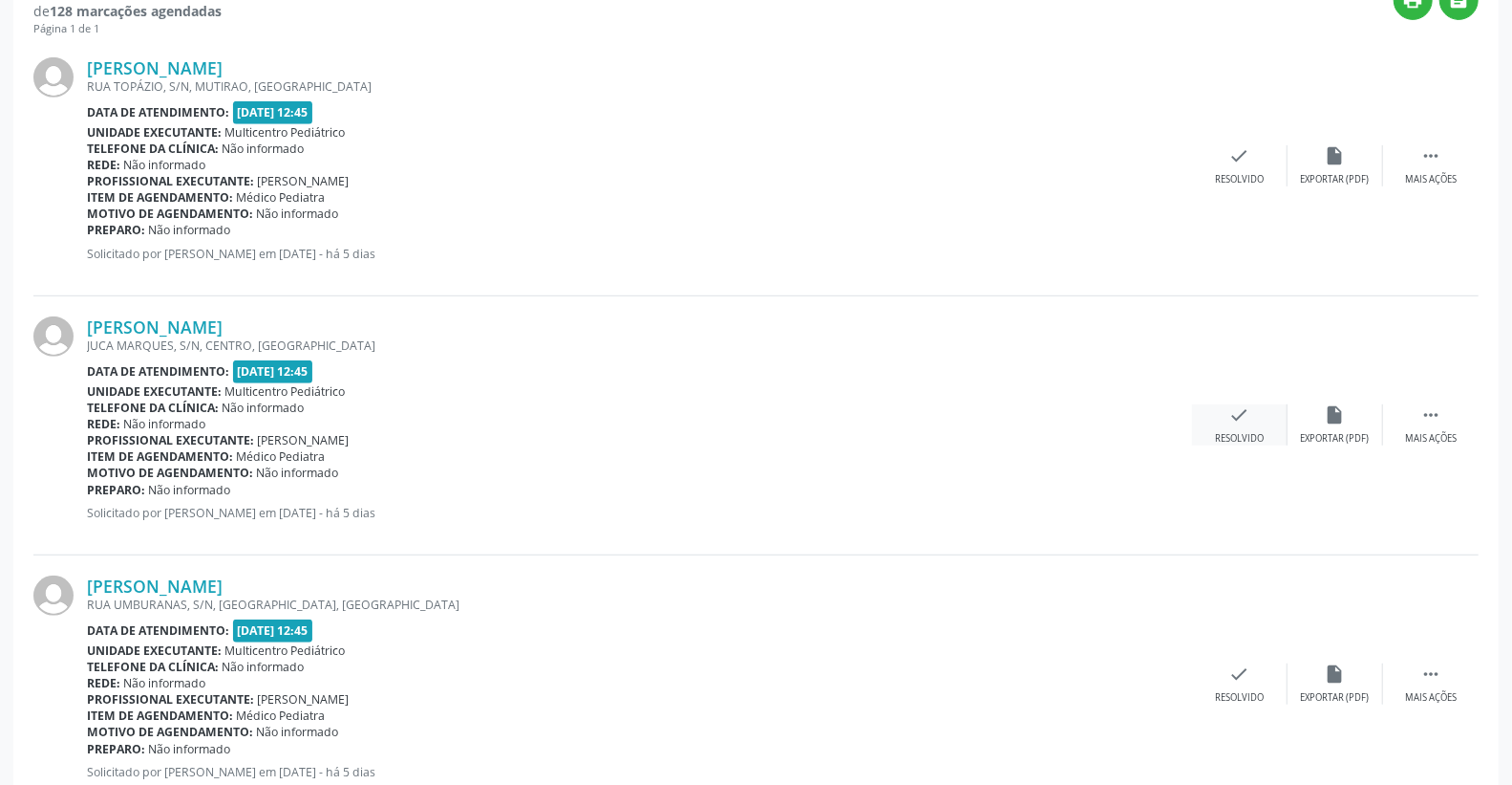
click at [1235, 424] on icon "check" at bounding box center [1240, 415] width 21 height 21
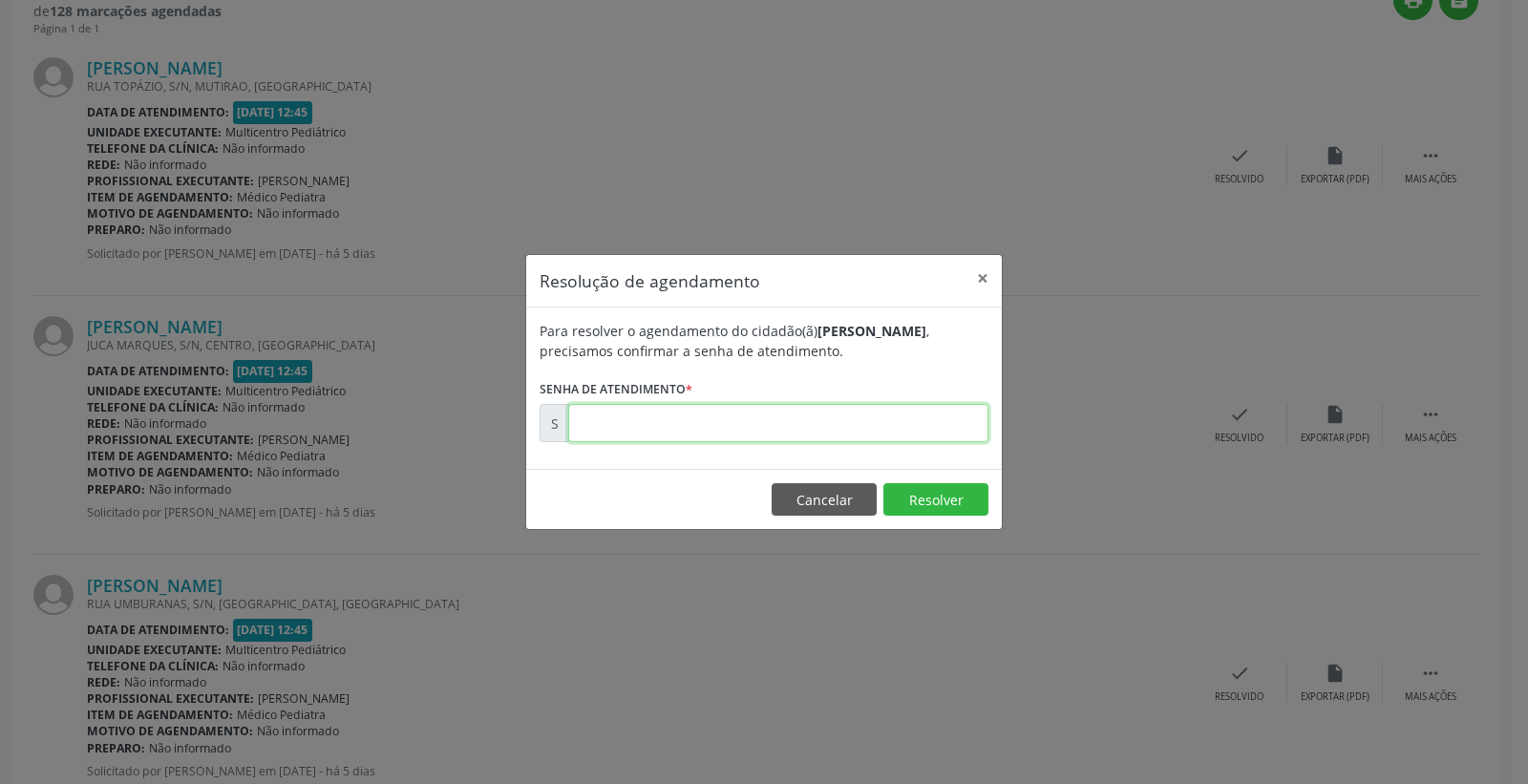
click at [937, 433] on input "text" at bounding box center [779, 422] width 420 height 38
type input "00172925"
click at [942, 514] on button "Resolver" at bounding box center [936, 498] width 105 height 32
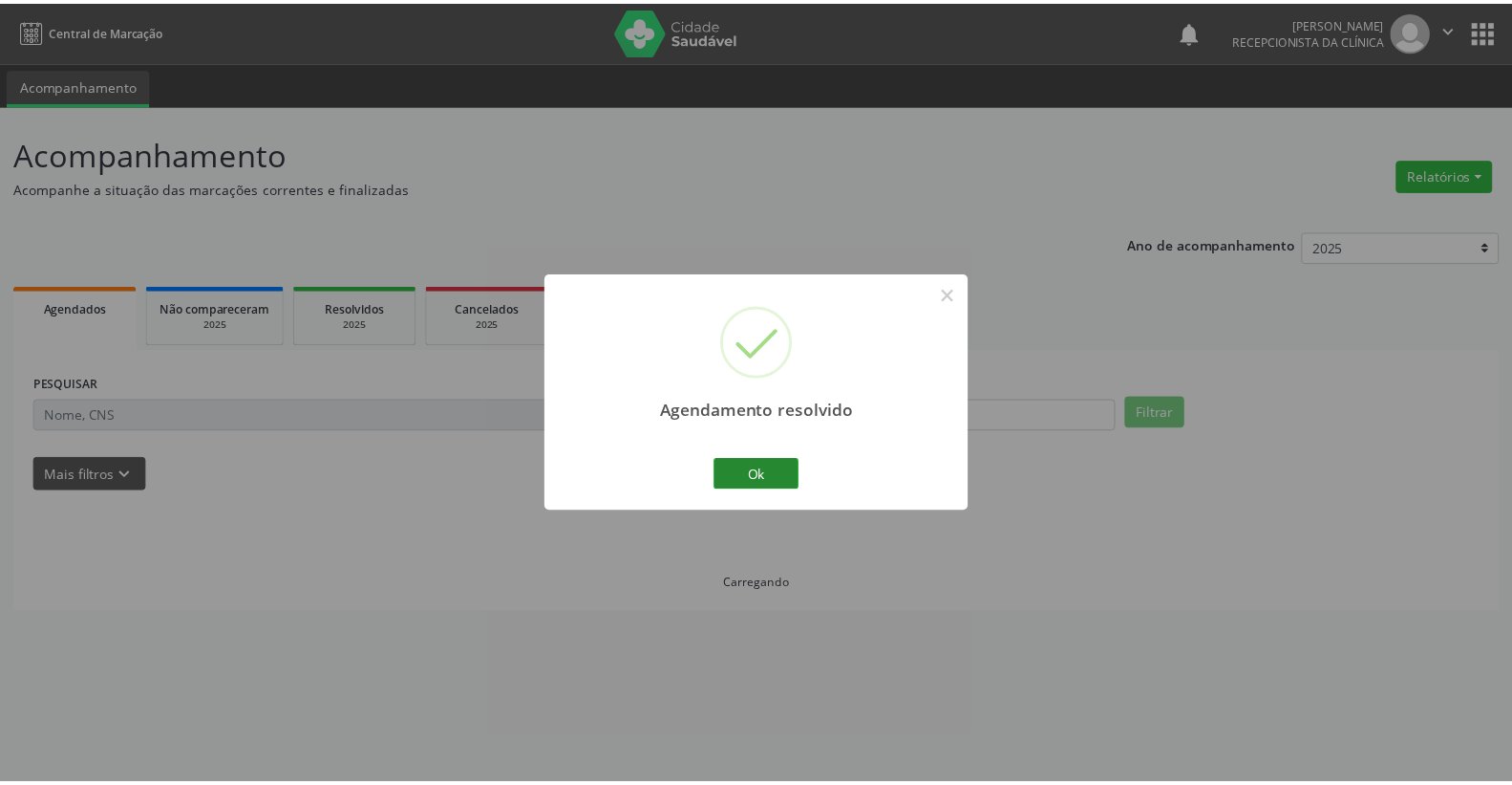
scroll to position [0, 0]
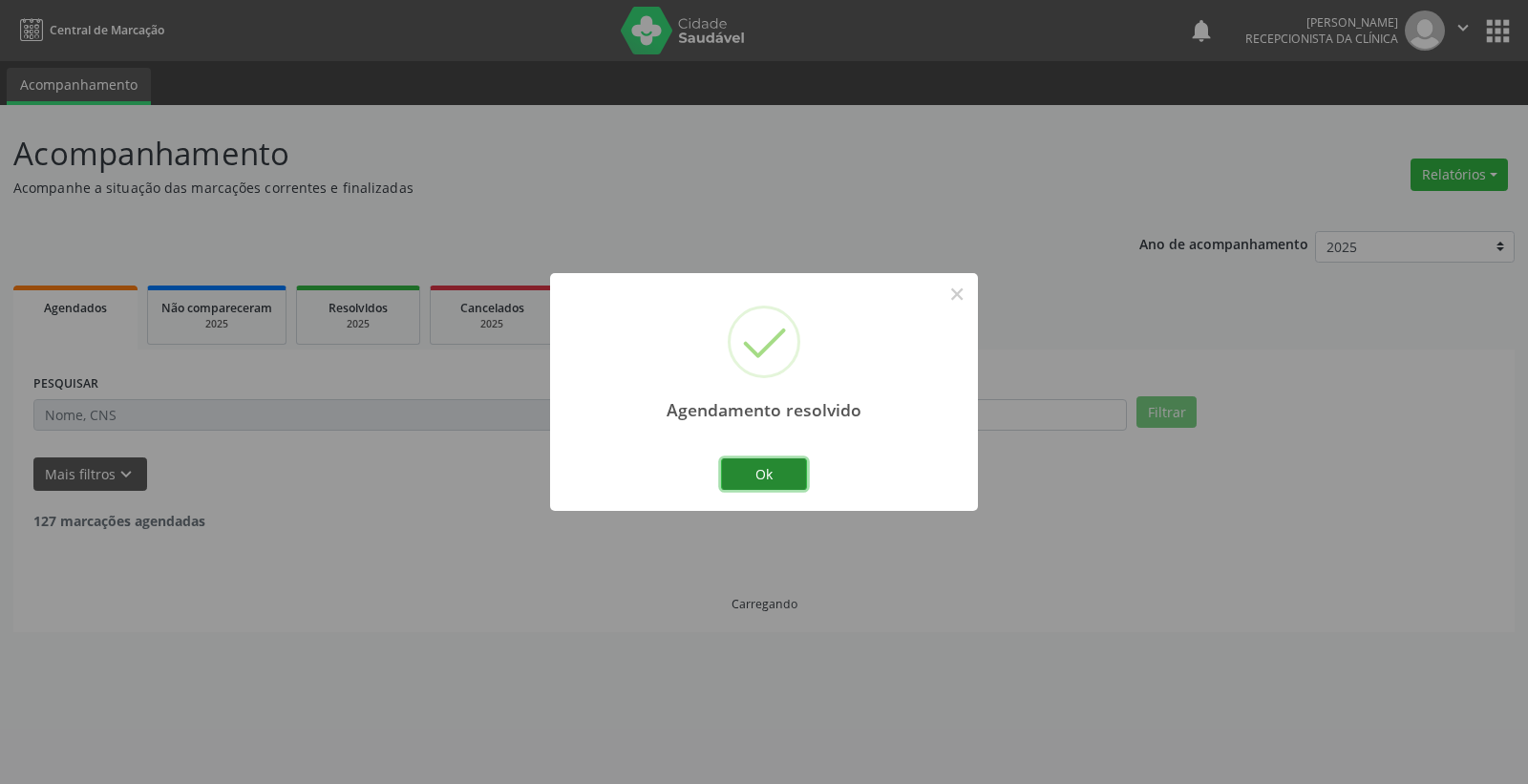
click at [737, 465] on button "Ok" at bounding box center [764, 474] width 86 height 32
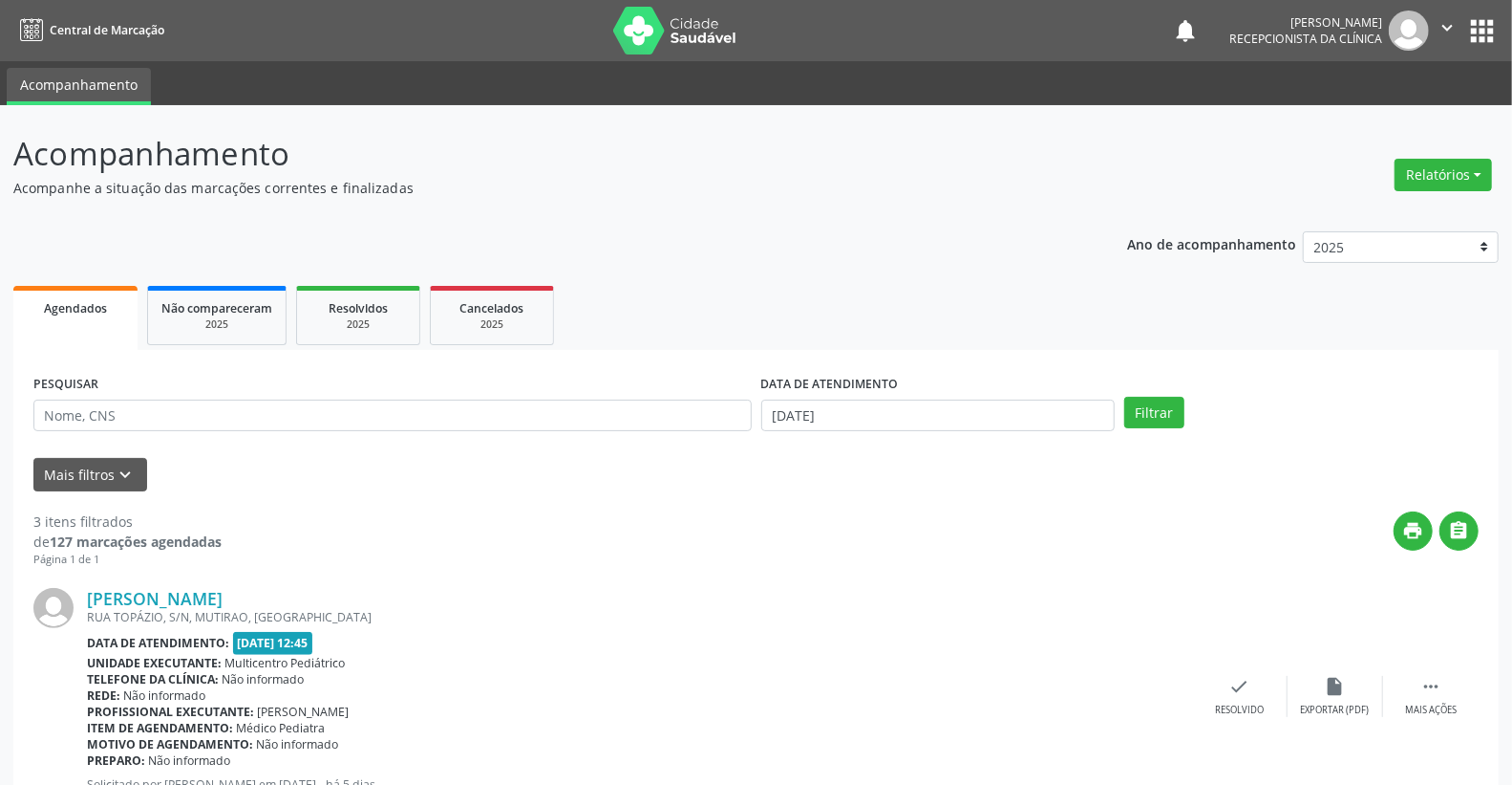
click at [622, 471] on div "Mais filtros keyboard_arrow_down" at bounding box center [756, 474] width 1455 height 33
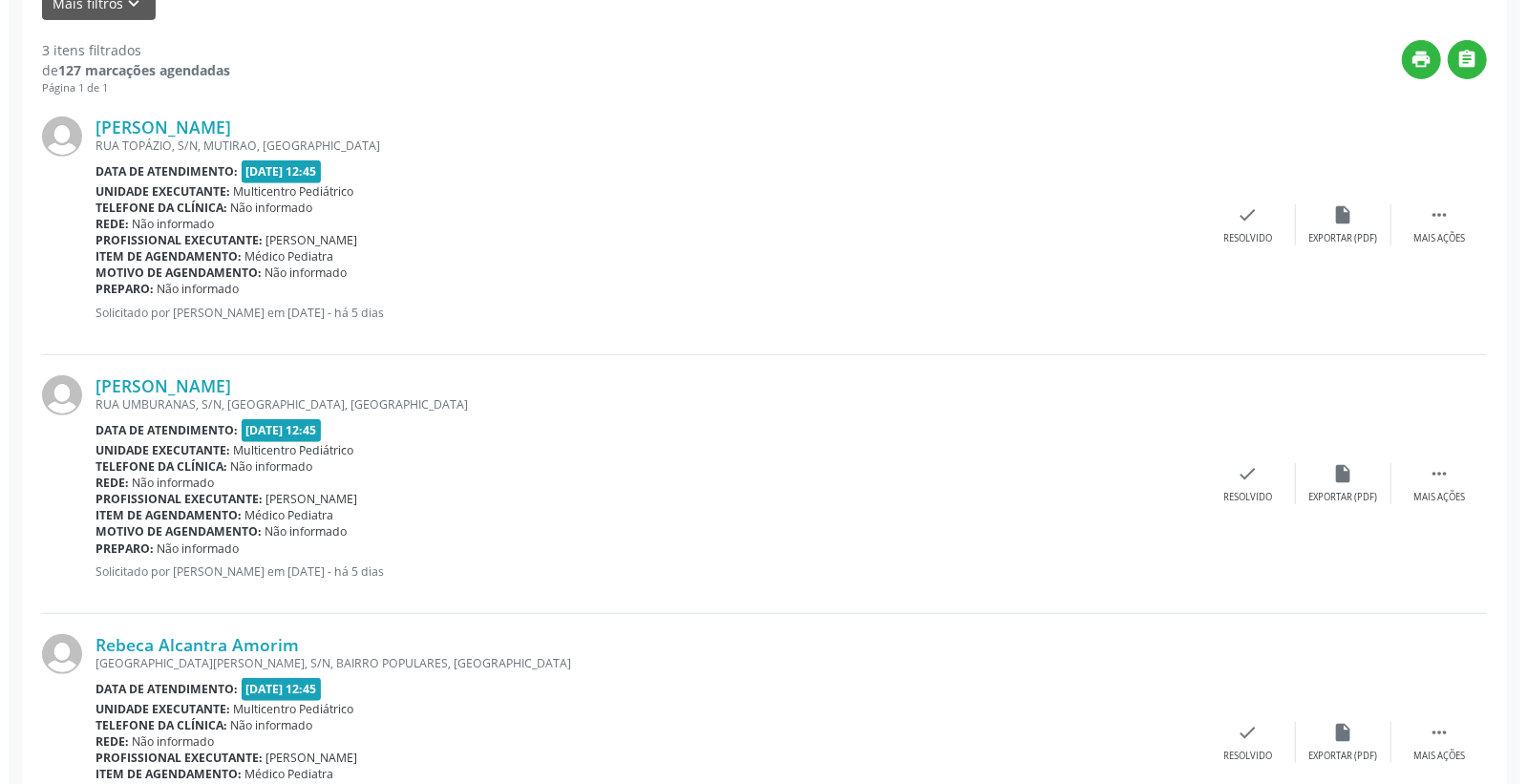
scroll to position [589, 0]
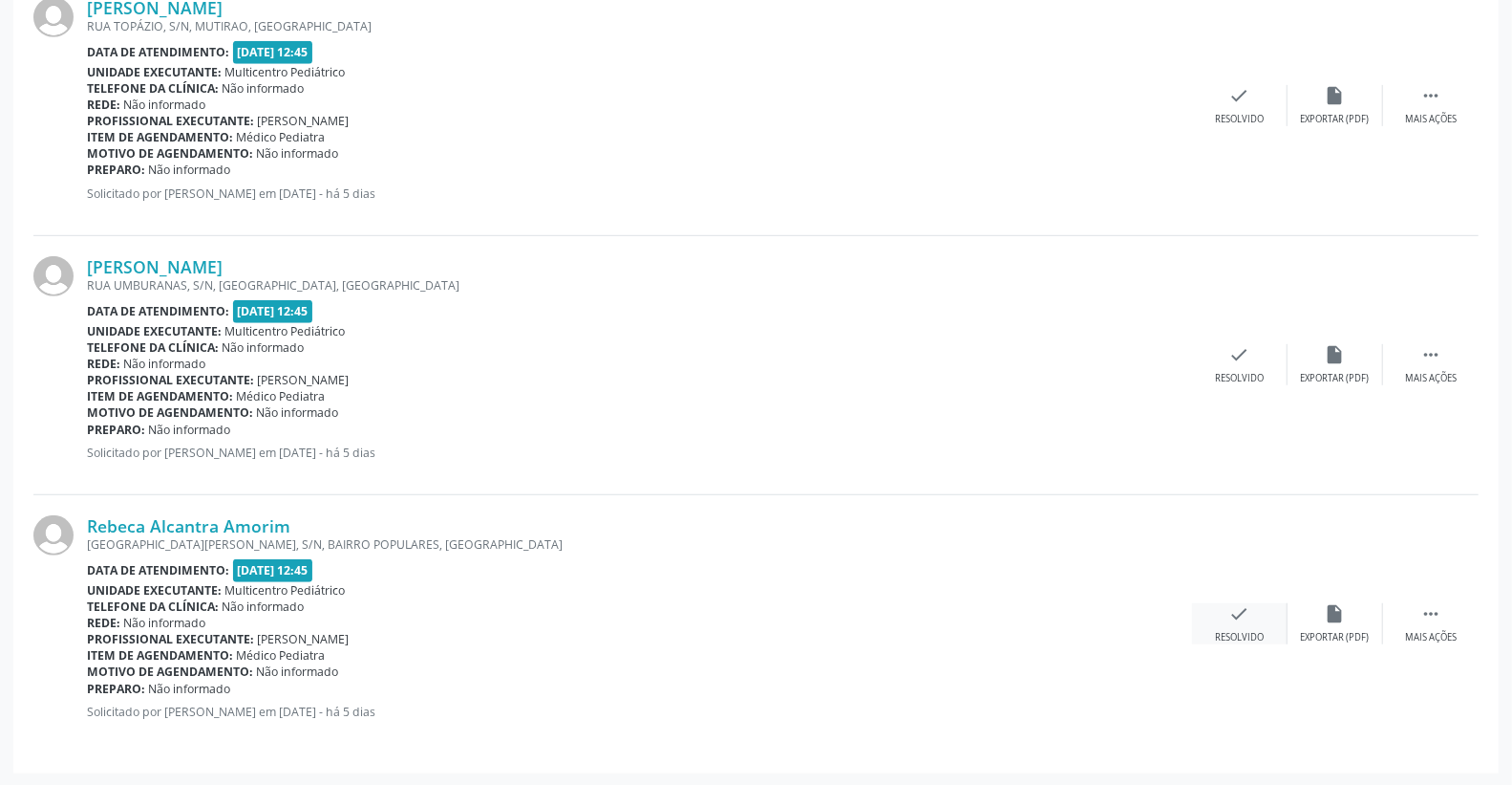
click at [1252, 613] on div "check Resolvido" at bounding box center [1240, 623] width 95 height 41
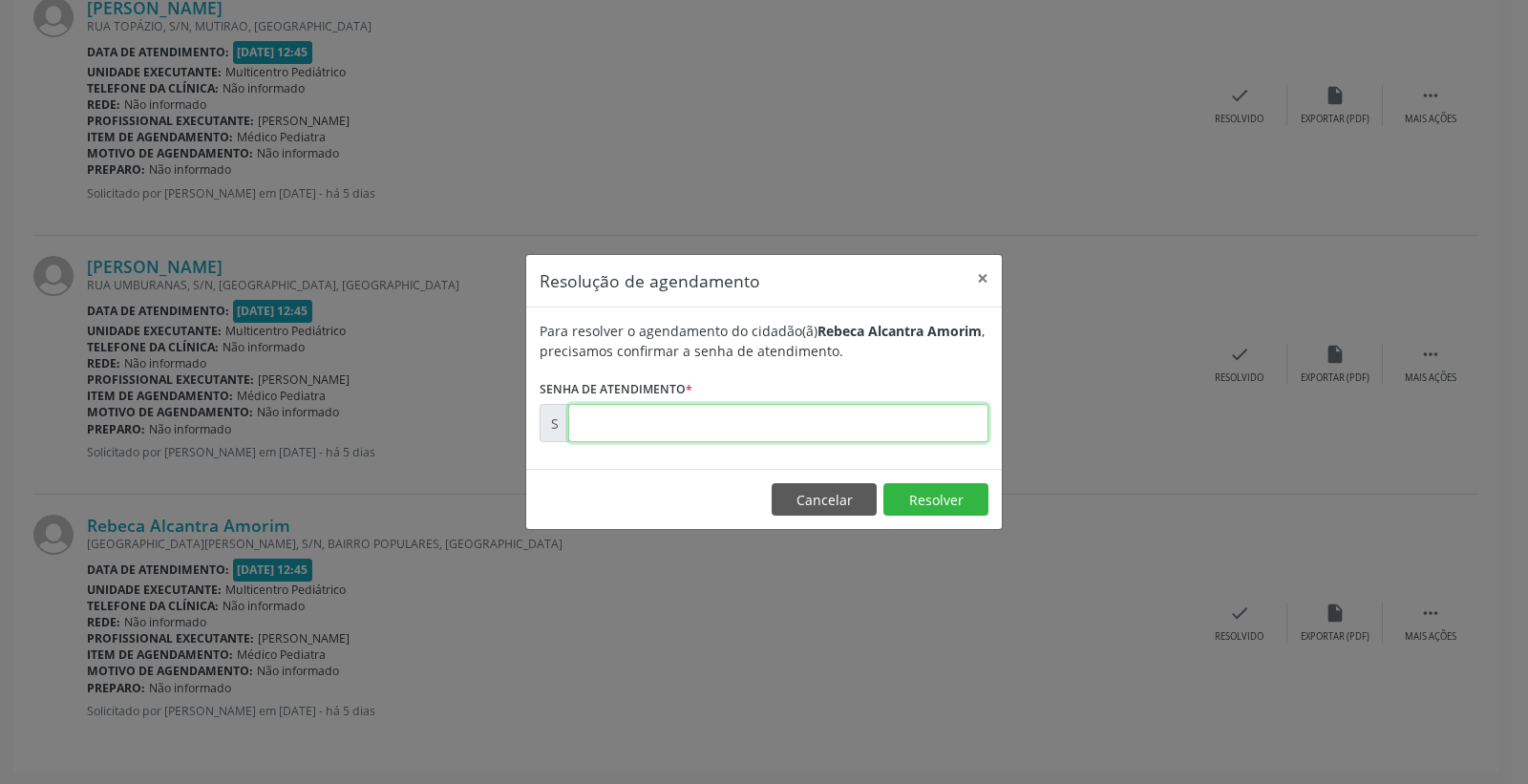
click at [855, 428] on input "text" at bounding box center [779, 422] width 420 height 38
type input "00173134"
drag, startPoint x: 928, startPoint y: 498, endPoint x: 905, endPoint y: 497, distance: 23.0
click at [923, 500] on button "Resolver" at bounding box center [936, 498] width 105 height 32
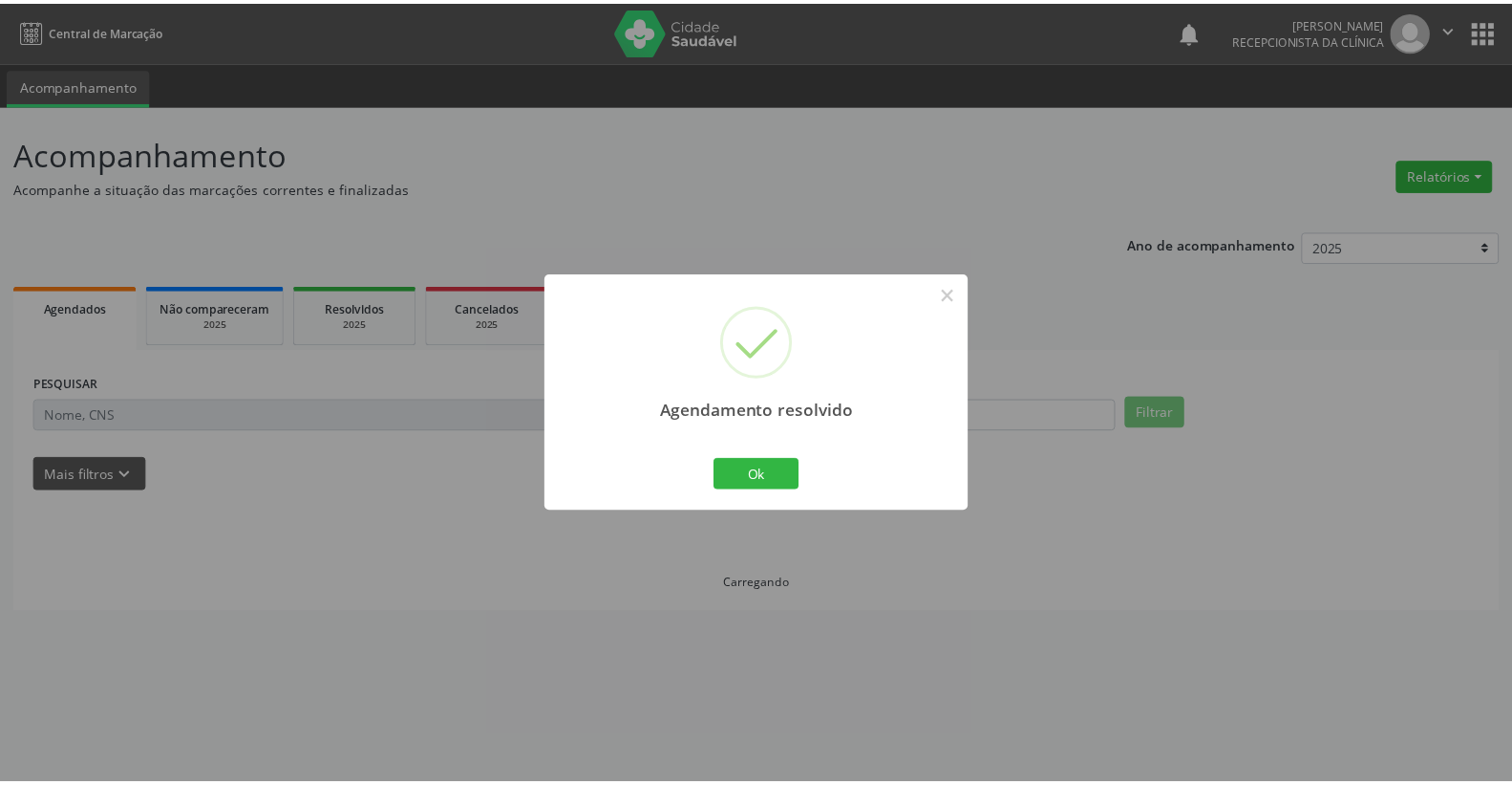
scroll to position [0, 0]
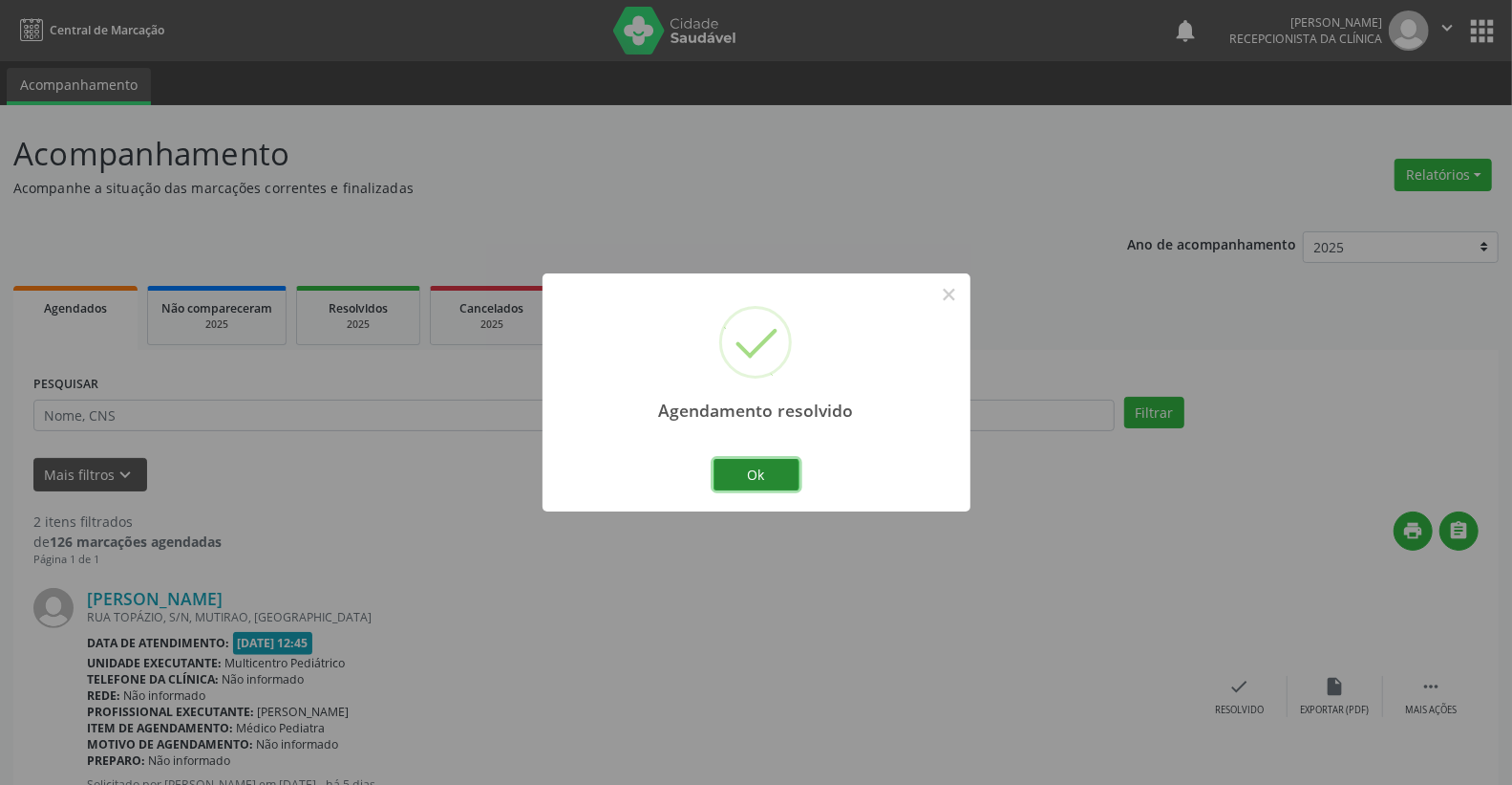
click at [742, 469] on button "Ok" at bounding box center [756, 474] width 86 height 32
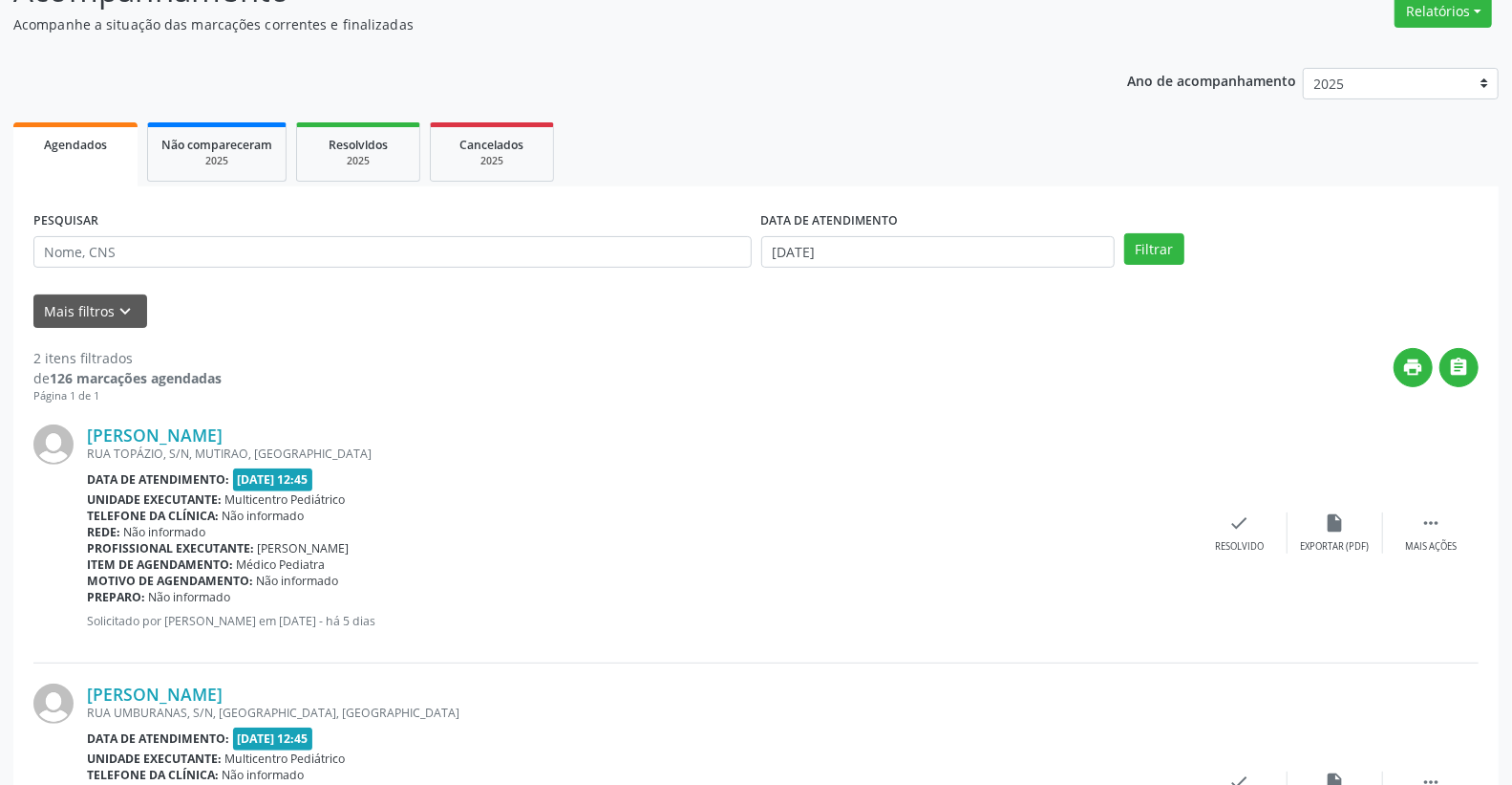
scroll to position [318, 0]
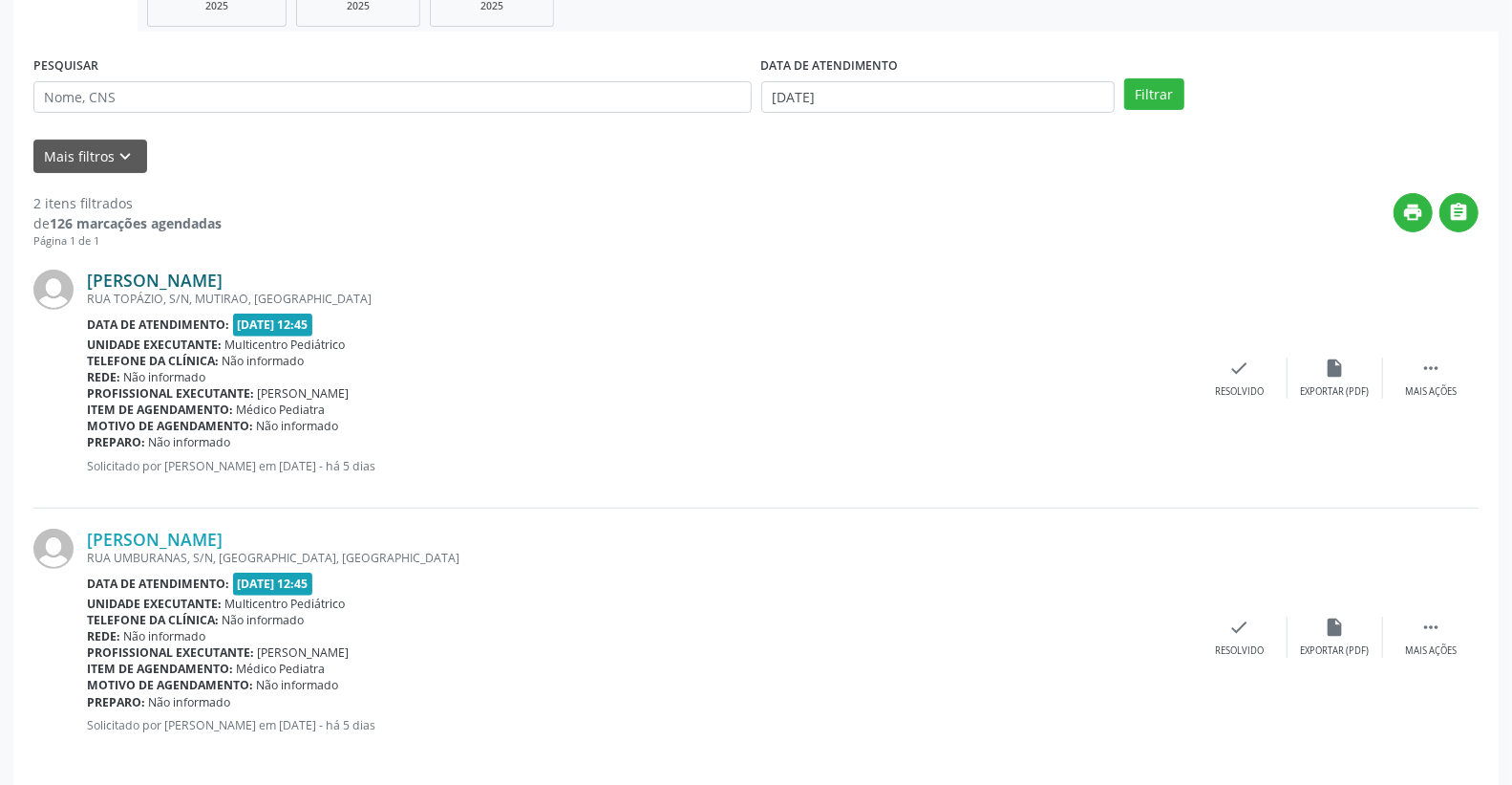
click at [129, 283] on link "[PERSON_NAME]" at bounding box center [154, 280] width 135 height 21
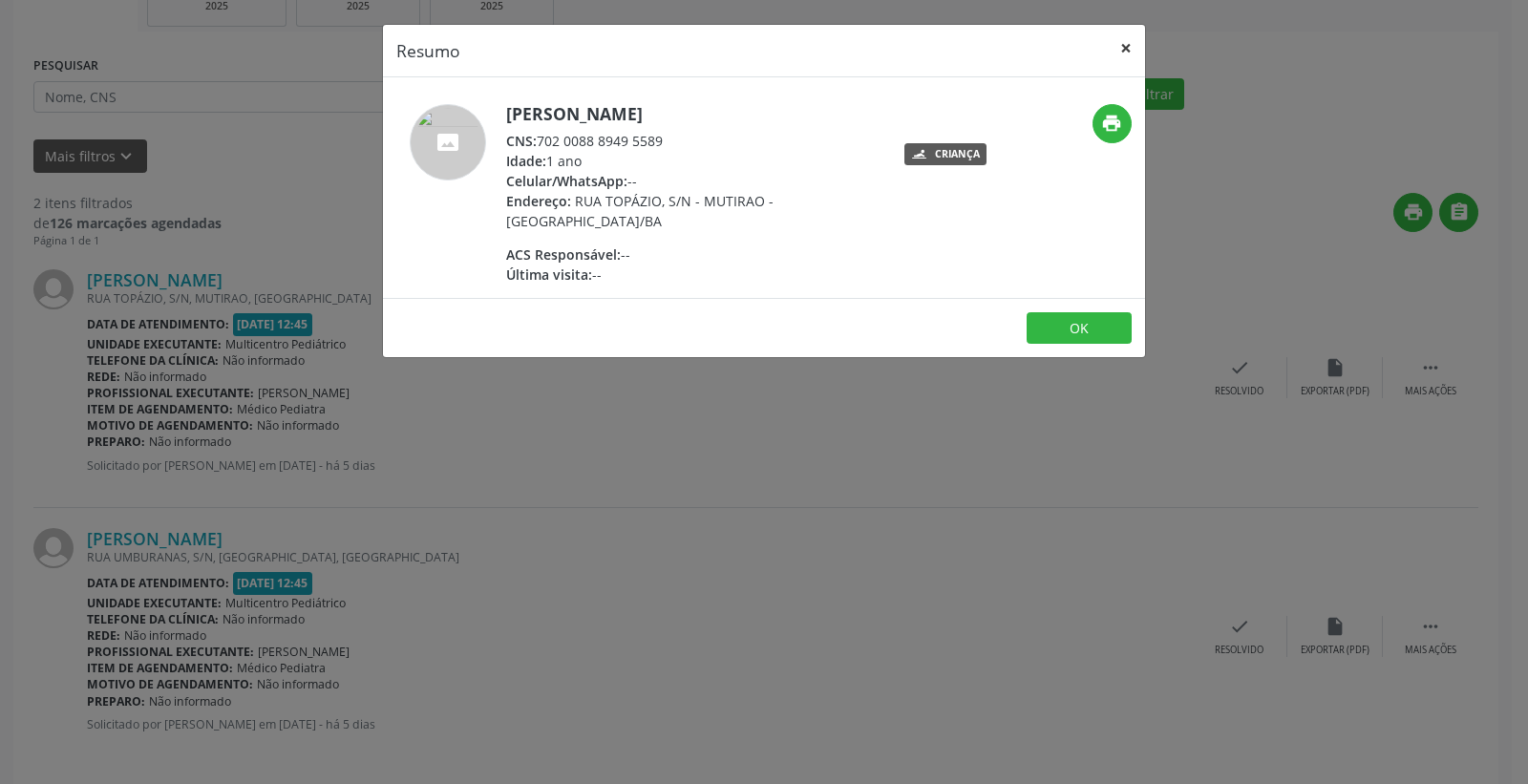
click at [1118, 51] on button "×" at bounding box center [1125, 49] width 38 height 47
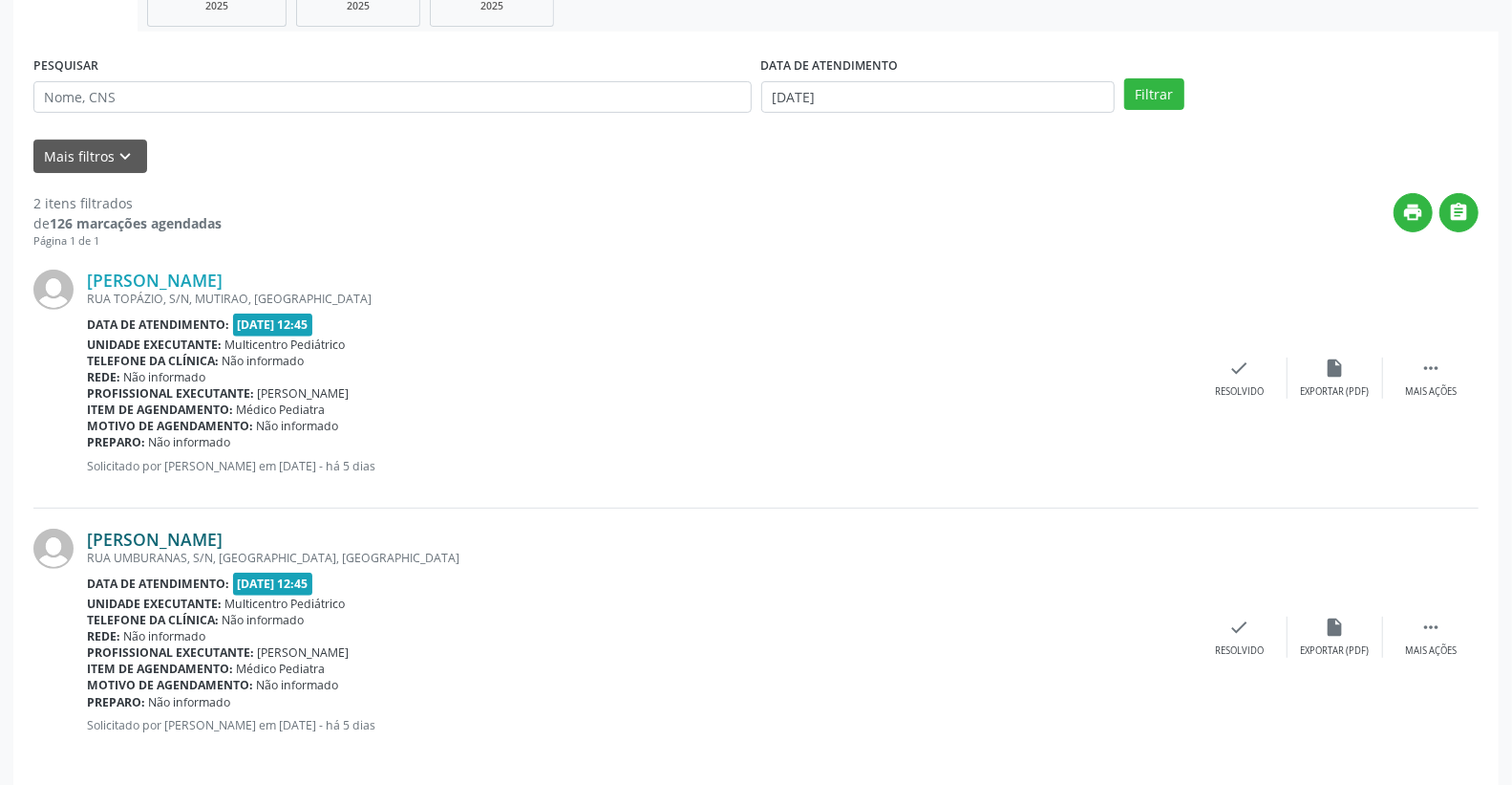
drag, startPoint x: 306, startPoint y: 522, endPoint x: 279, endPoint y: 545, distance: 35.5
click at [302, 526] on div "[PERSON_NAME] [GEOGRAPHIC_DATA], [GEOGRAPHIC_DATA], [GEOGRAPHIC_DATA], [GEOGRAP…" at bounding box center [756, 637] width 1446 height 258
click at [223, 545] on link "[PERSON_NAME]" at bounding box center [154, 540] width 135 height 21
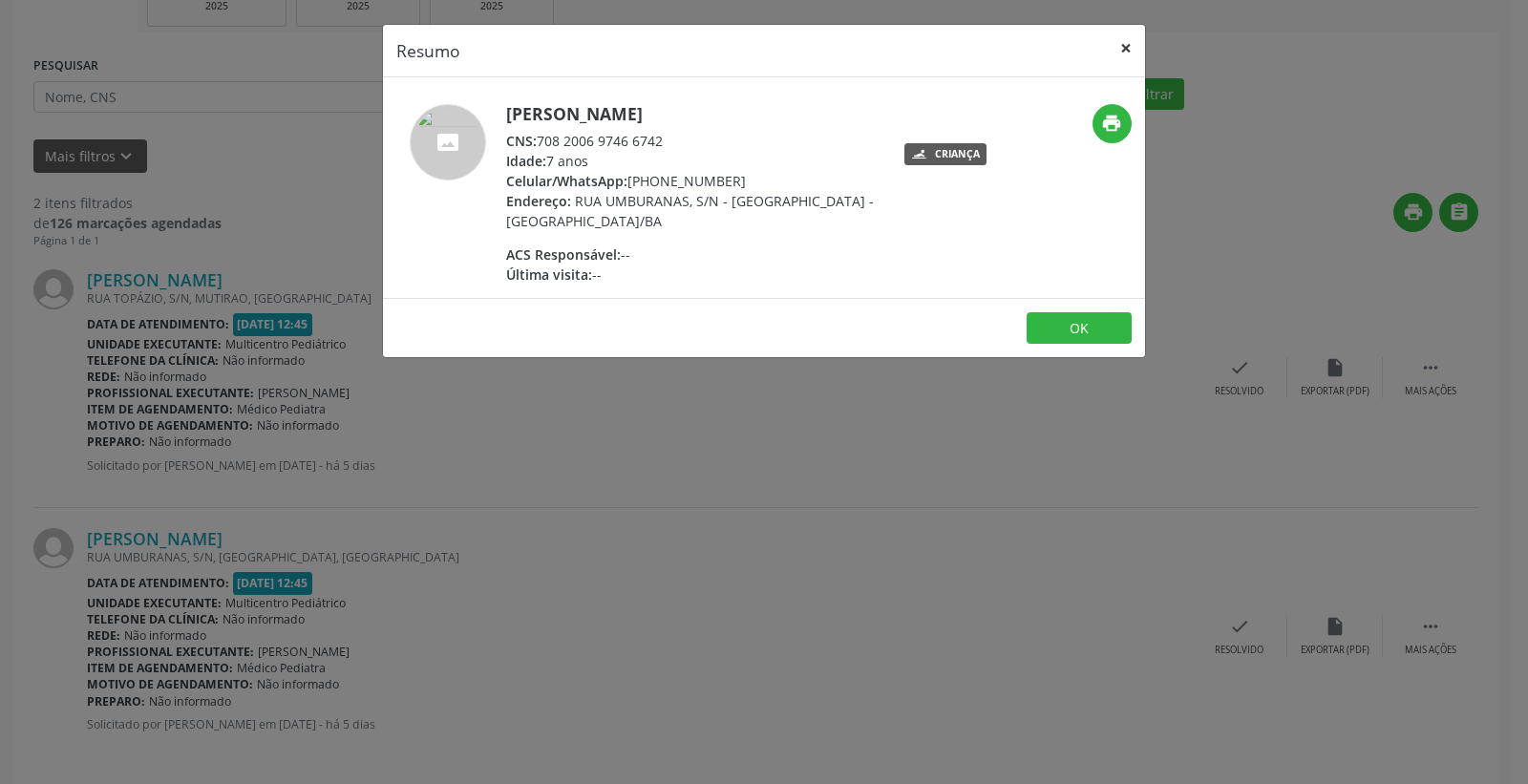
drag, startPoint x: 1131, startPoint y: 45, endPoint x: 497, endPoint y: 243, distance: 664.2
click at [1130, 46] on button "×" at bounding box center [1125, 49] width 38 height 47
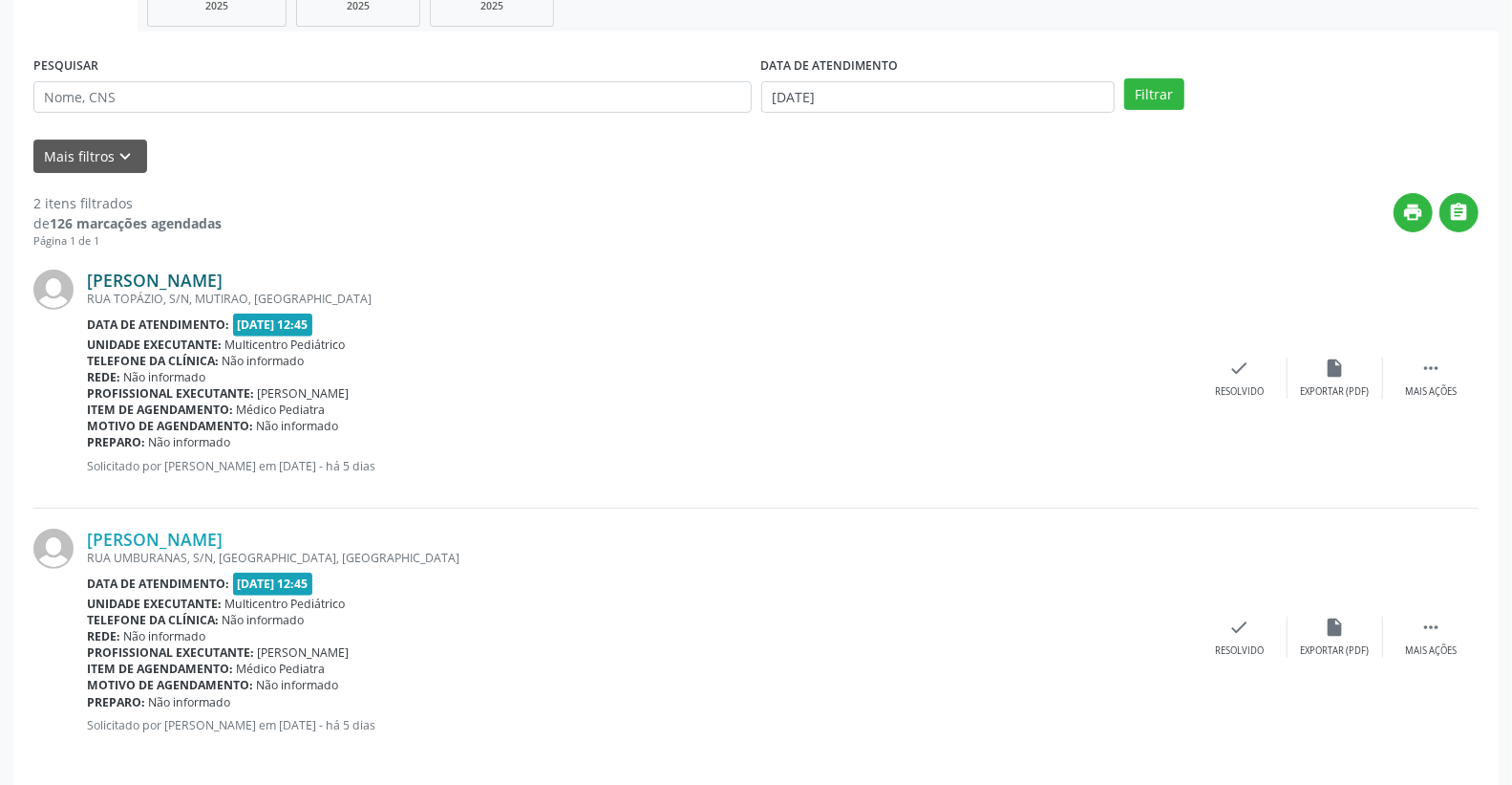
click at [161, 283] on link "[PERSON_NAME]" at bounding box center [154, 280] width 135 height 21
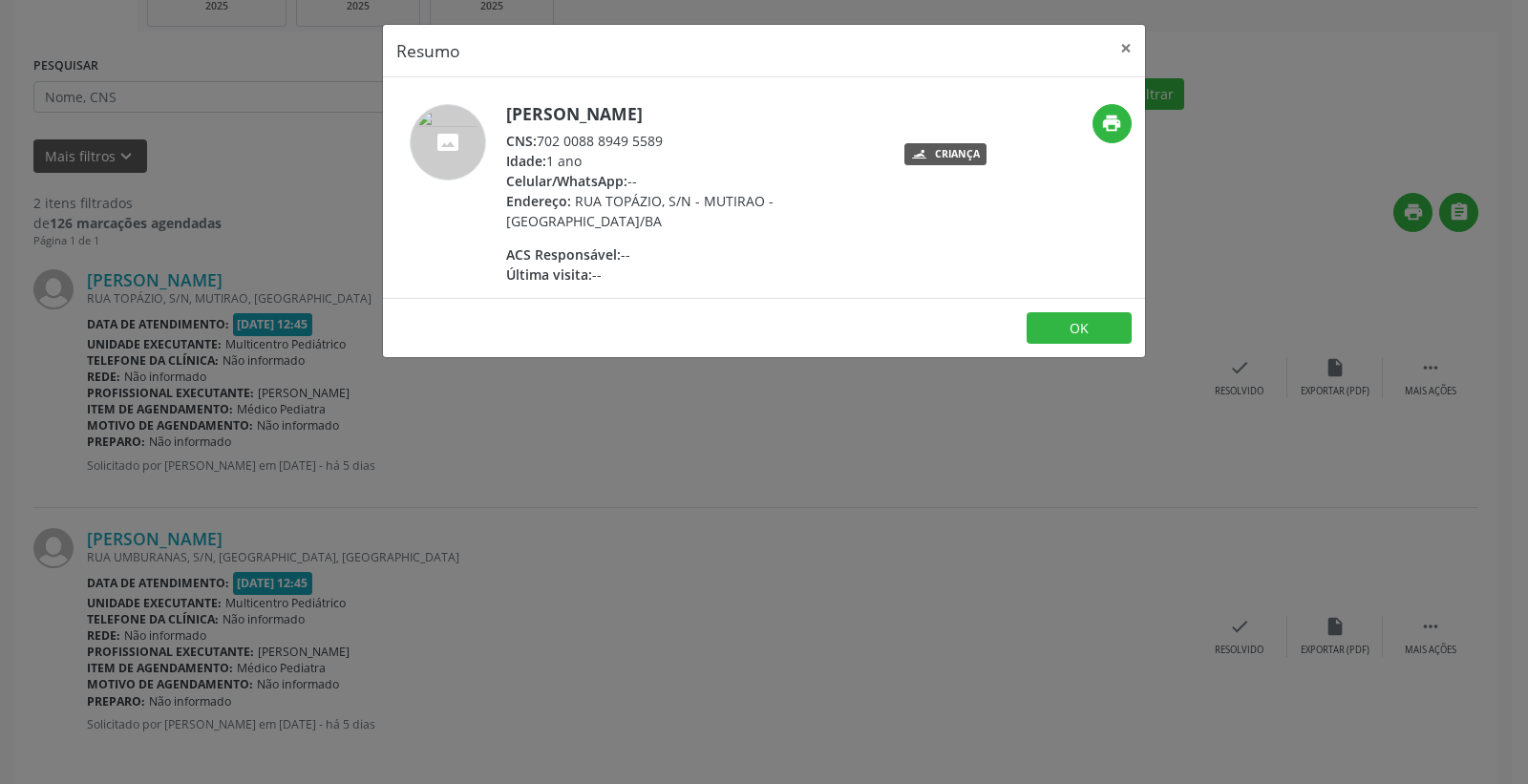
drag, startPoint x: 540, startPoint y: 140, endPoint x: 722, endPoint y: 125, distance: 182.6
click at [722, 125] on div "[PERSON_NAME] CNS: 702 0088 8949 5589 Idade: 1 ano Celular/WhatsApp: -- Endereç…" at bounding box center [692, 194] width 372 height 180
drag, startPoint x: 643, startPoint y: 136, endPoint x: 634, endPoint y: 147, distance: 14.2
click at [640, 141] on div "CNS: 702 0088 8949 5589" at bounding box center [692, 140] width 372 height 20
drag, startPoint x: 537, startPoint y: 133, endPoint x: 656, endPoint y: 140, distance: 119.2
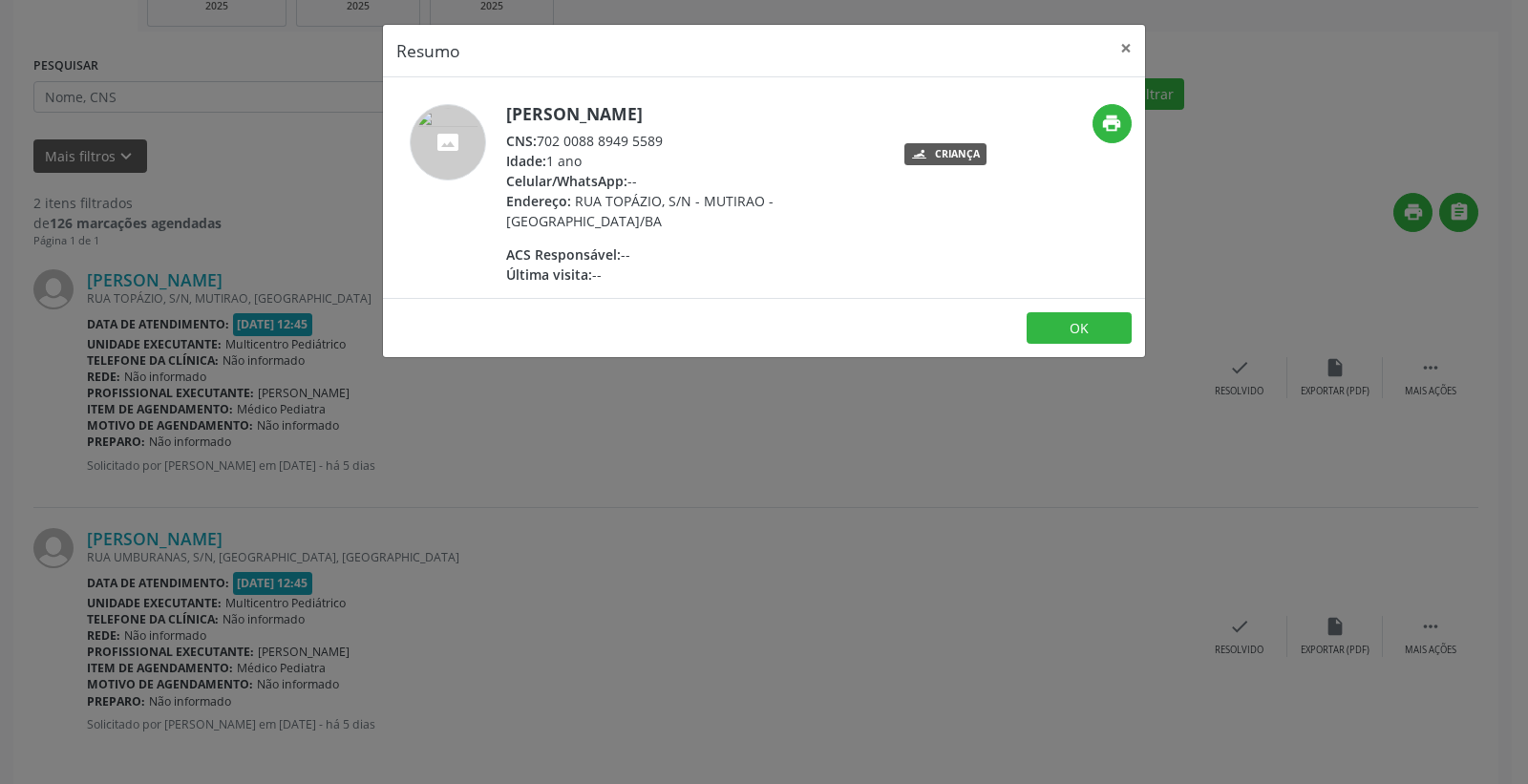
click at [682, 134] on div "CNS: 702 0088 8949 5589" at bounding box center [692, 140] width 372 height 20
copy div "702 0088 8949 5589"
click at [1124, 51] on button "×" at bounding box center [1125, 49] width 38 height 47
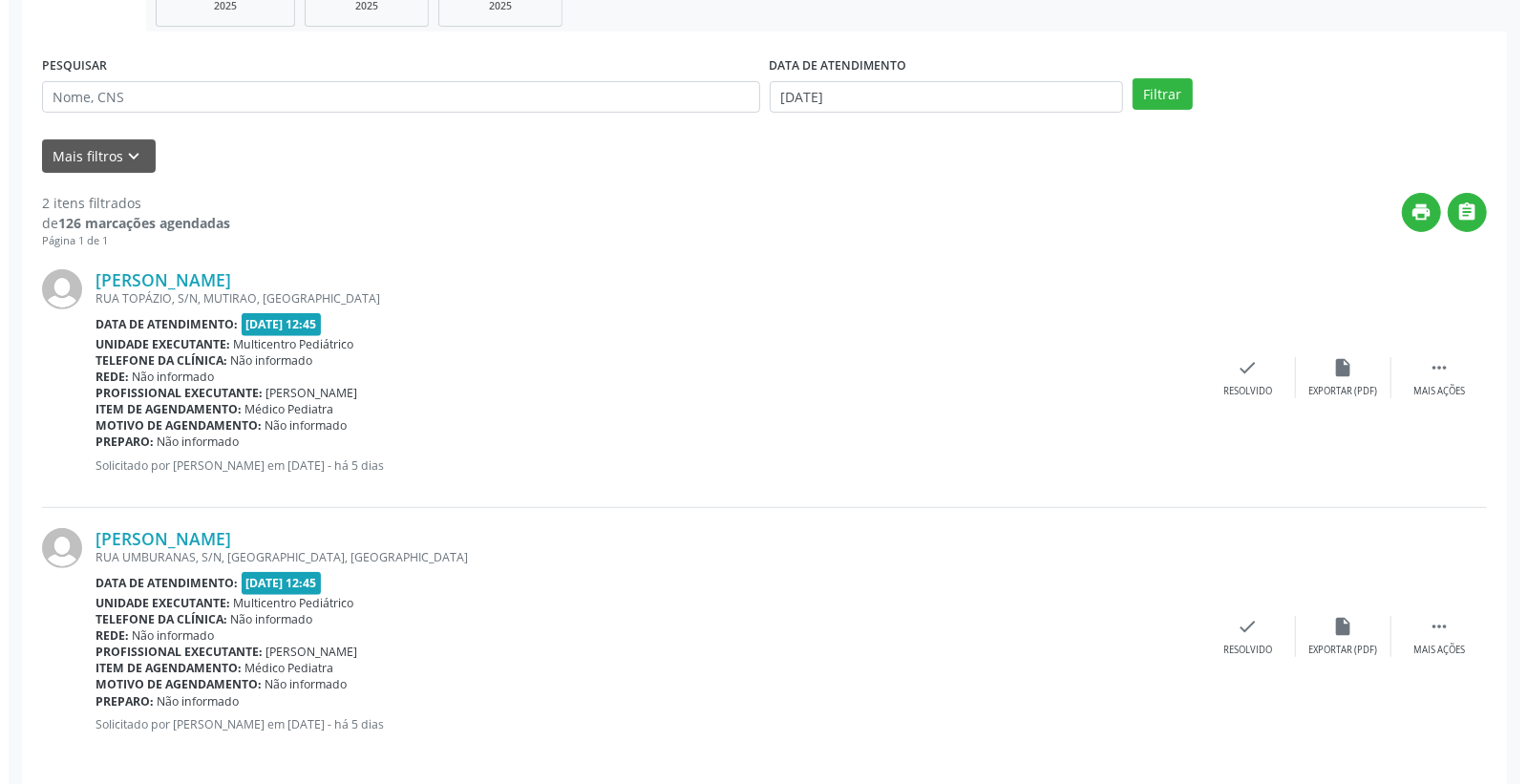
scroll to position [331, 0]
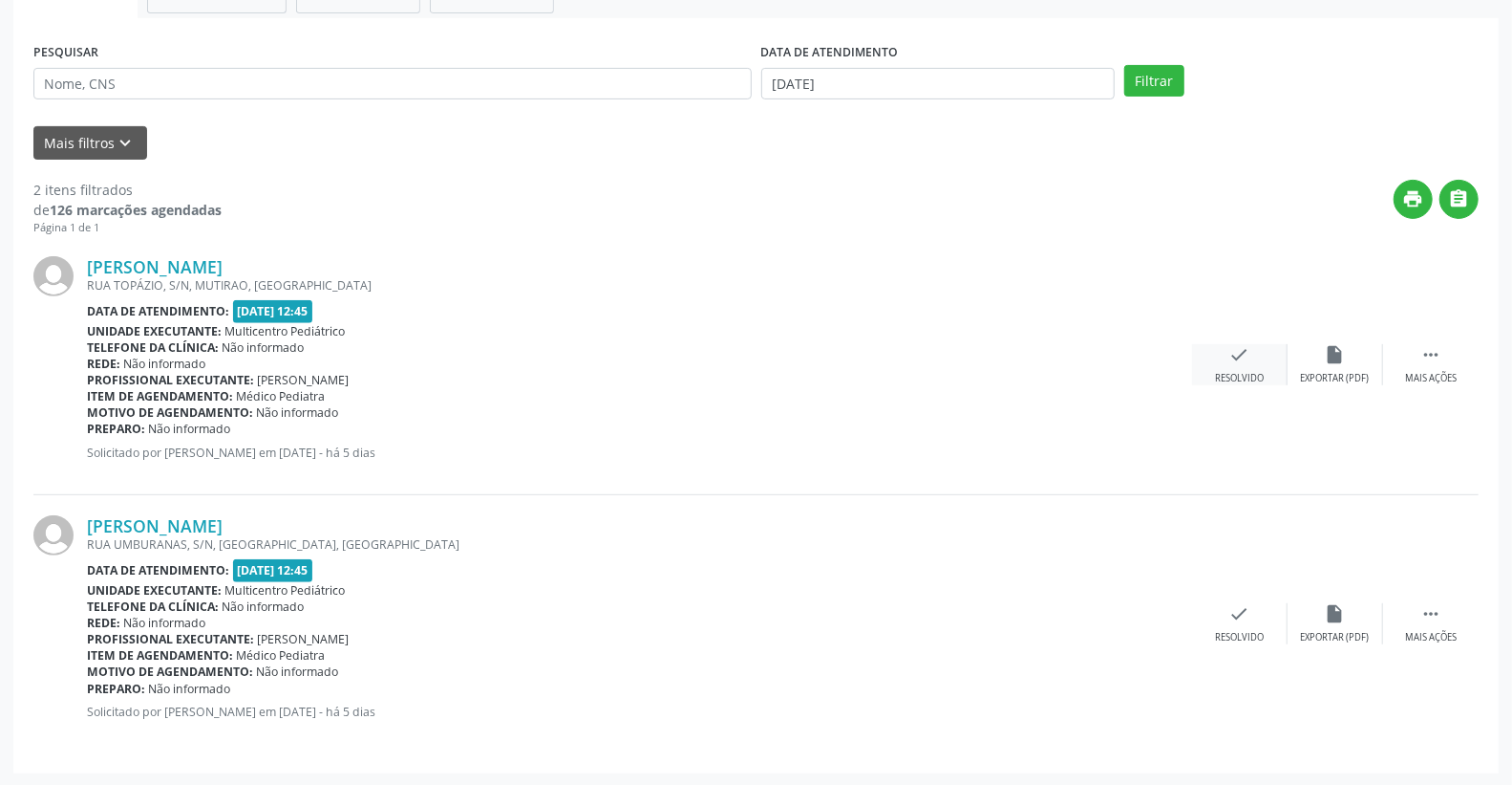
click at [1245, 355] on icon "check" at bounding box center [1240, 355] width 21 height 21
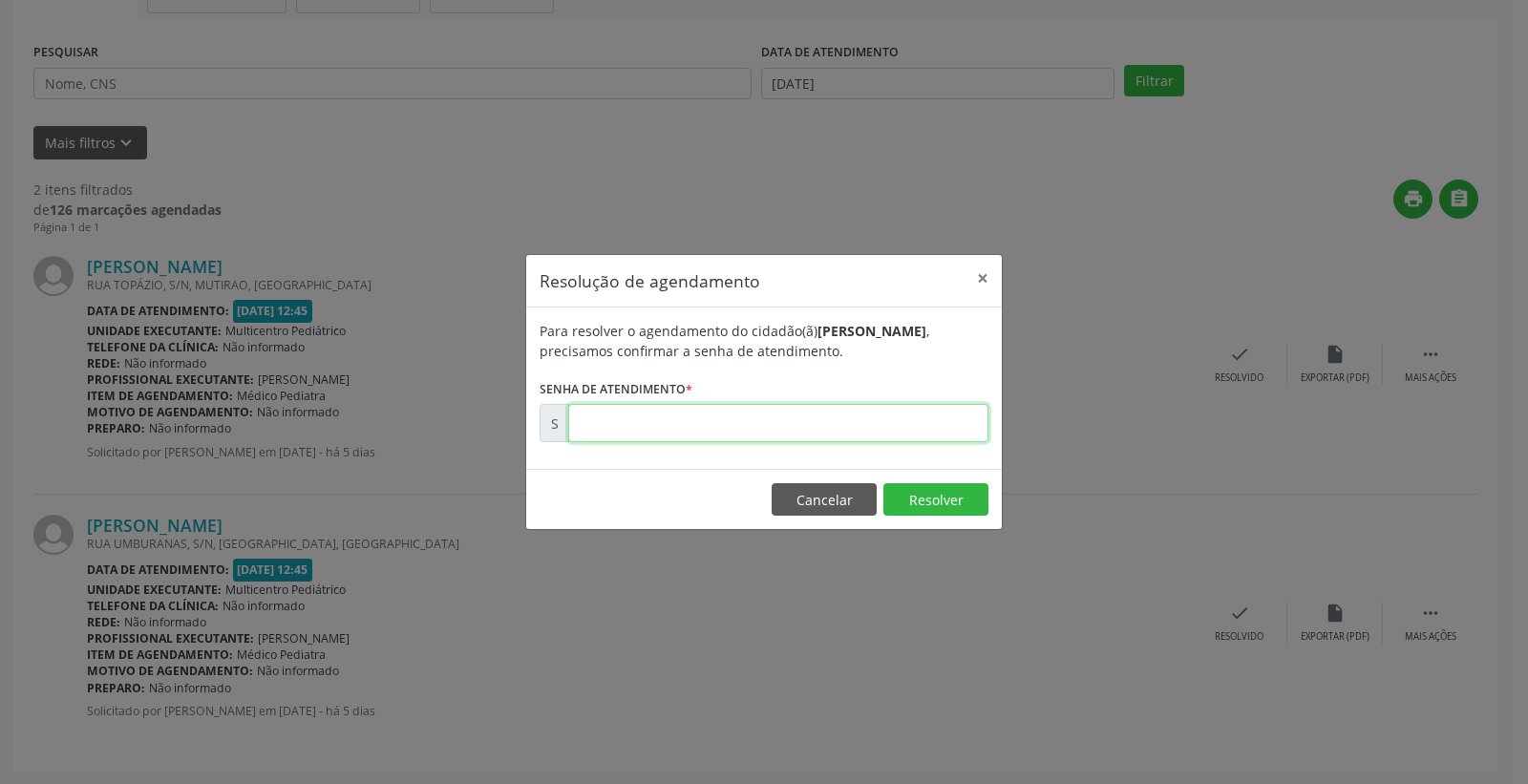
click at [952, 430] on input "text" at bounding box center [779, 422] width 420 height 38
type input "00172881"
click at [918, 519] on footer "Cancelar Resolver" at bounding box center [764, 499] width 476 height 60
click at [923, 504] on button "Resolver" at bounding box center [936, 498] width 105 height 32
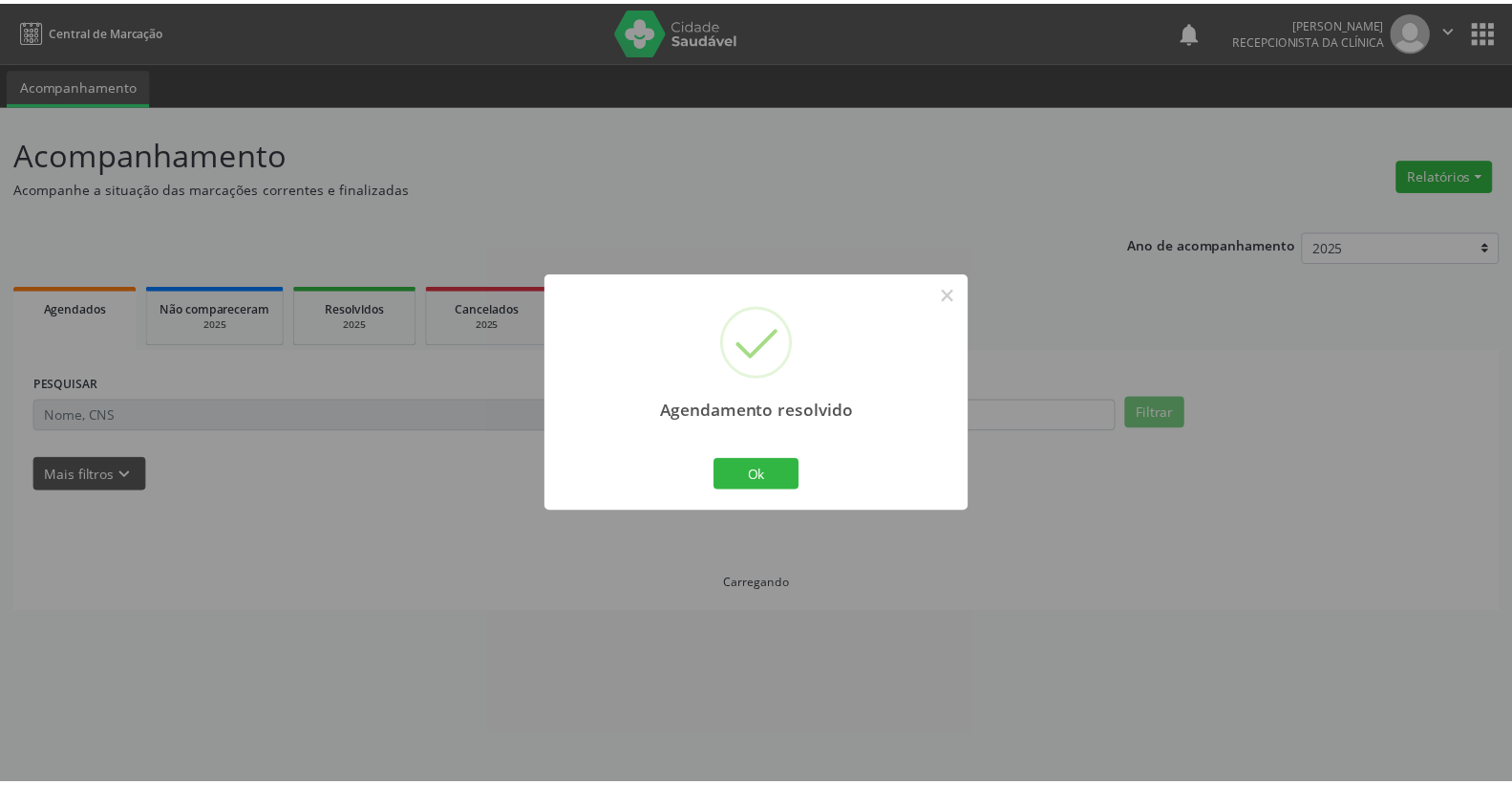
scroll to position [0, 0]
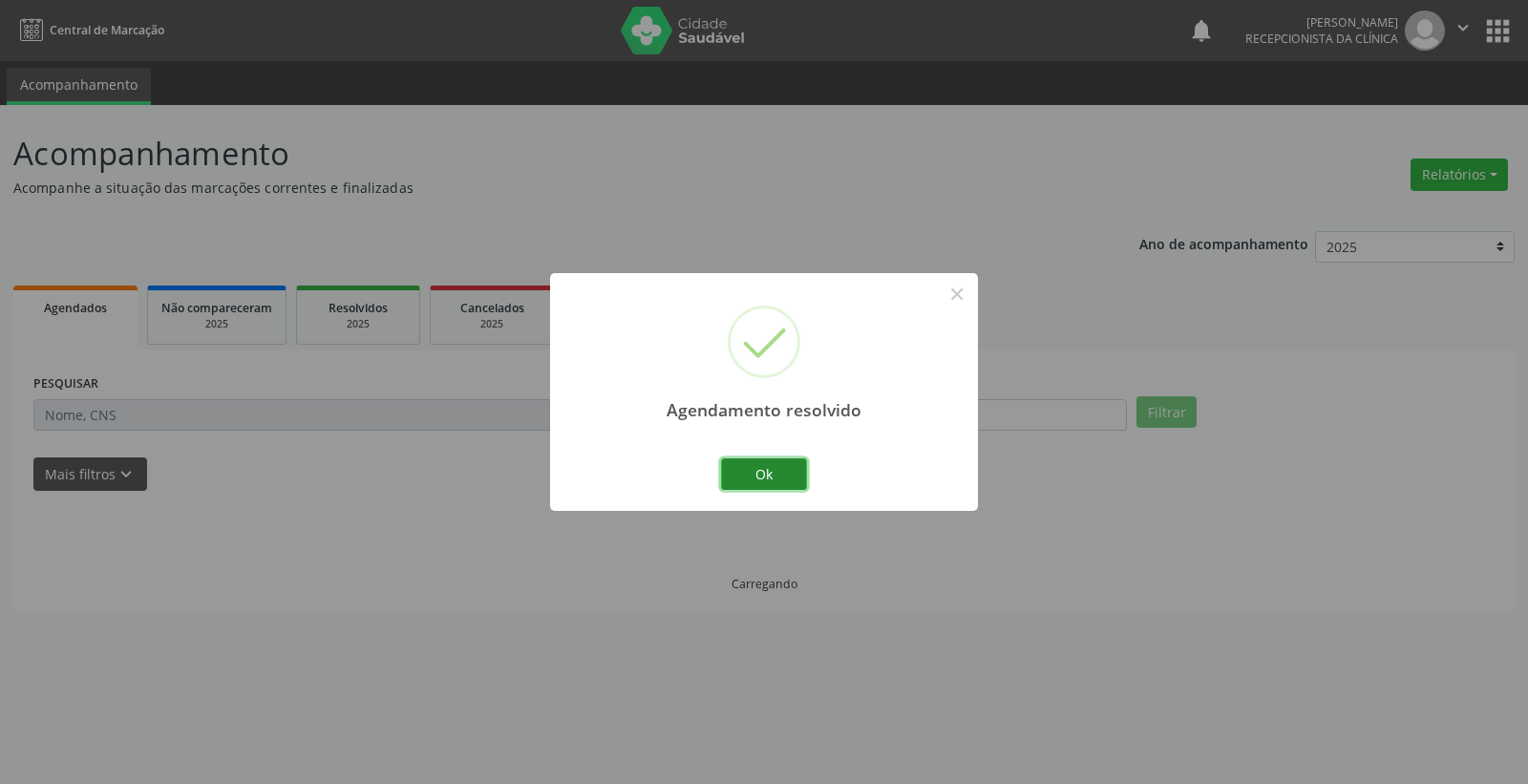
click at [732, 463] on button "Ok" at bounding box center [764, 474] width 86 height 32
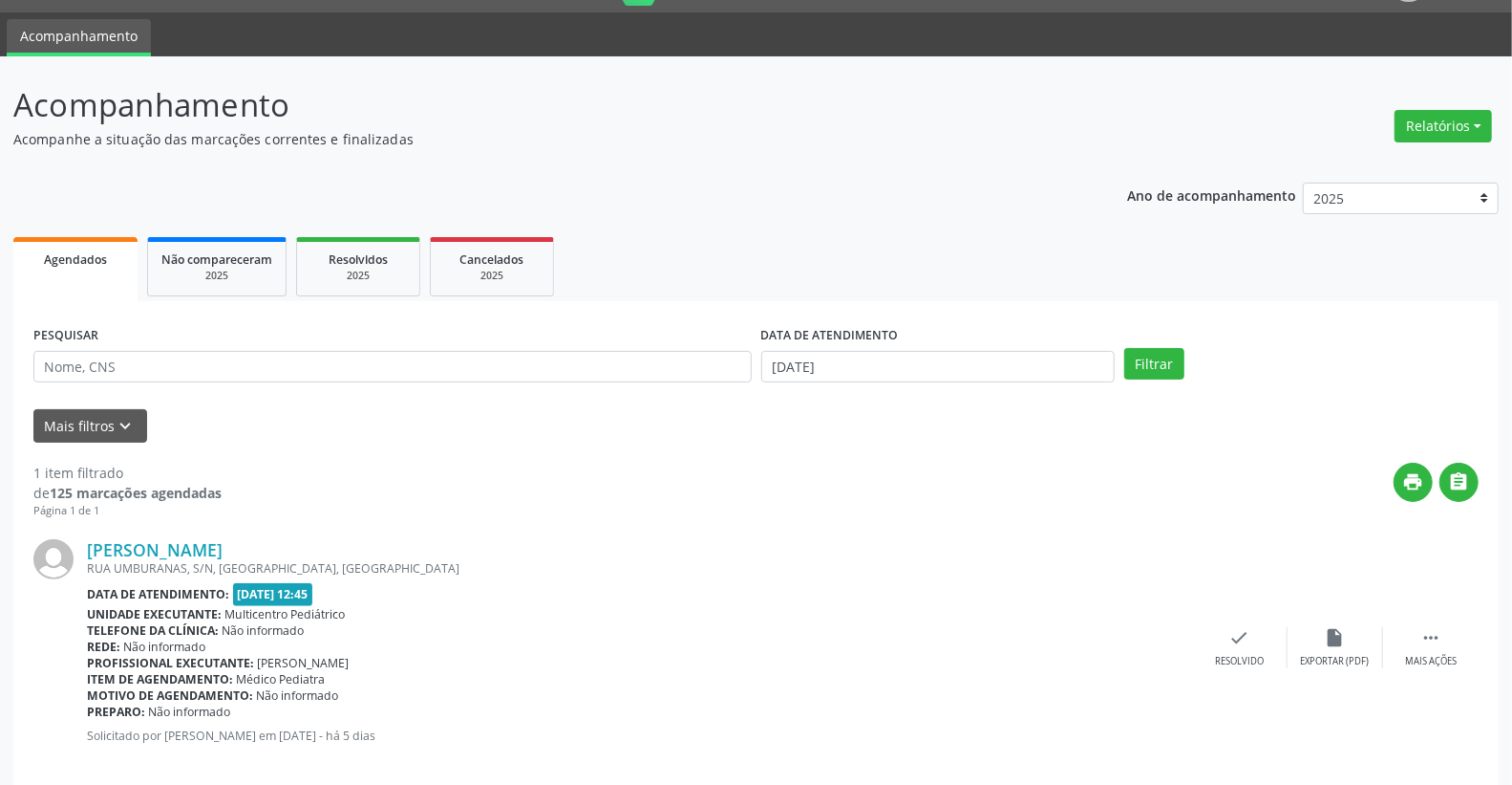
scroll to position [73, 0]
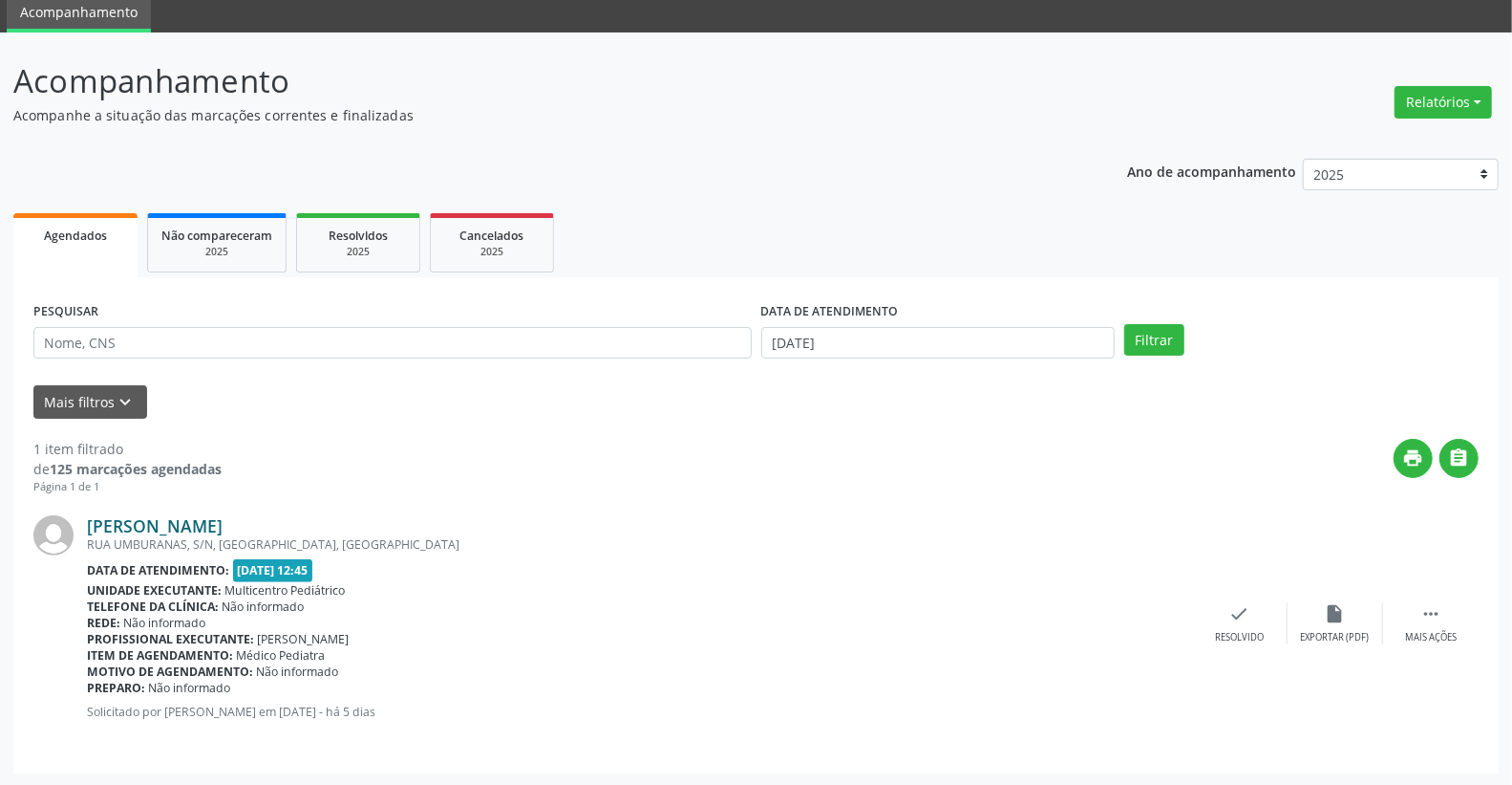
click at [223, 522] on link "[PERSON_NAME]" at bounding box center [154, 526] width 135 height 21
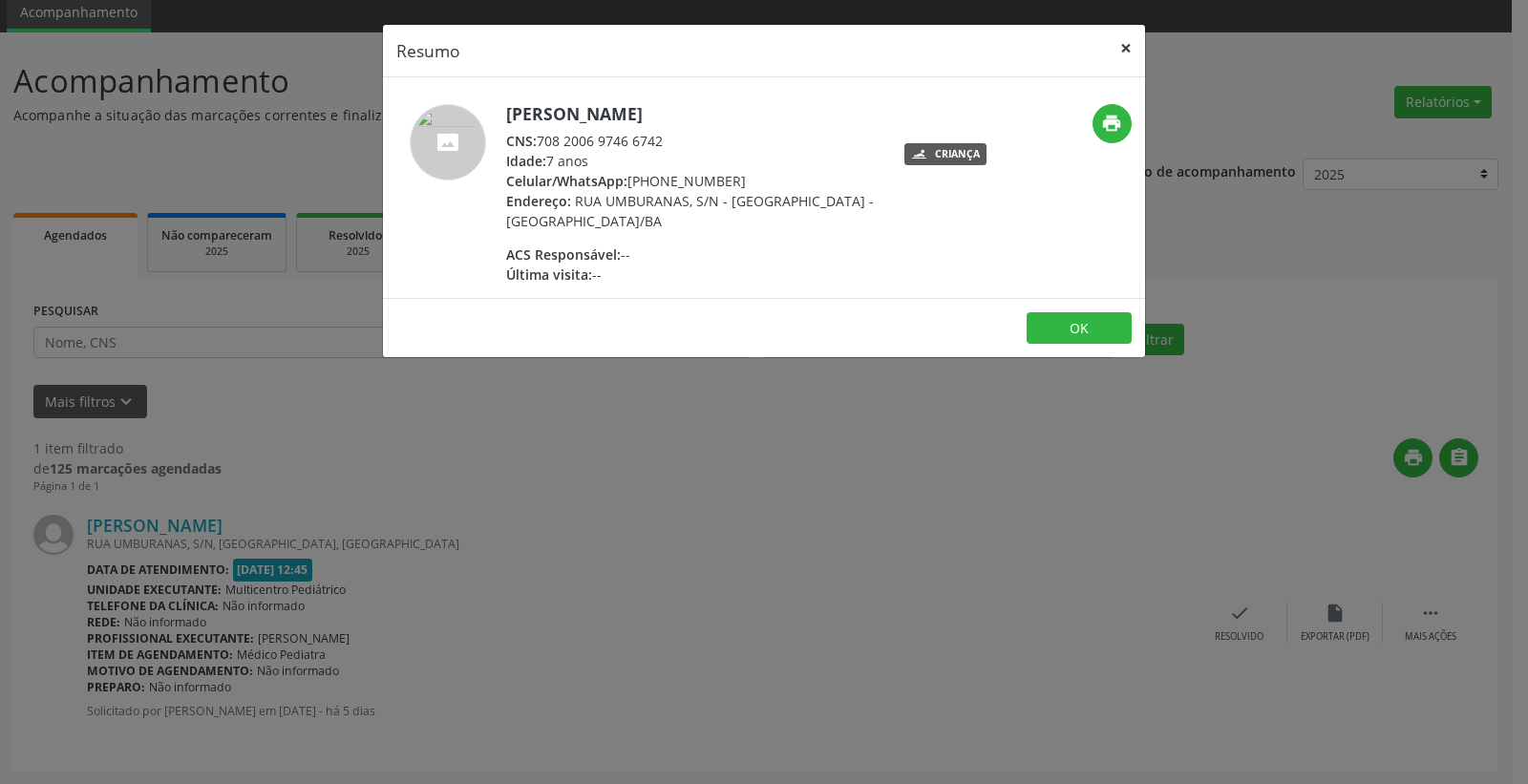
click at [1117, 35] on button "×" at bounding box center [1125, 49] width 38 height 47
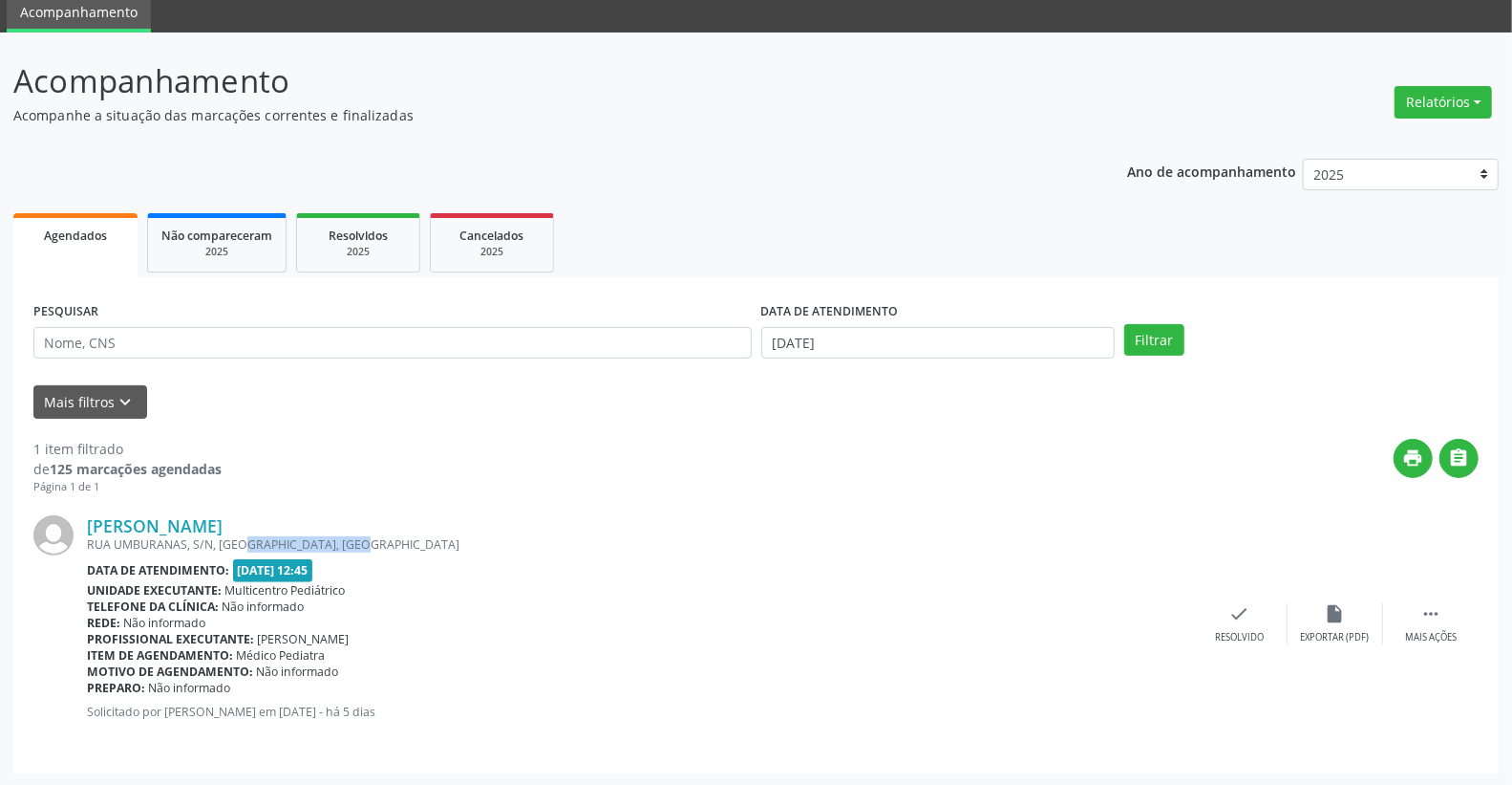
drag, startPoint x: 215, startPoint y: 539, endPoint x: 341, endPoint y: 536, distance: 126.0
click at [341, 536] on div "RUA UMBURANAS, S/N, [GEOGRAPHIC_DATA], [GEOGRAPHIC_DATA]" at bounding box center [639, 543] width 1105 height 17
click at [779, 606] on div "Telefone da clínica: Não informado" at bounding box center [639, 606] width 1105 height 17
click at [931, 341] on input "[DATE]" at bounding box center [939, 343] width 354 height 32
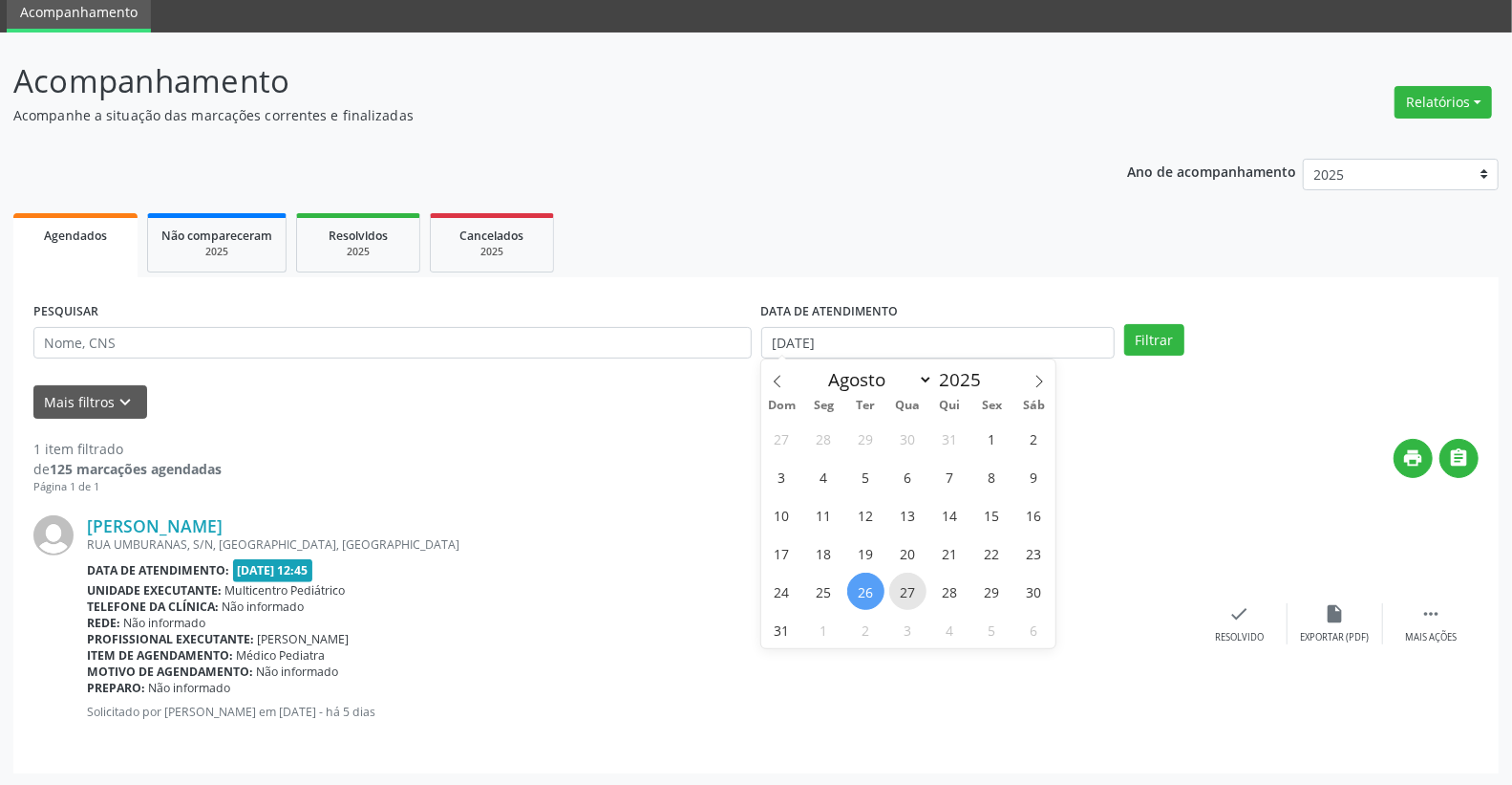
click at [912, 587] on span "27" at bounding box center [908, 591] width 37 height 37
type input "[DATE]"
click at [912, 587] on span "27" at bounding box center [908, 591] width 37 height 37
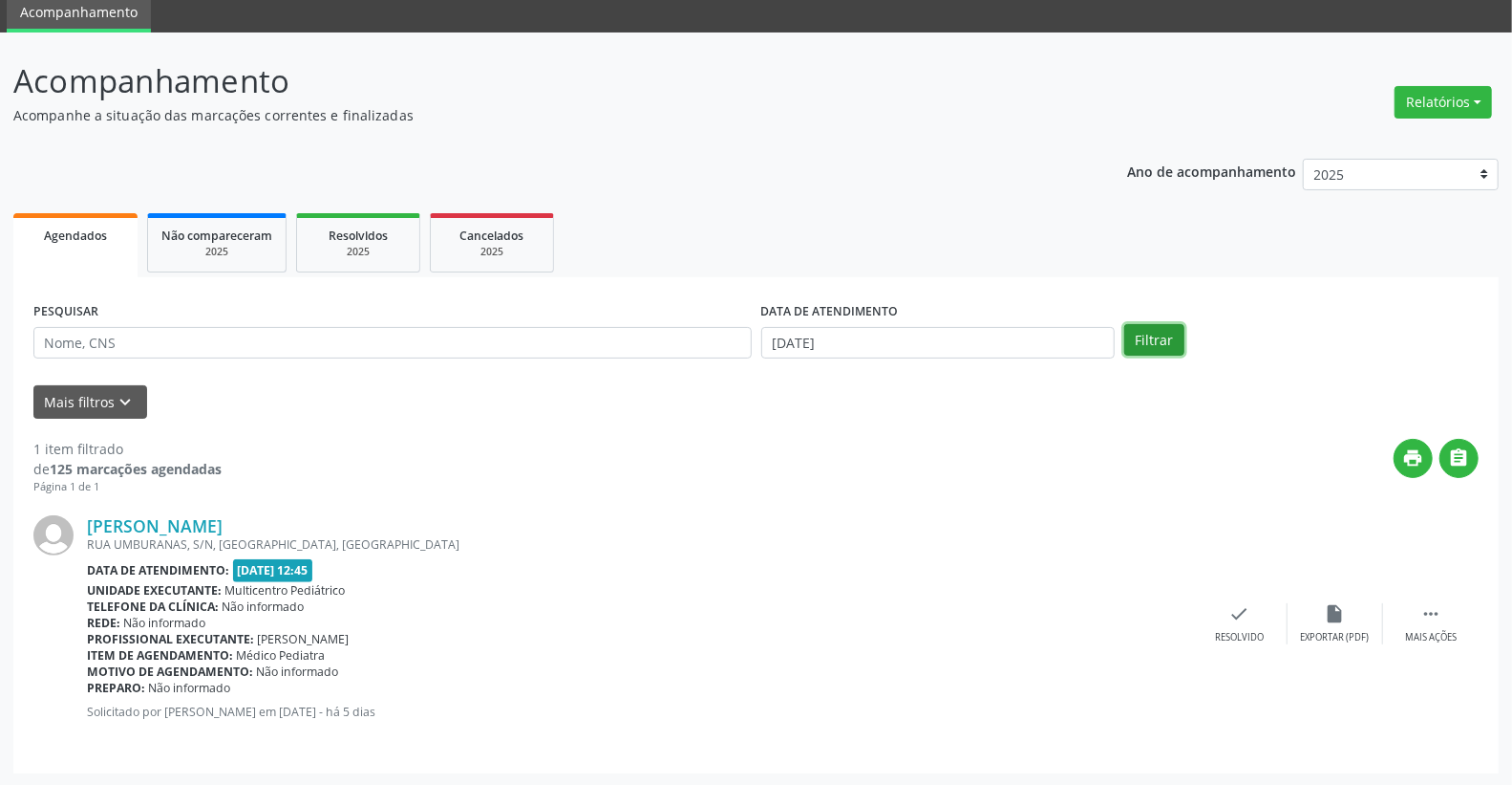
click at [1158, 328] on button "Filtrar" at bounding box center [1155, 340] width 60 height 32
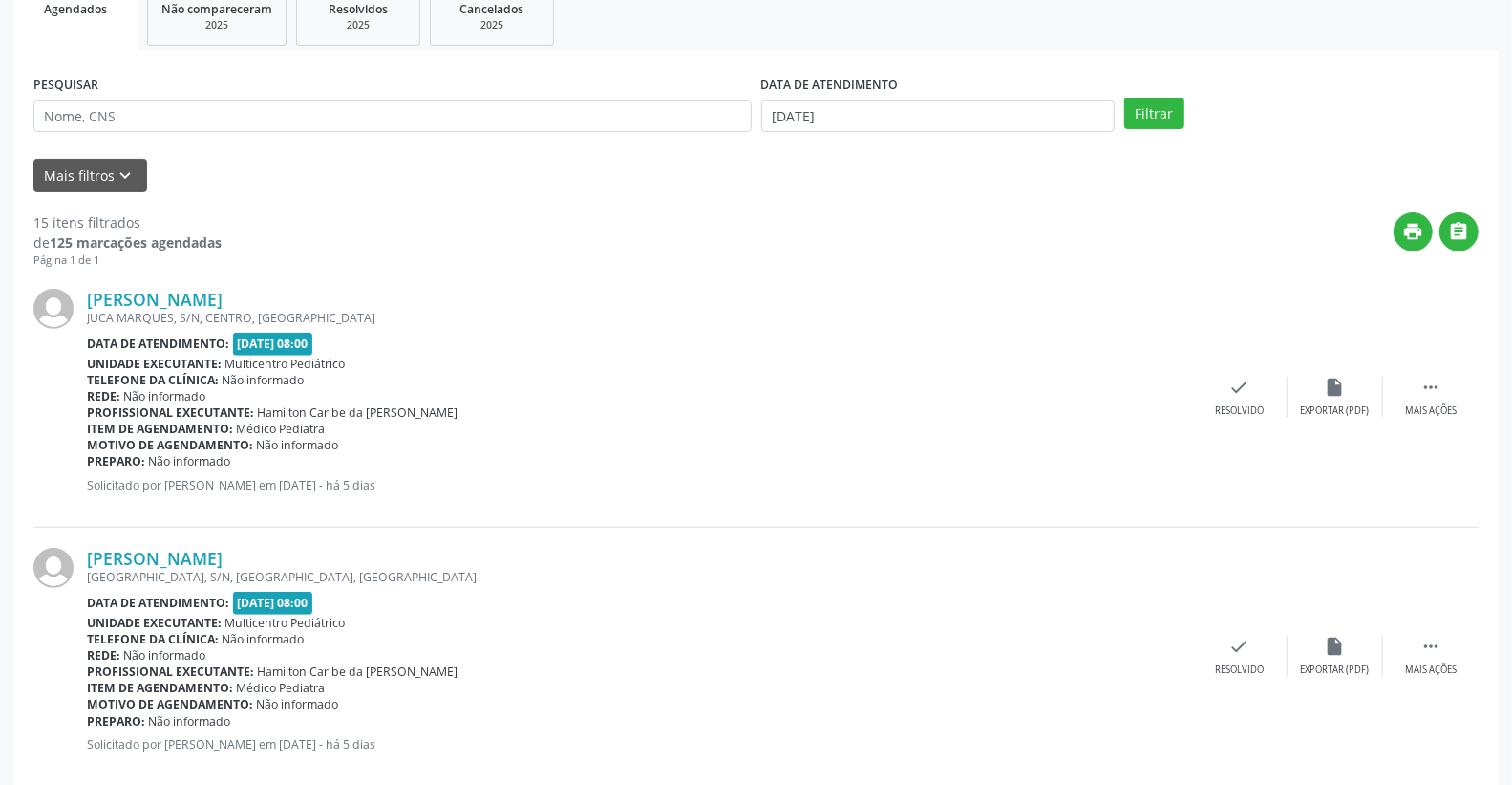
scroll to position [318, 0]
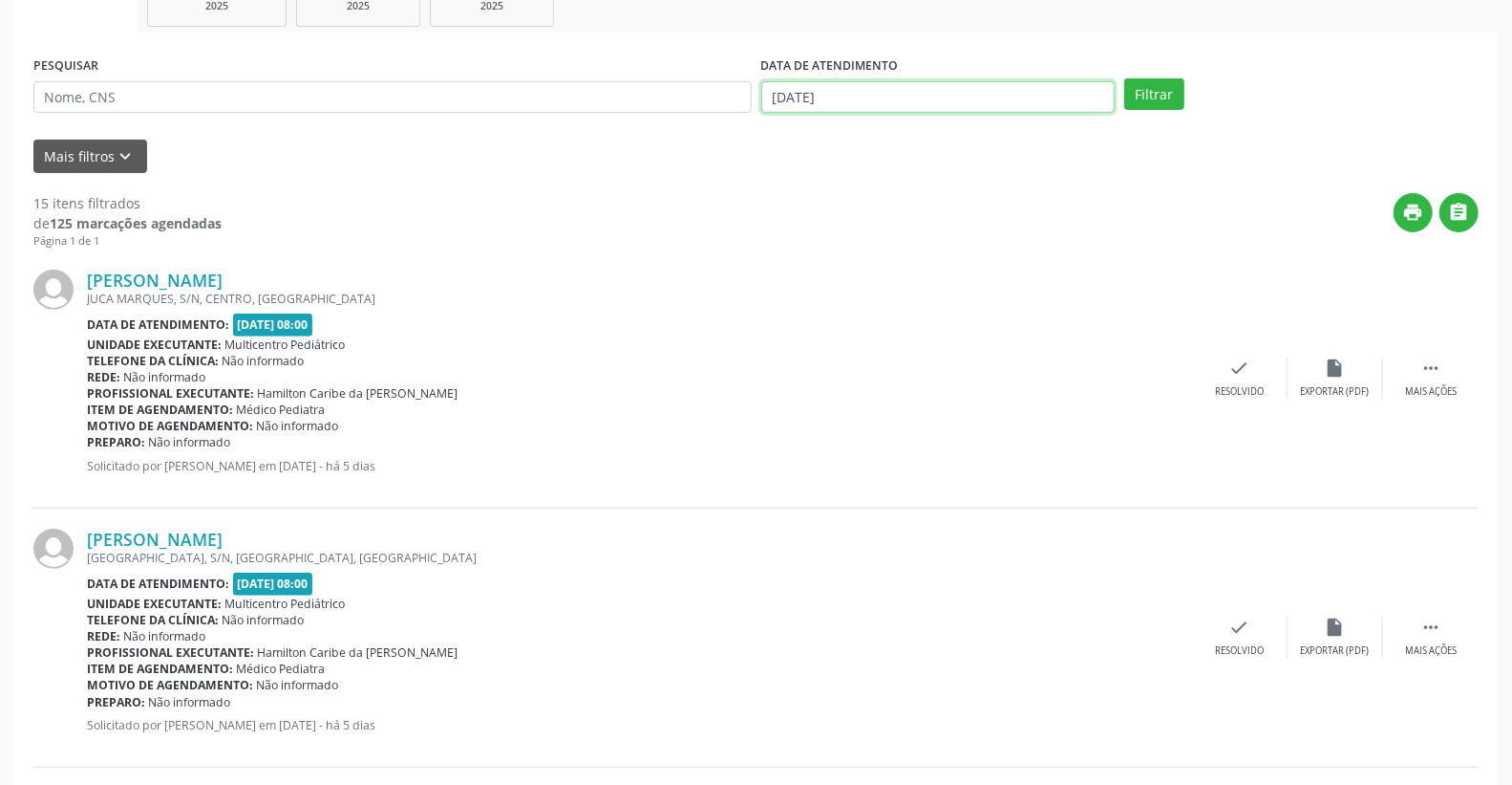
click at [1037, 83] on input "[DATE]" at bounding box center [939, 96] width 354 height 32
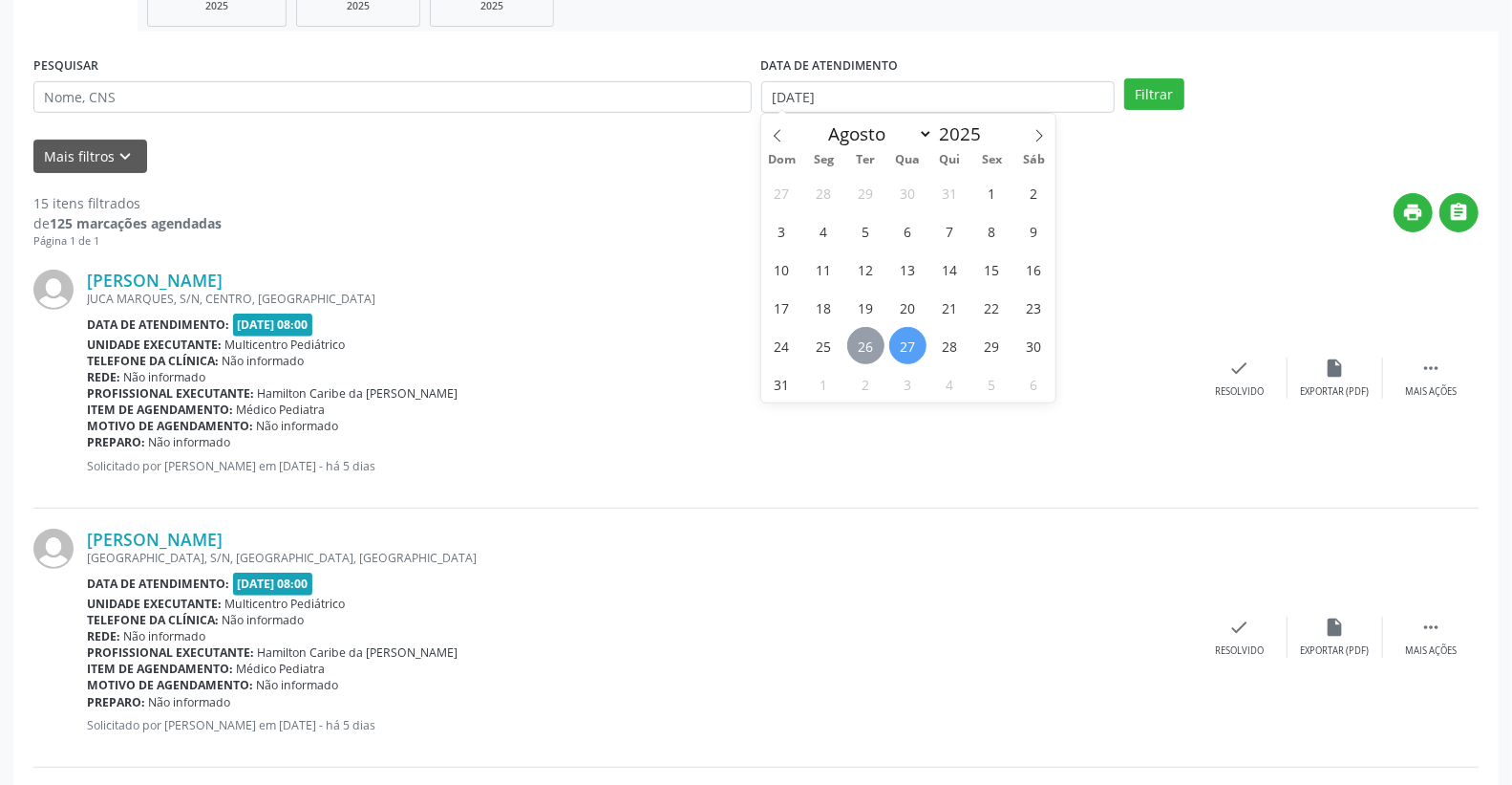
click at [869, 341] on span "26" at bounding box center [866, 346] width 37 height 37
type input "[DATE]"
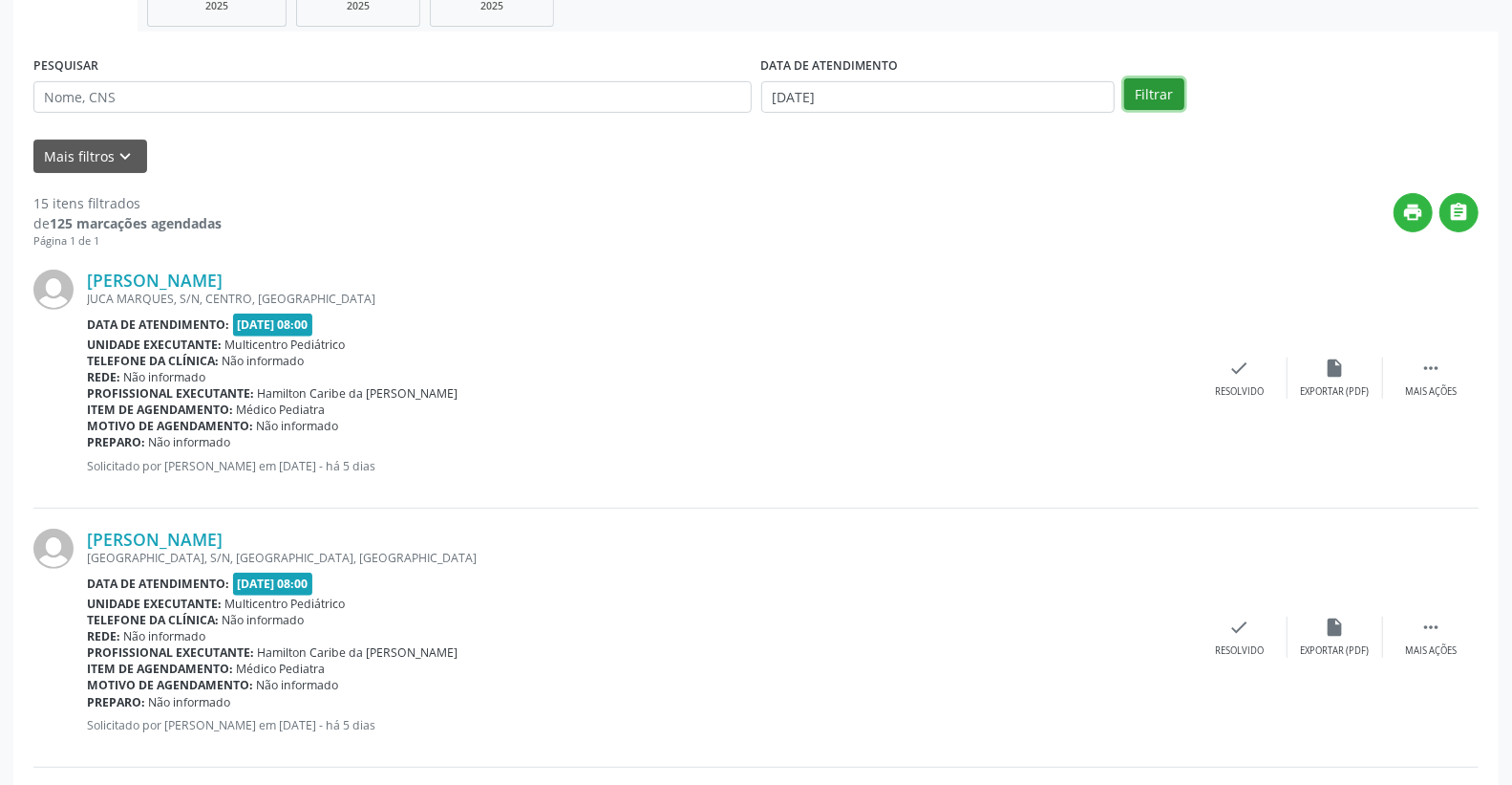
click at [1172, 92] on button "Filtrar" at bounding box center [1155, 93] width 60 height 32
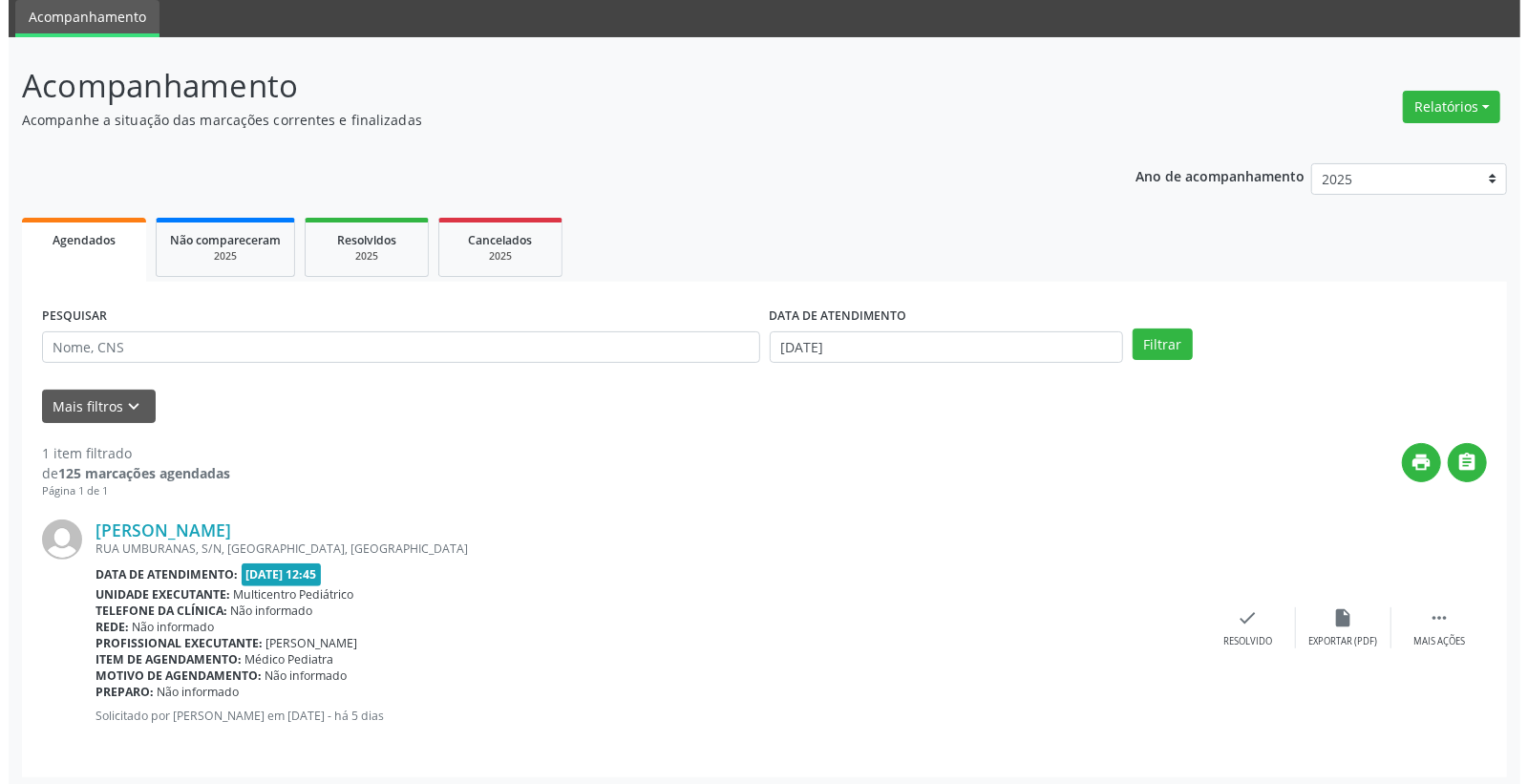
scroll to position [73, 0]
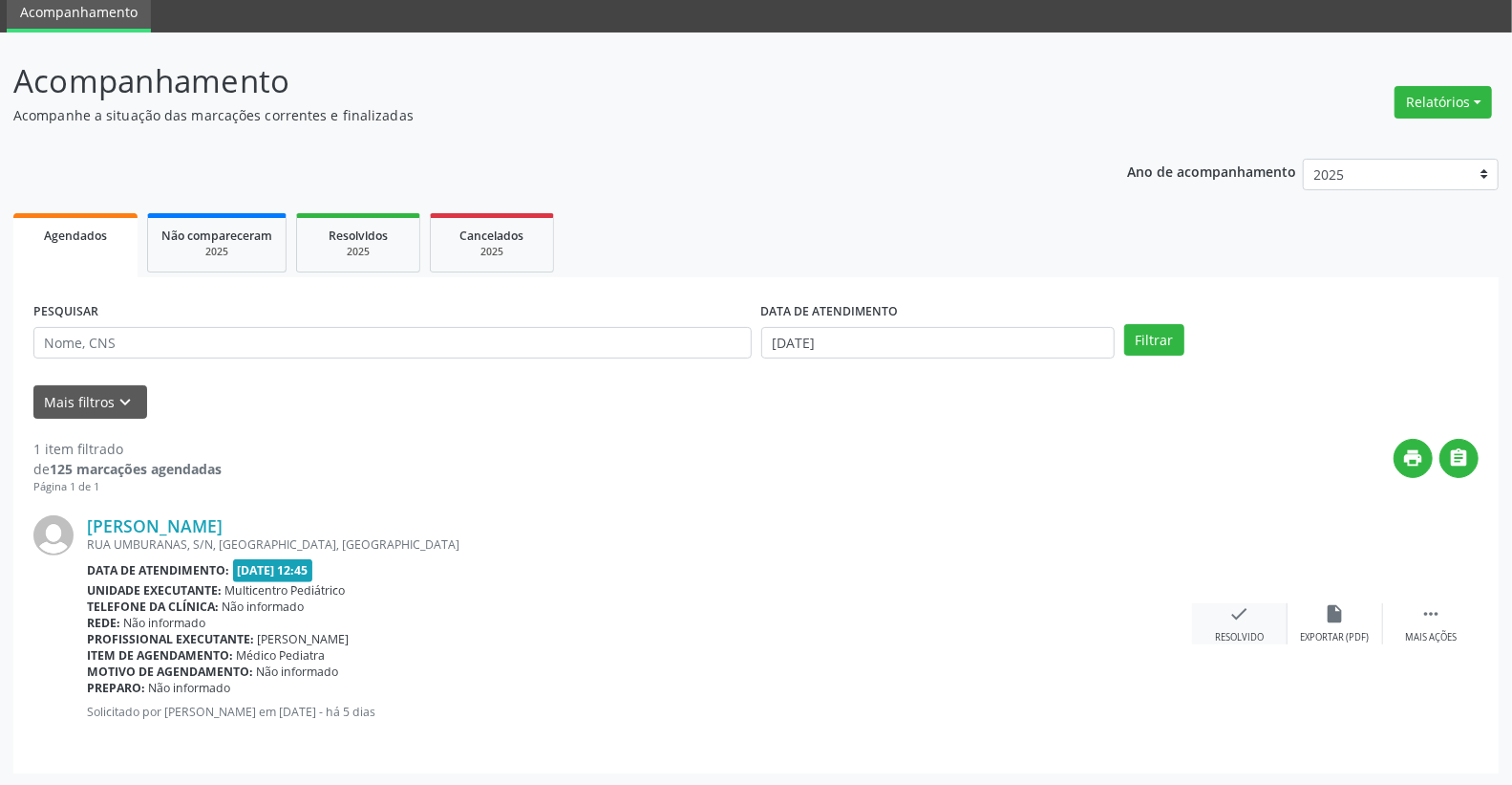
click at [1230, 617] on icon "check" at bounding box center [1240, 614] width 21 height 21
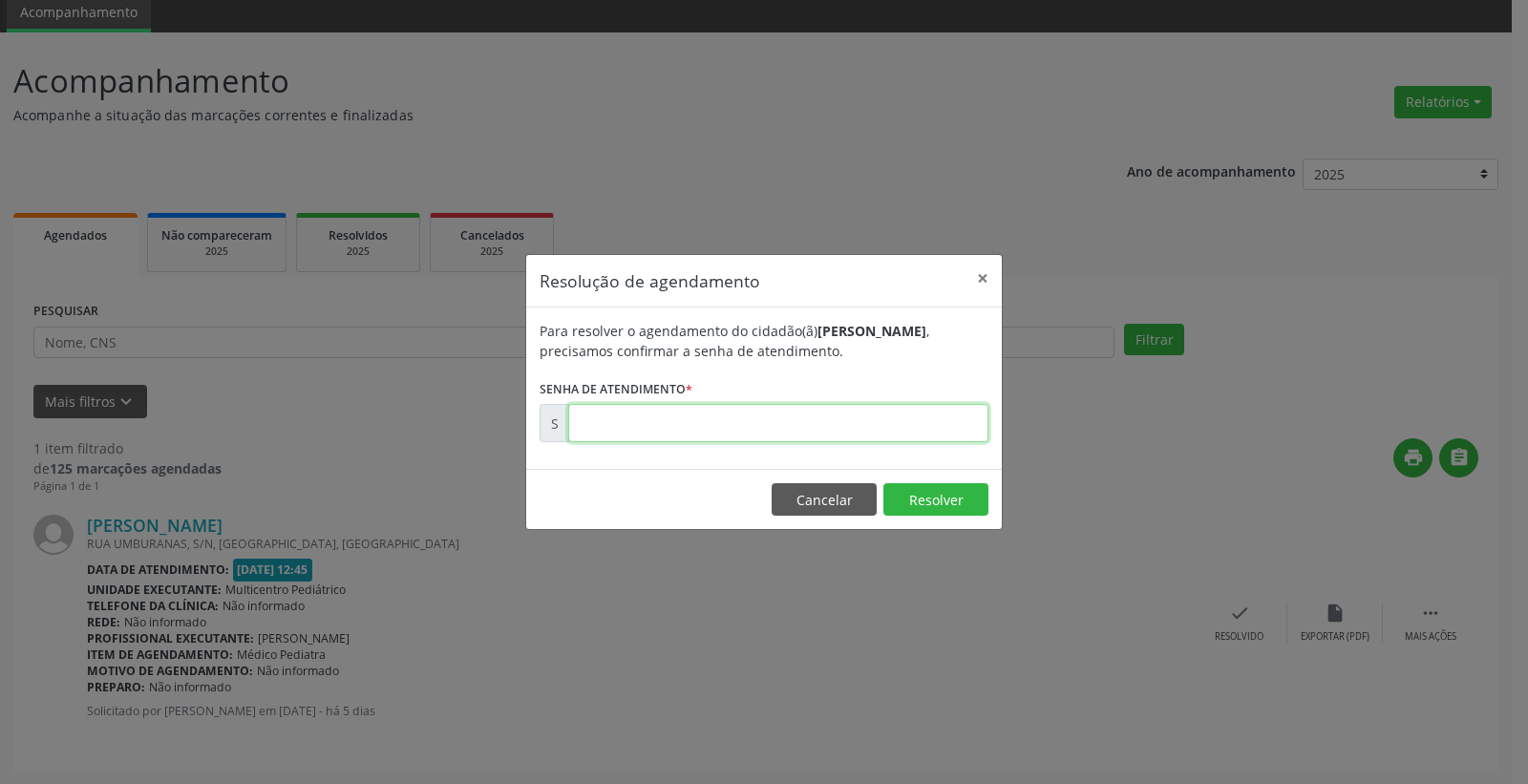
click at [824, 421] on input "text" at bounding box center [779, 422] width 420 height 38
type input "00173088"
click at [903, 499] on button "Resolver" at bounding box center [936, 498] width 105 height 32
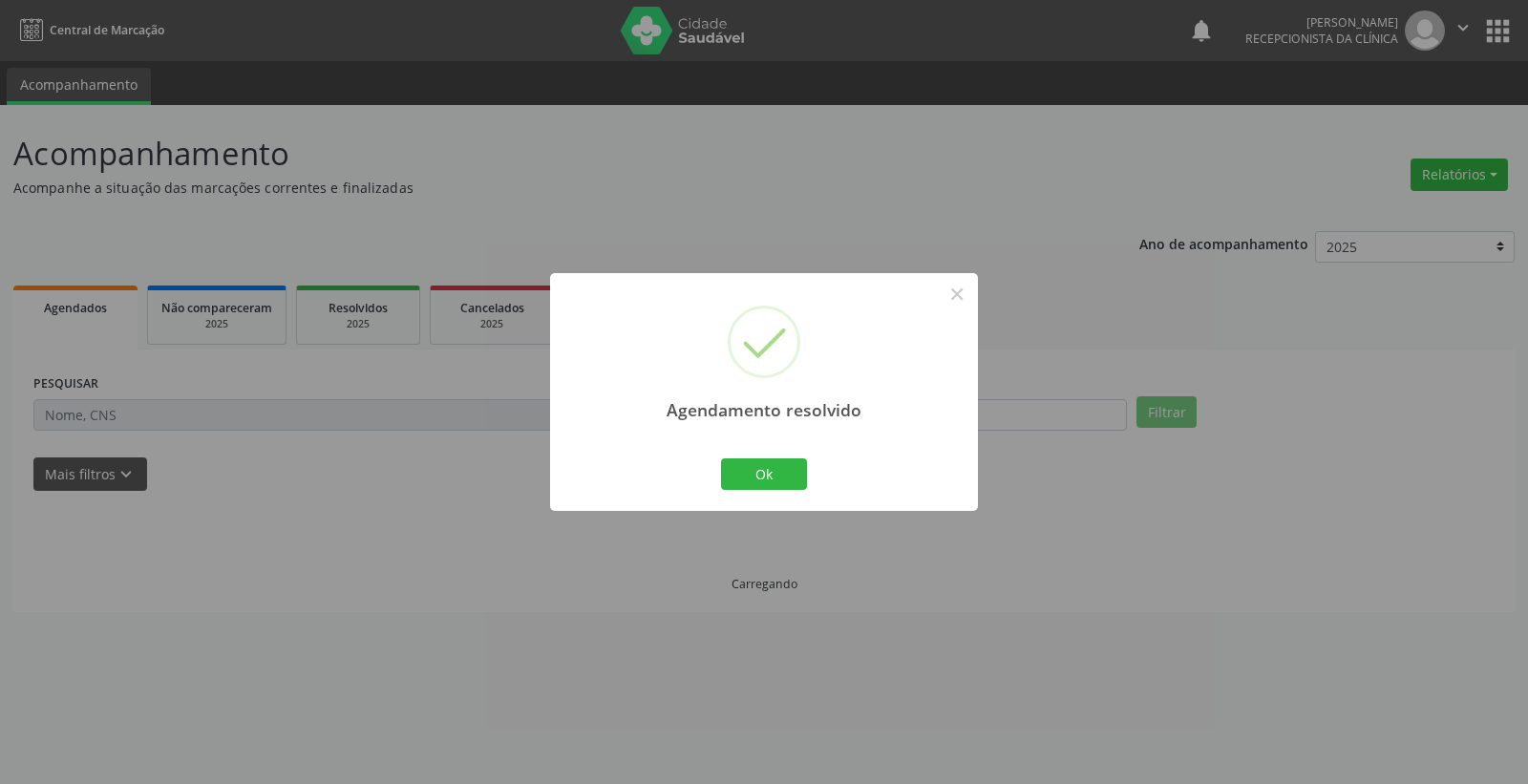
scroll to position [0, 0]
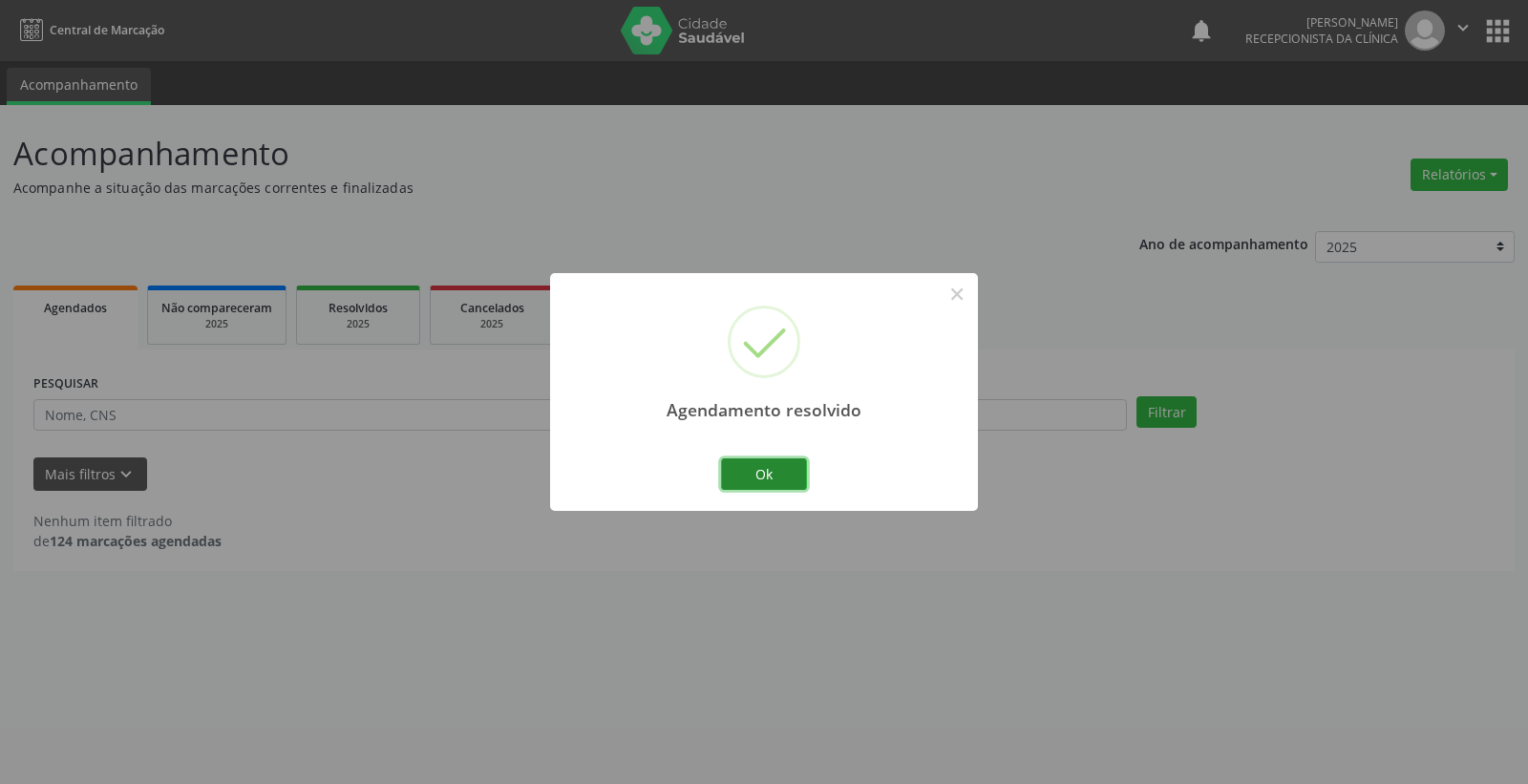
drag, startPoint x: 788, startPoint y: 474, endPoint x: 792, endPoint y: 465, distance: 9.8
click at [789, 466] on button "Ok" at bounding box center [764, 474] width 86 height 32
